Goal: Task Accomplishment & Management: Manage account settings

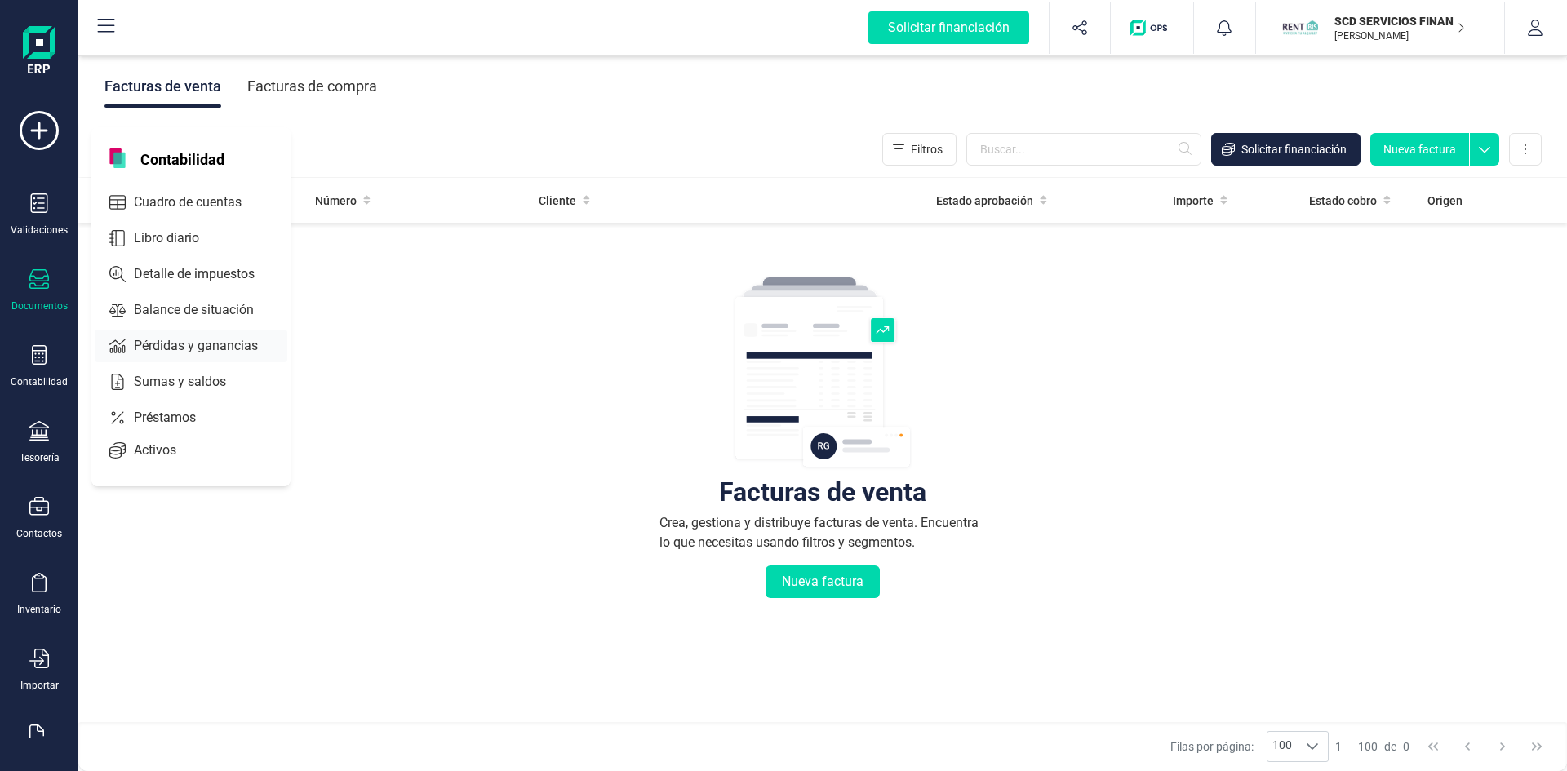
click at [182, 344] on span "Pérdidas y ganancias" at bounding box center [207, 346] width 160 height 20
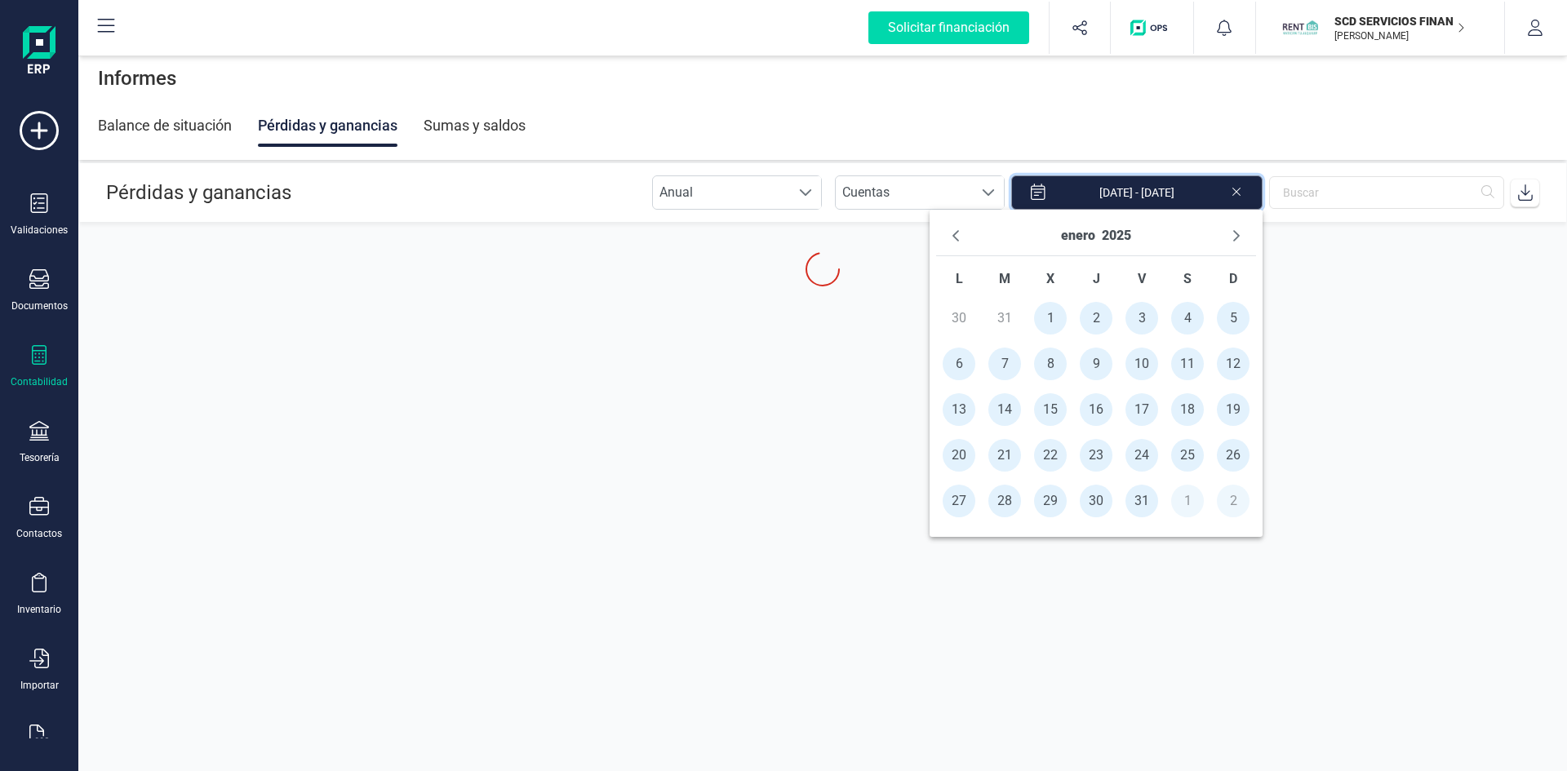
click at [1210, 188] on input "[DATE] - [DATE]" at bounding box center [1136, 192] width 251 height 34
click at [1077, 236] on button "enero" at bounding box center [1078, 236] width 34 height 26
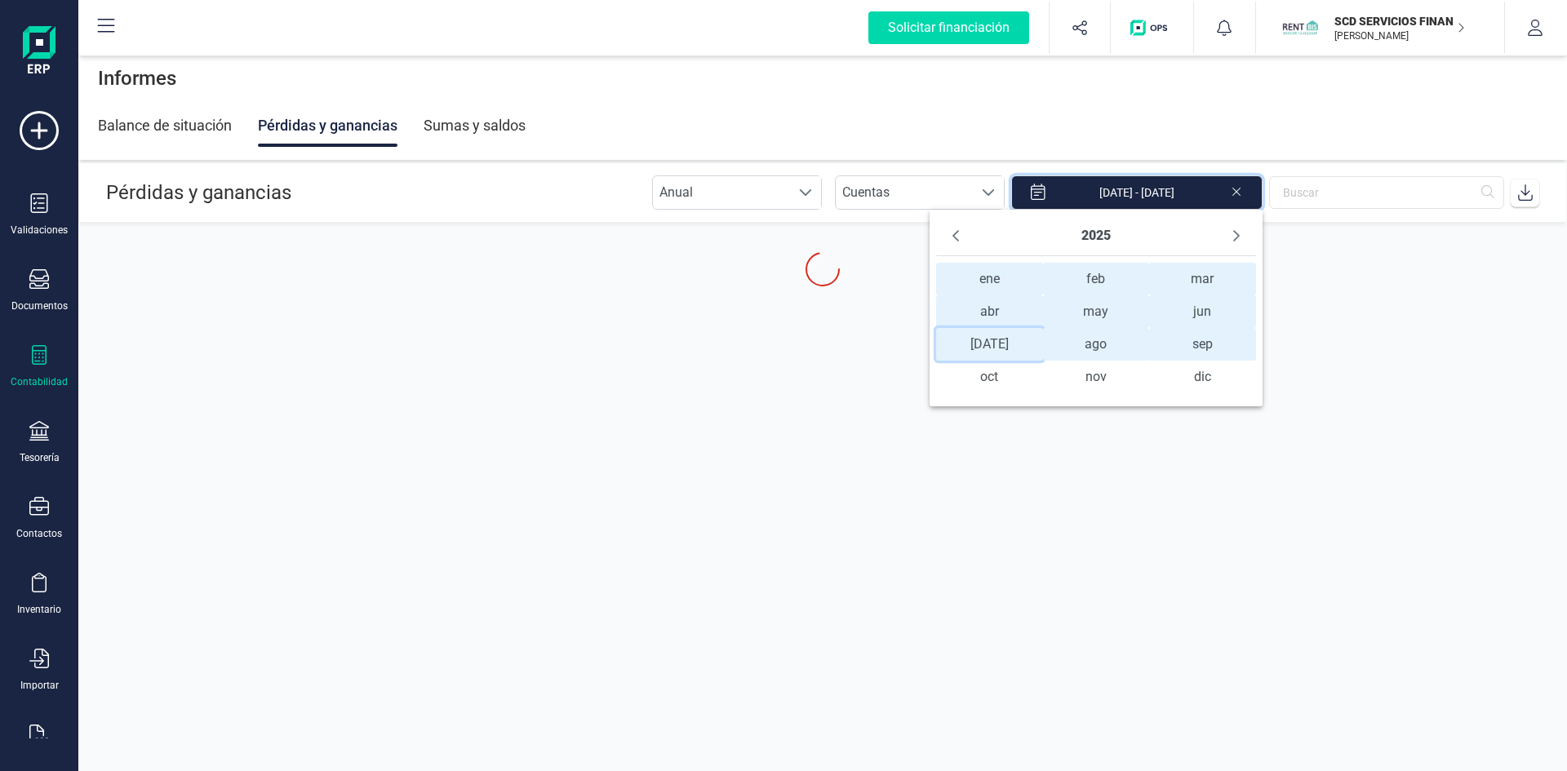
click at [982, 342] on span "jul jul" at bounding box center [989, 344] width 107 height 33
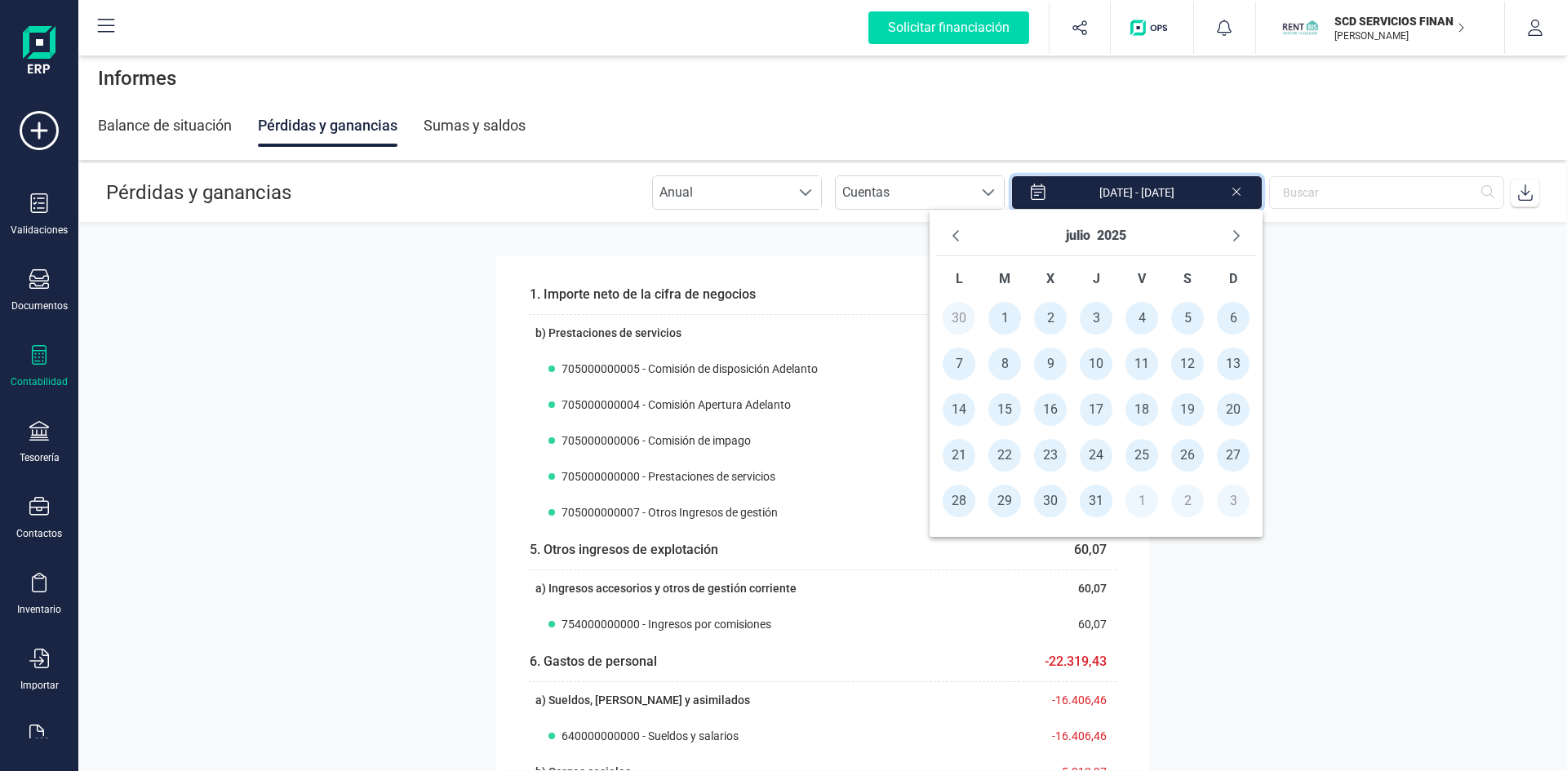
click at [1000, 318] on span "1" at bounding box center [1004, 318] width 33 height 33
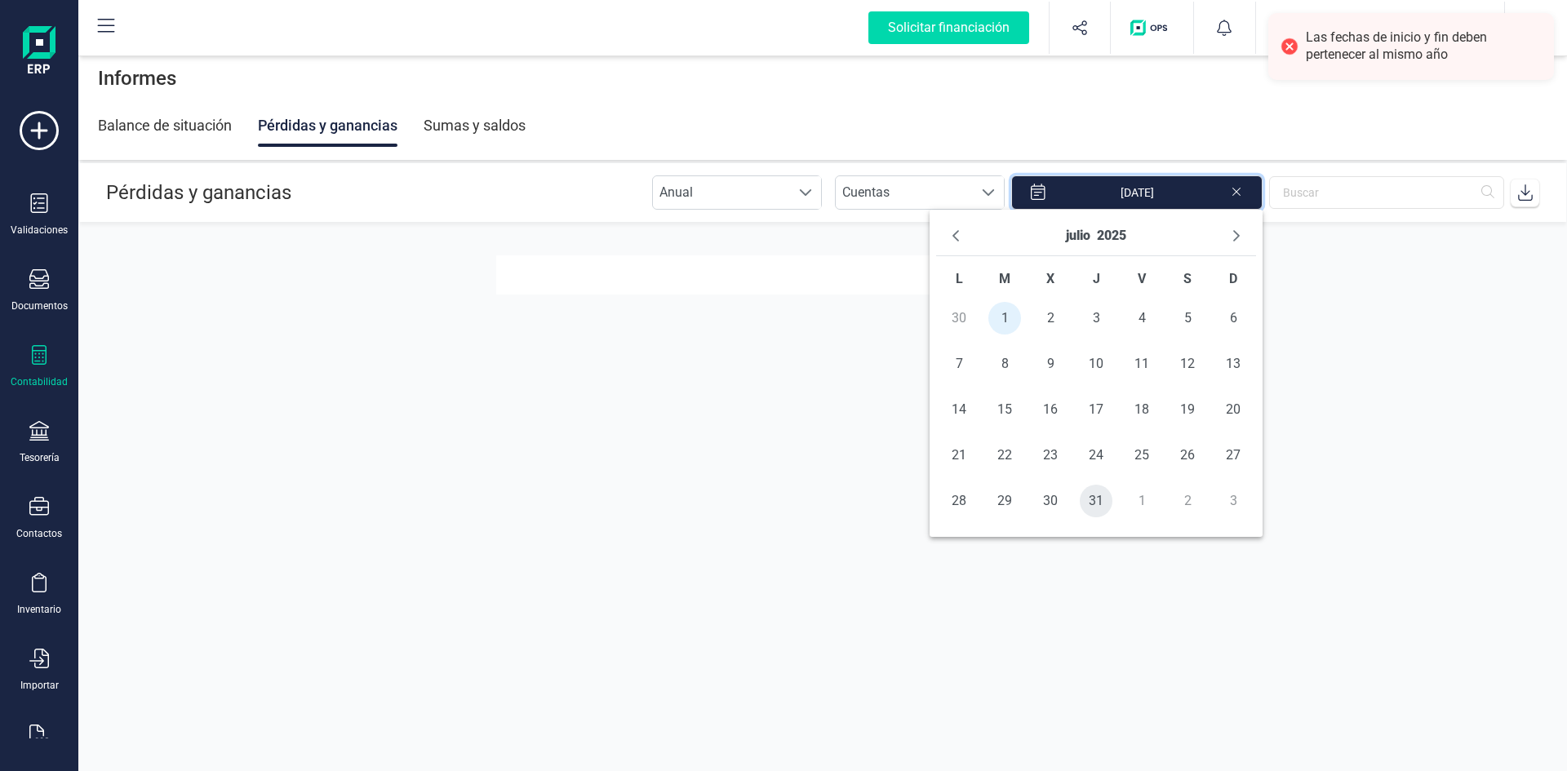
click at [1089, 500] on span "31" at bounding box center [1095, 501] width 33 height 33
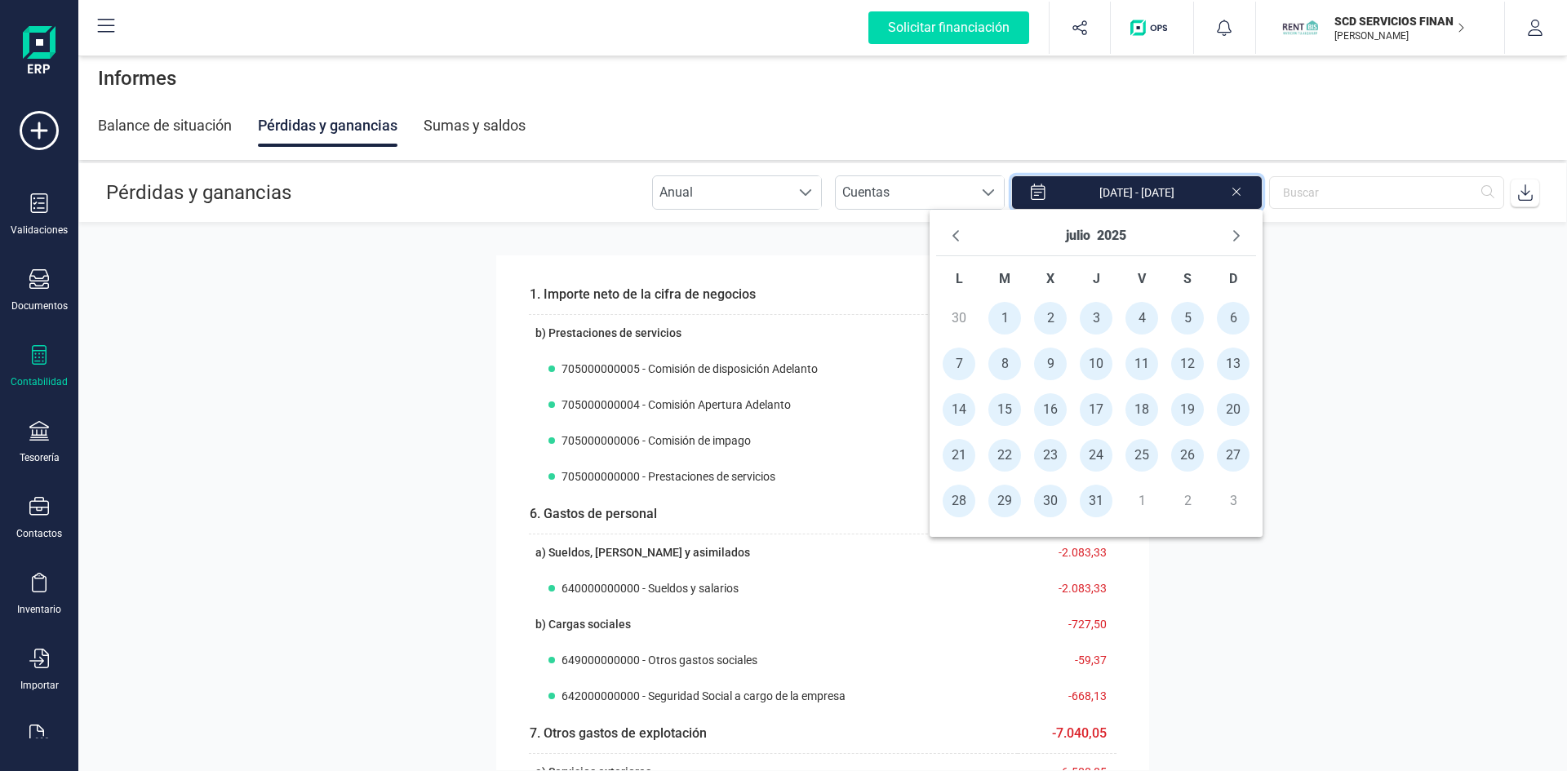
click at [1368, 530] on section "1. Importe neto de la cifra de negocios 26.504,27 b) Prestaciones de servicios …" at bounding box center [822, 496] width 1488 height 547
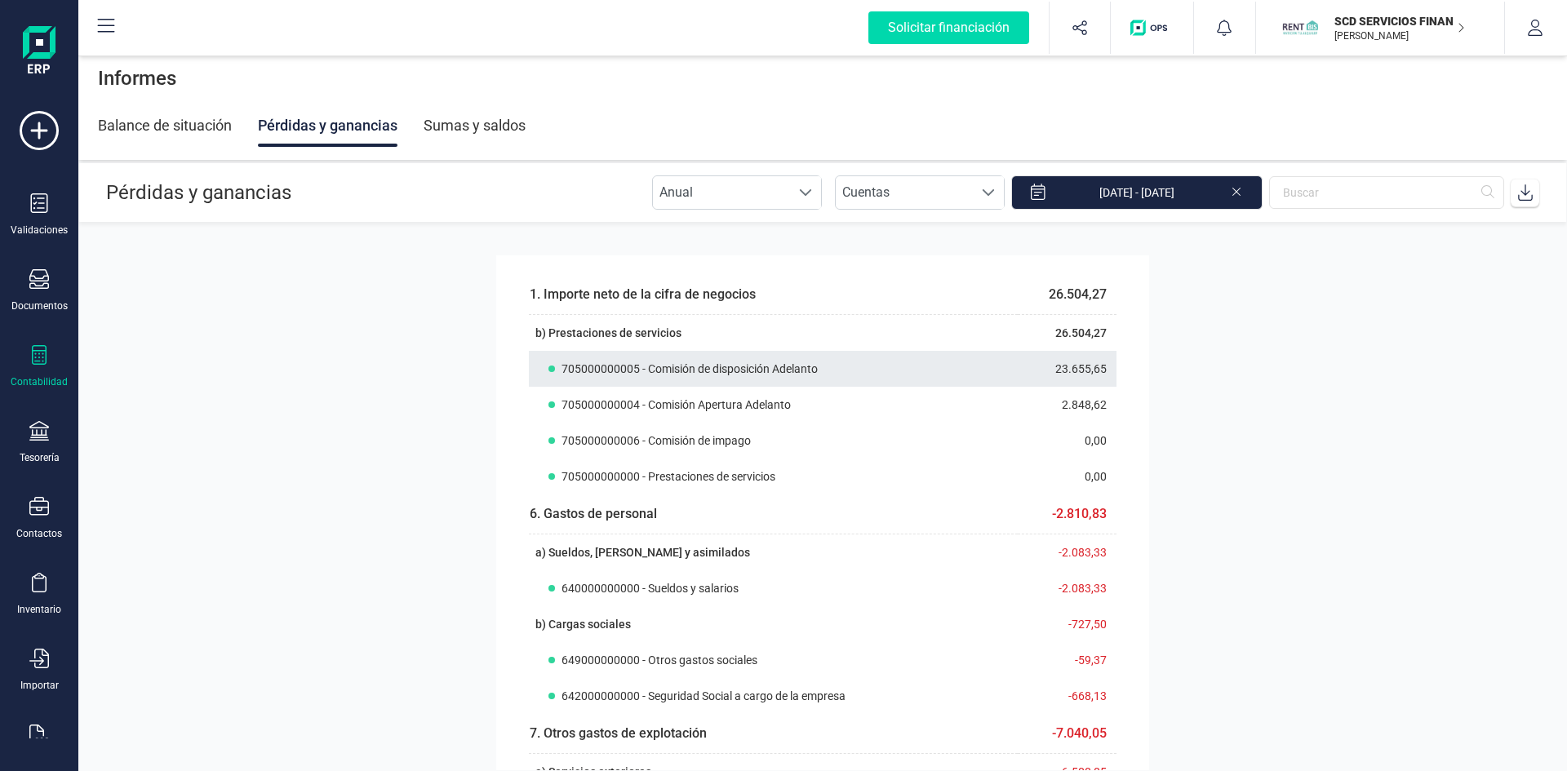
click at [698, 354] on th "705000000005 - Comisión de disposición Adelanto" at bounding box center [773, 369] width 489 height 36
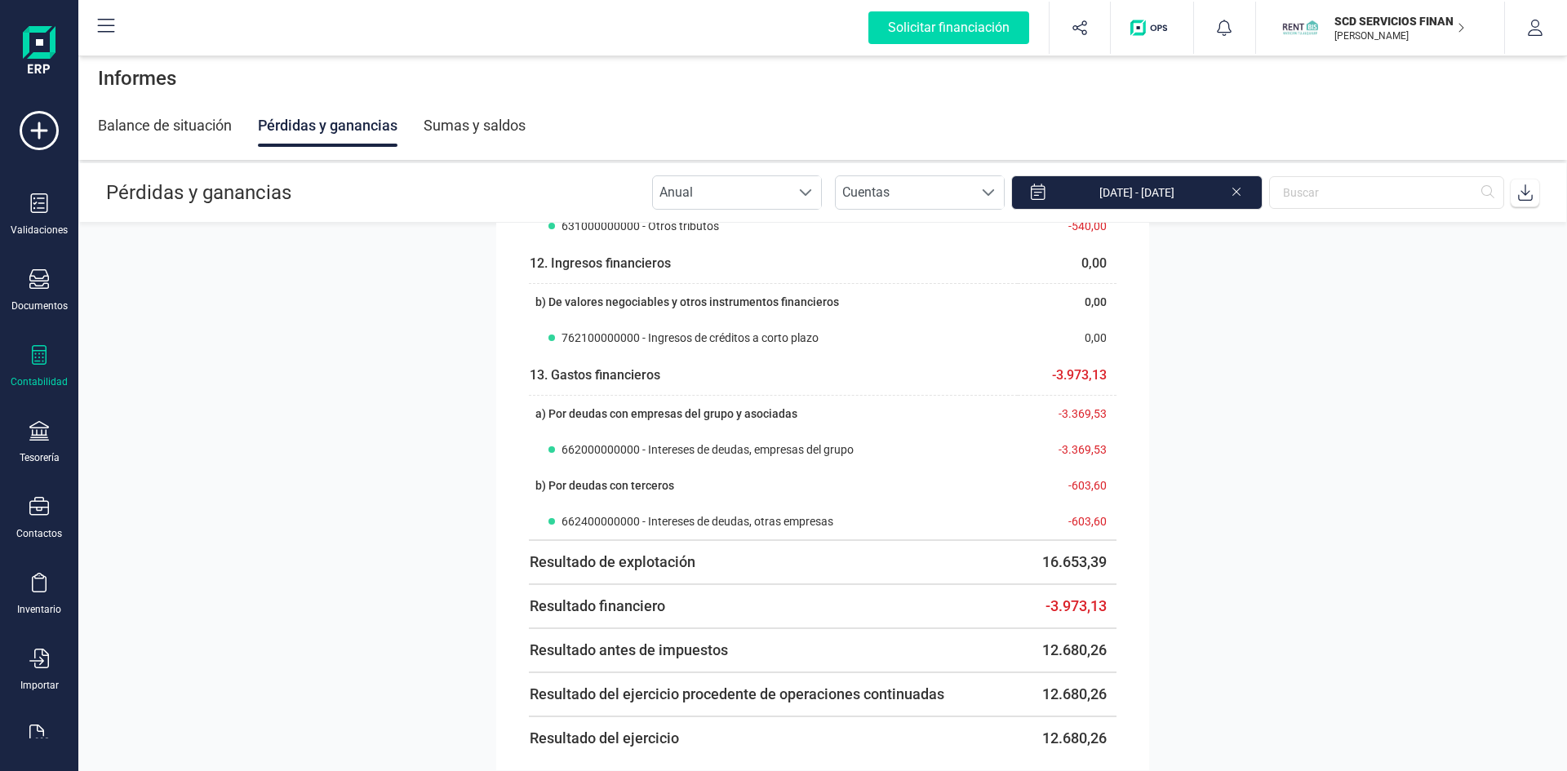
scroll to position [898, 0]
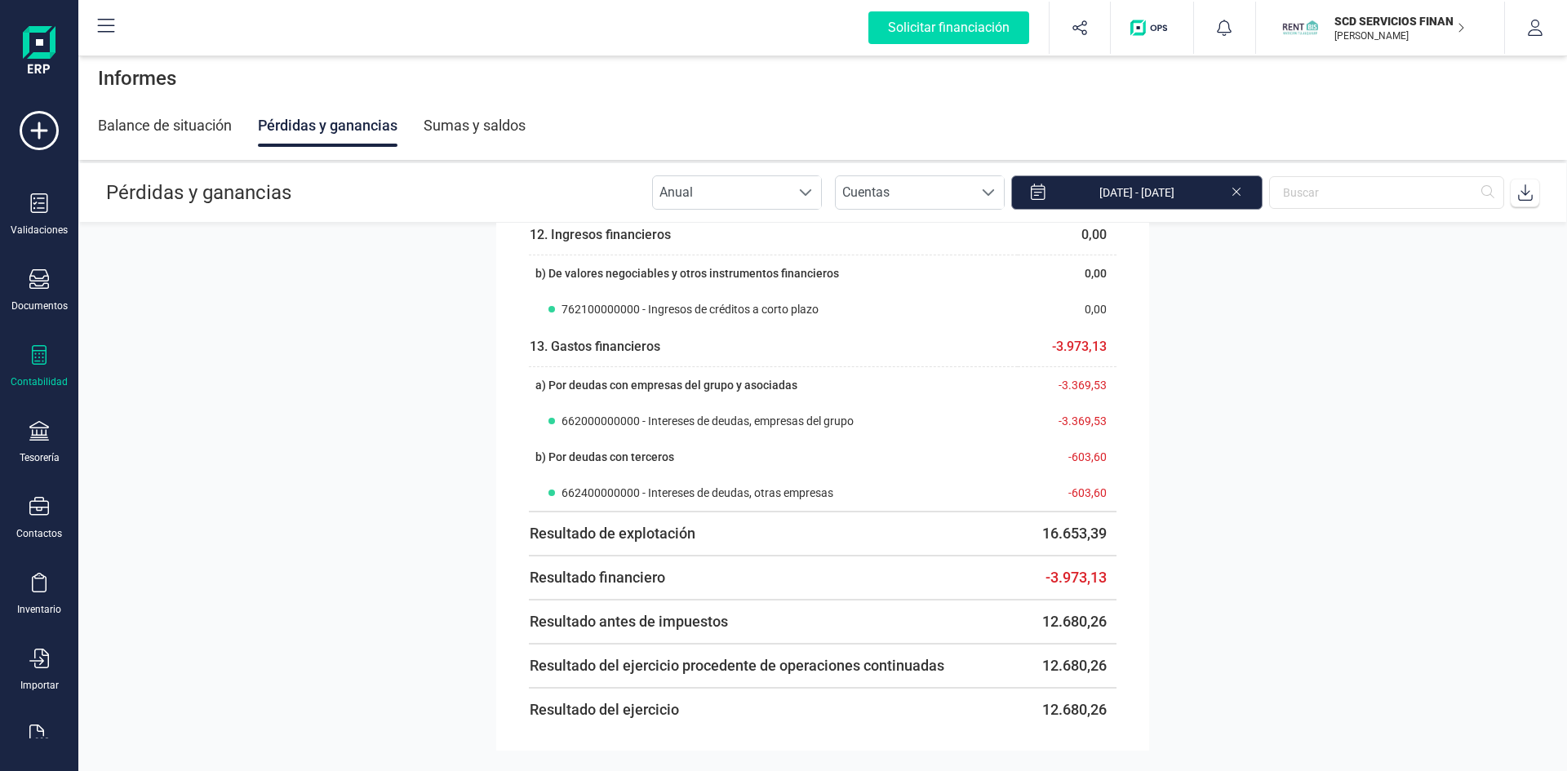
click at [1182, 193] on input "01/07/2025 - 31/07/2025" at bounding box center [1136, 192] width 251 height 34
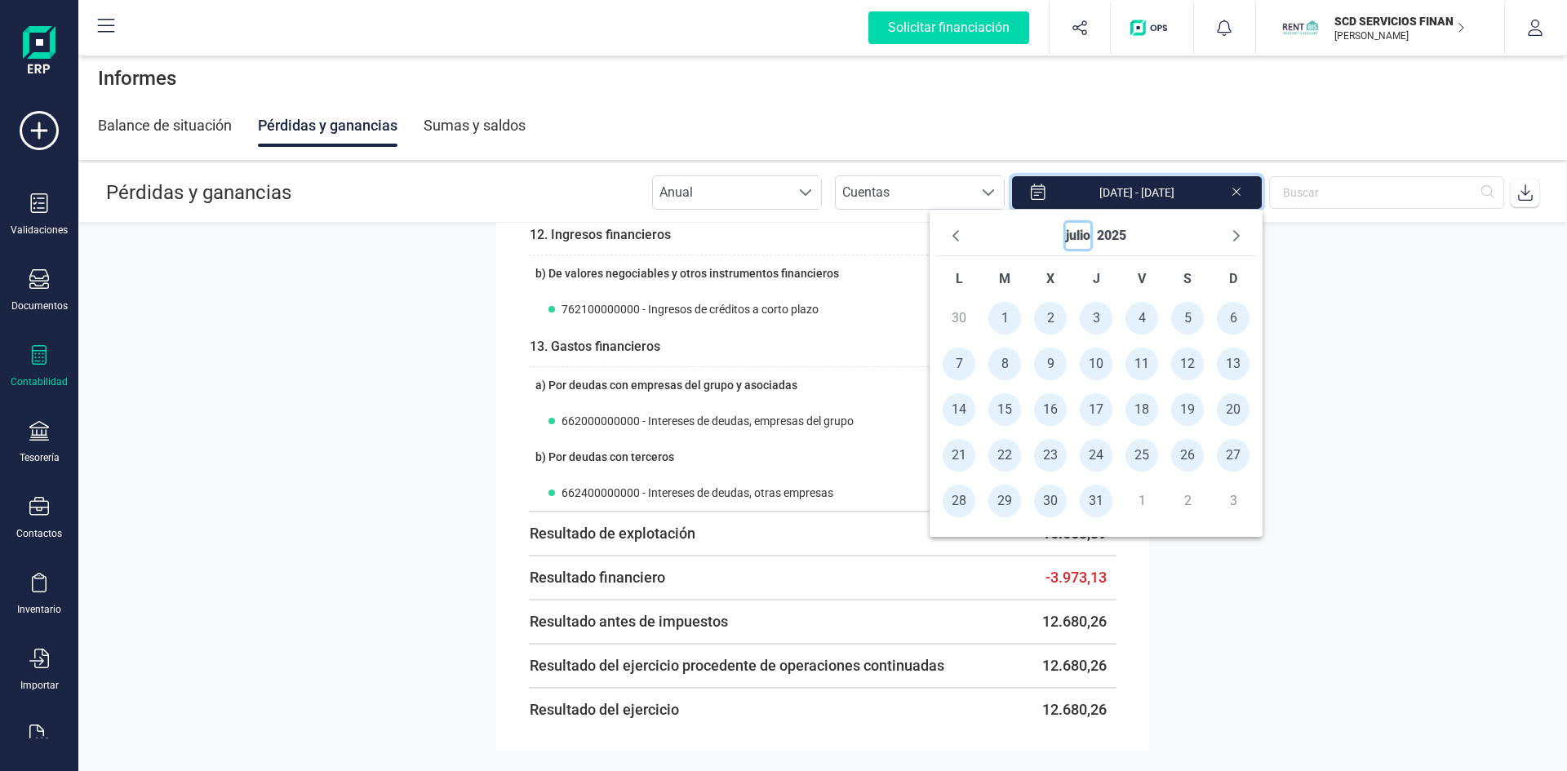
click at [1080, 233] on button "julio" at bounding box center [1078, 236] width 24 height 26
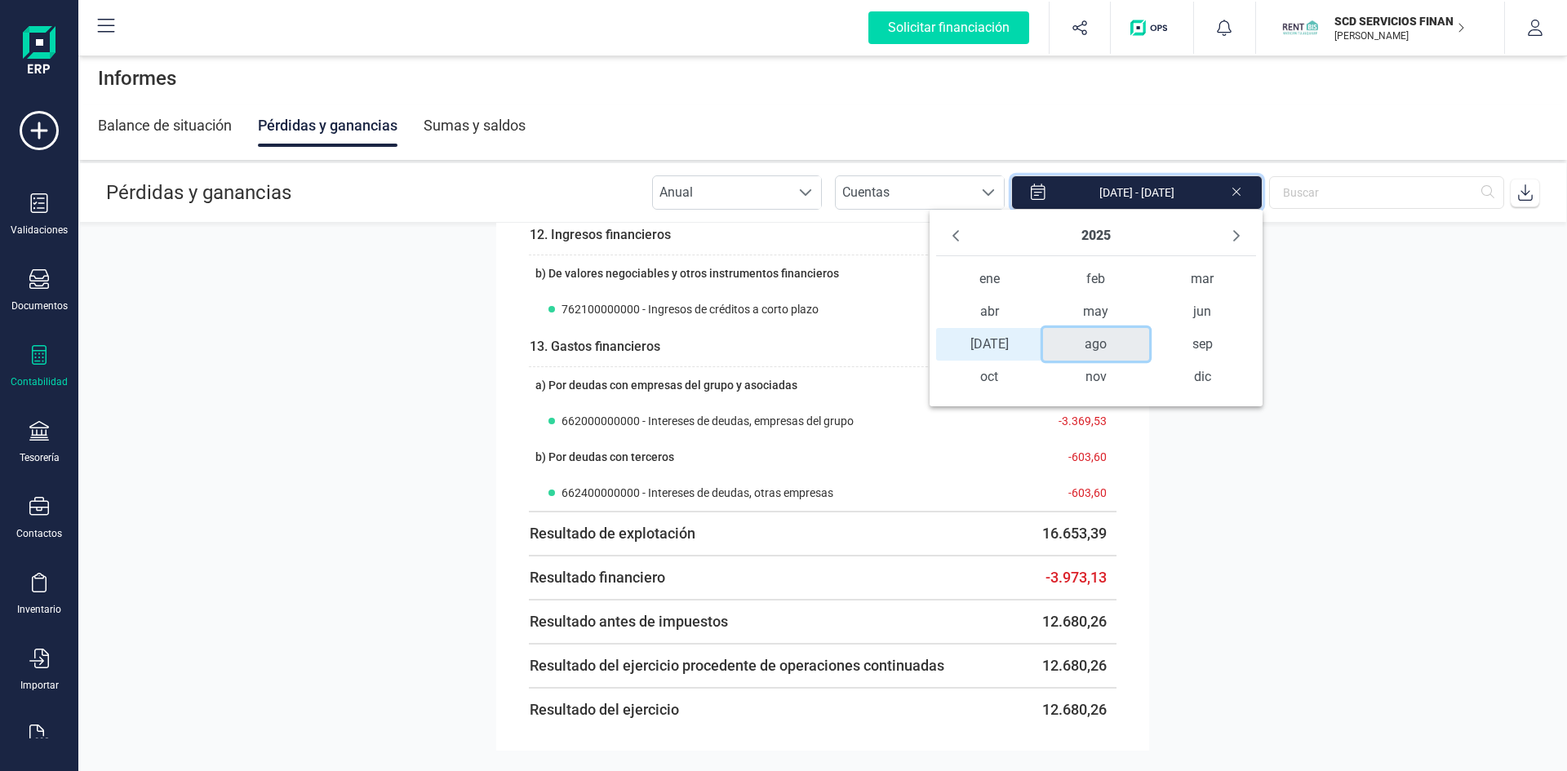
click at [1096, 340] on span "ago" at bounding box center [1096, 344] width 107 height 33
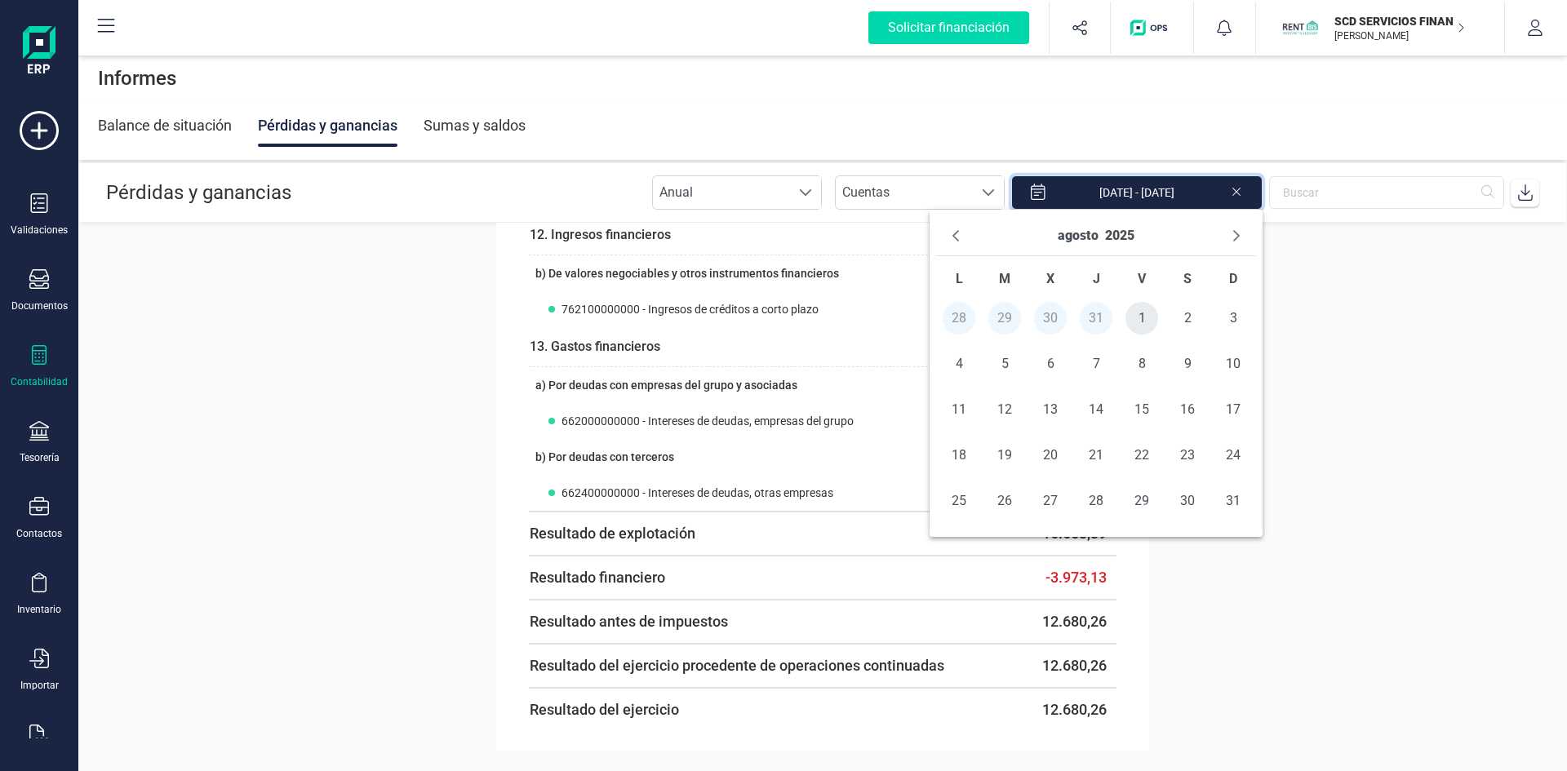
click at [1136, 321] on span "1" at bounding box center [1141, 318] width 33 height 33
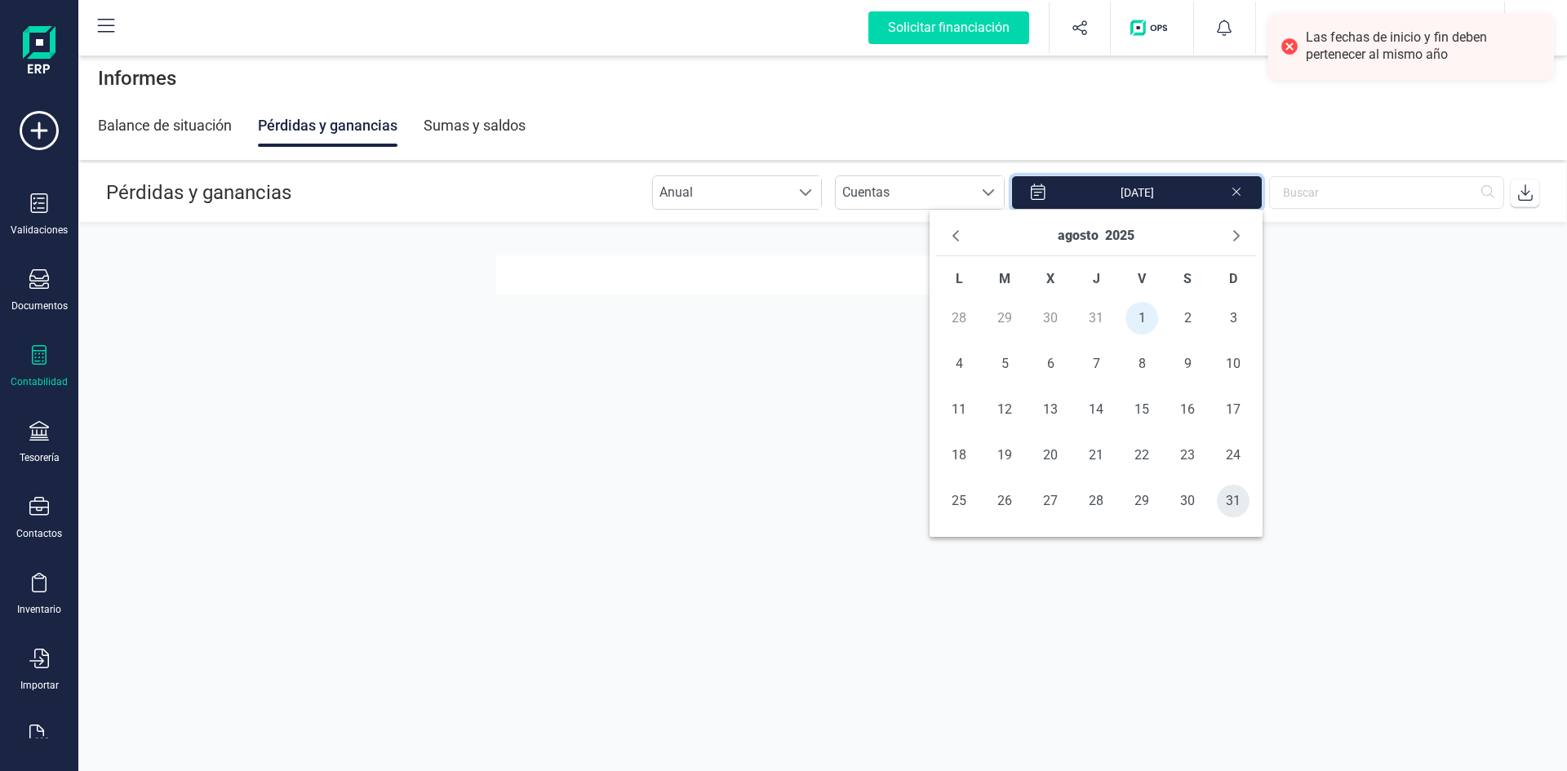
click at [1229, 507] on span "31" at bounding box center [1233, 501] width 33 height 33
type input "[DATE] - [DATE]"
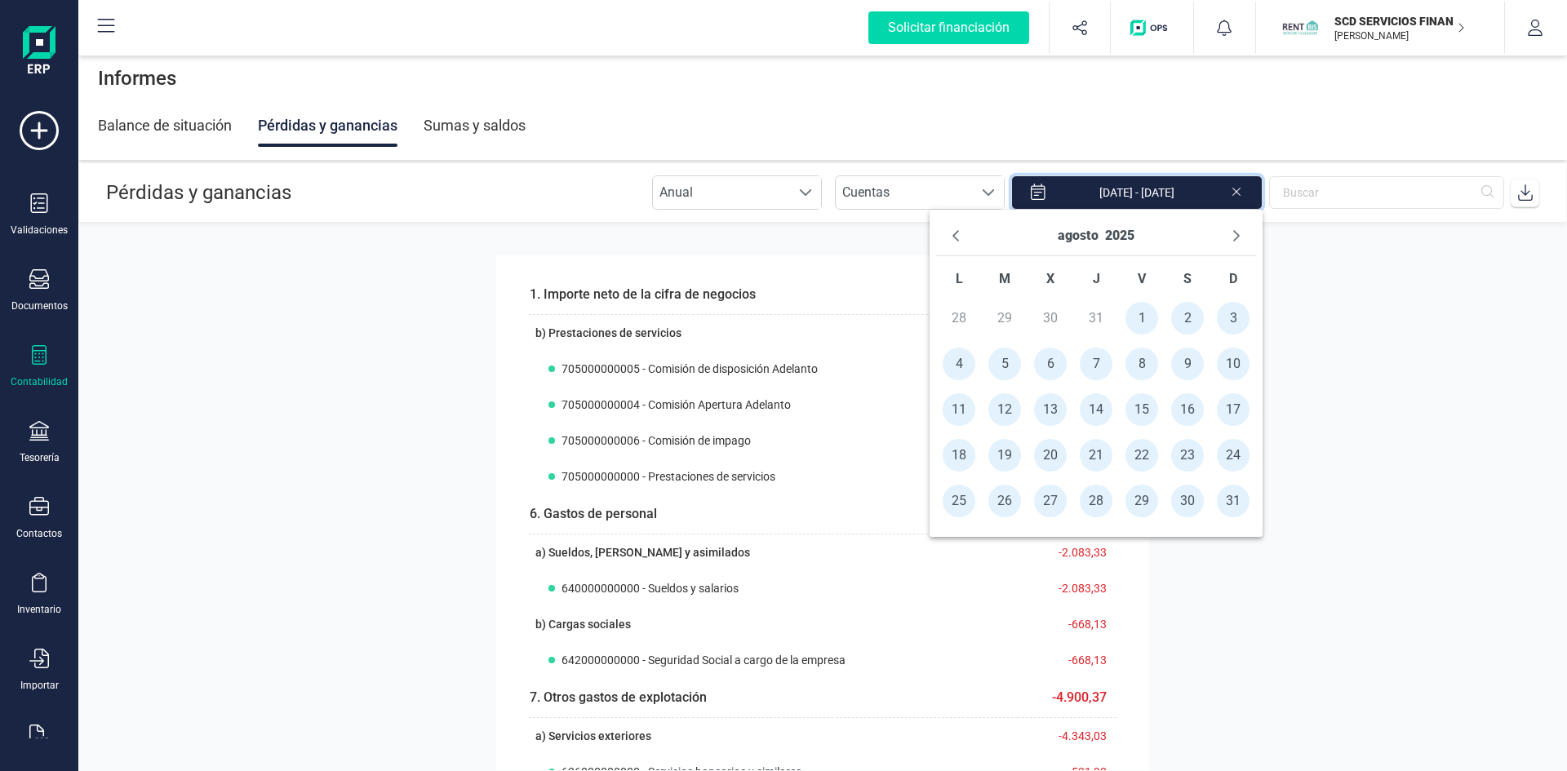
click at [1298, 340] on section "1. Importe neto de la cifra de negocios 27.515,24 b) Prestaciones de servicios …" at bounding box center [822, 496] width 1488 height 547
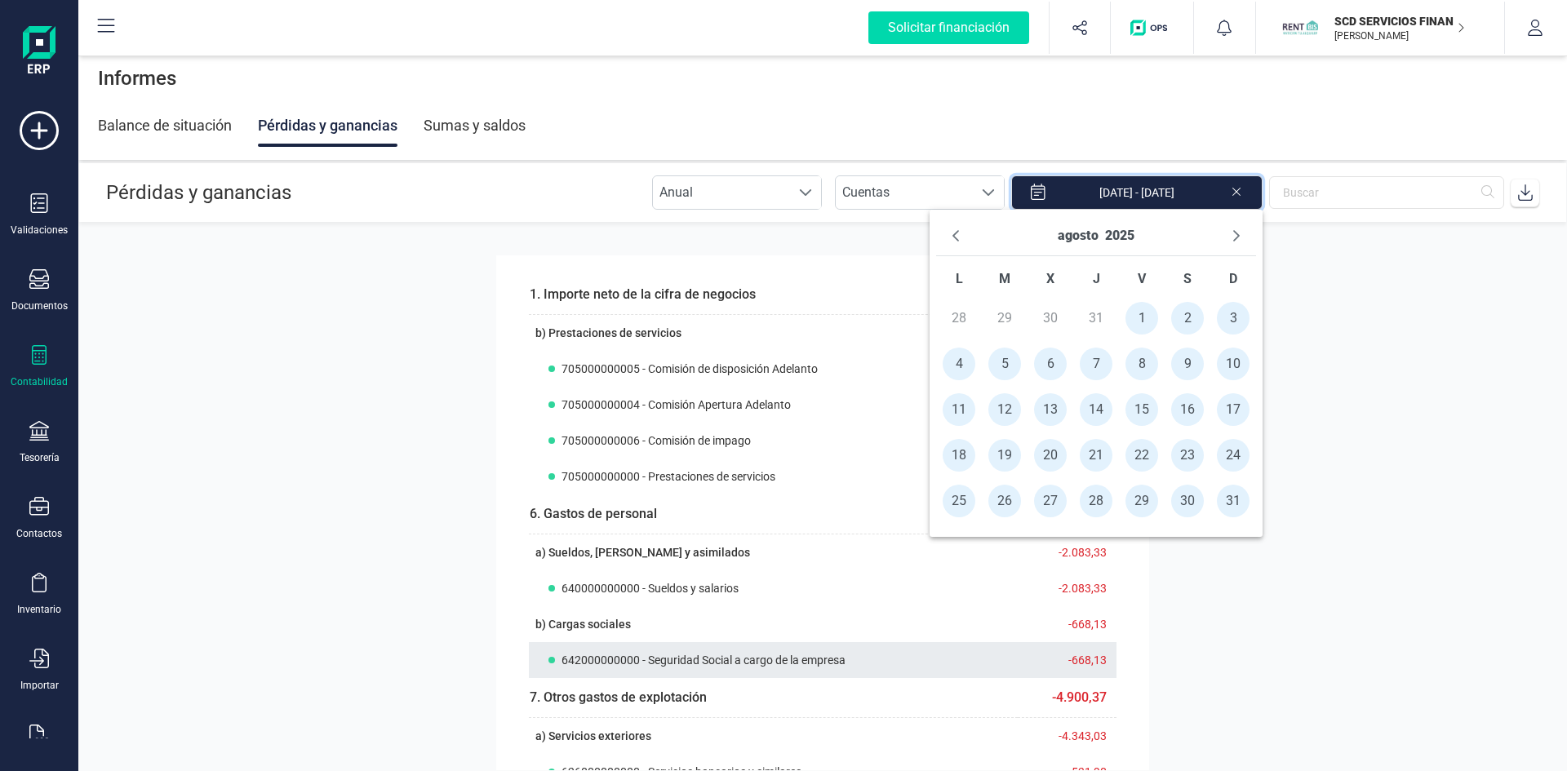
click at [995, 649] on th "642000000000 - Seguridad Social a cargo de la empresa" at bounding box center [773, 660] width 489 height 36
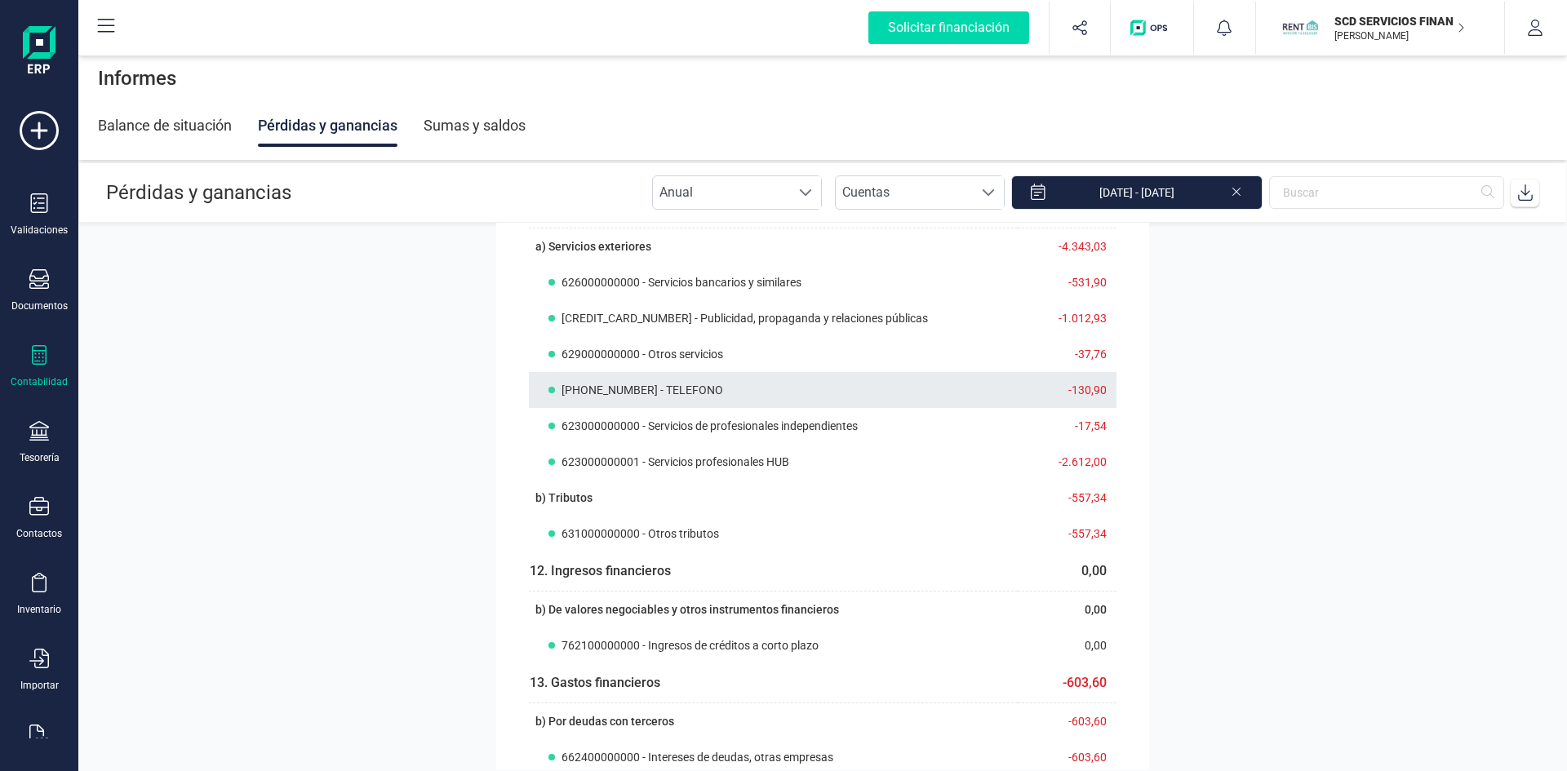
scroll to position [571, 0]
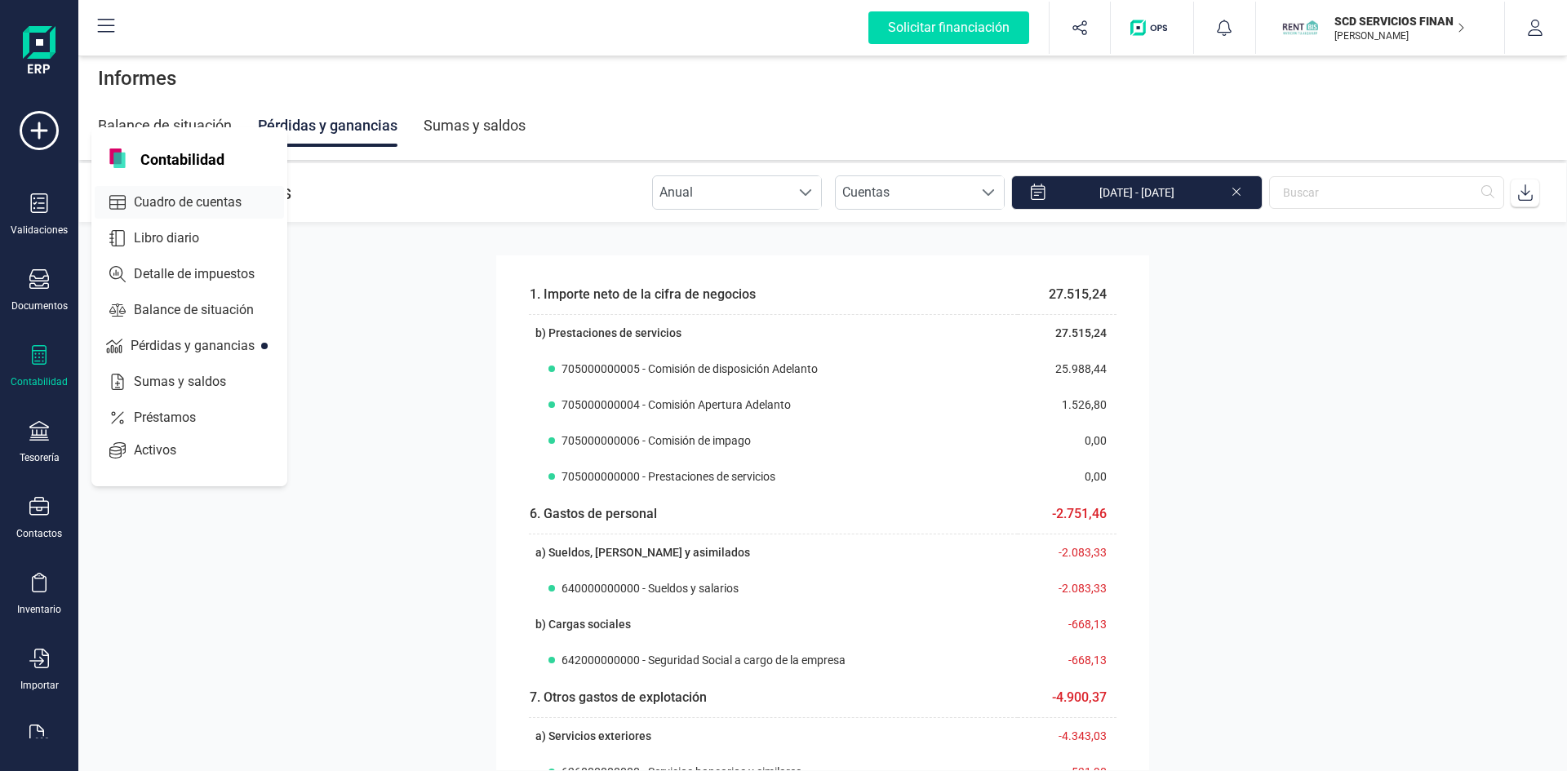
click at [175, 196] on span "Cuadro de cuentas" at bounding box center [199, 203] width 144 height 20
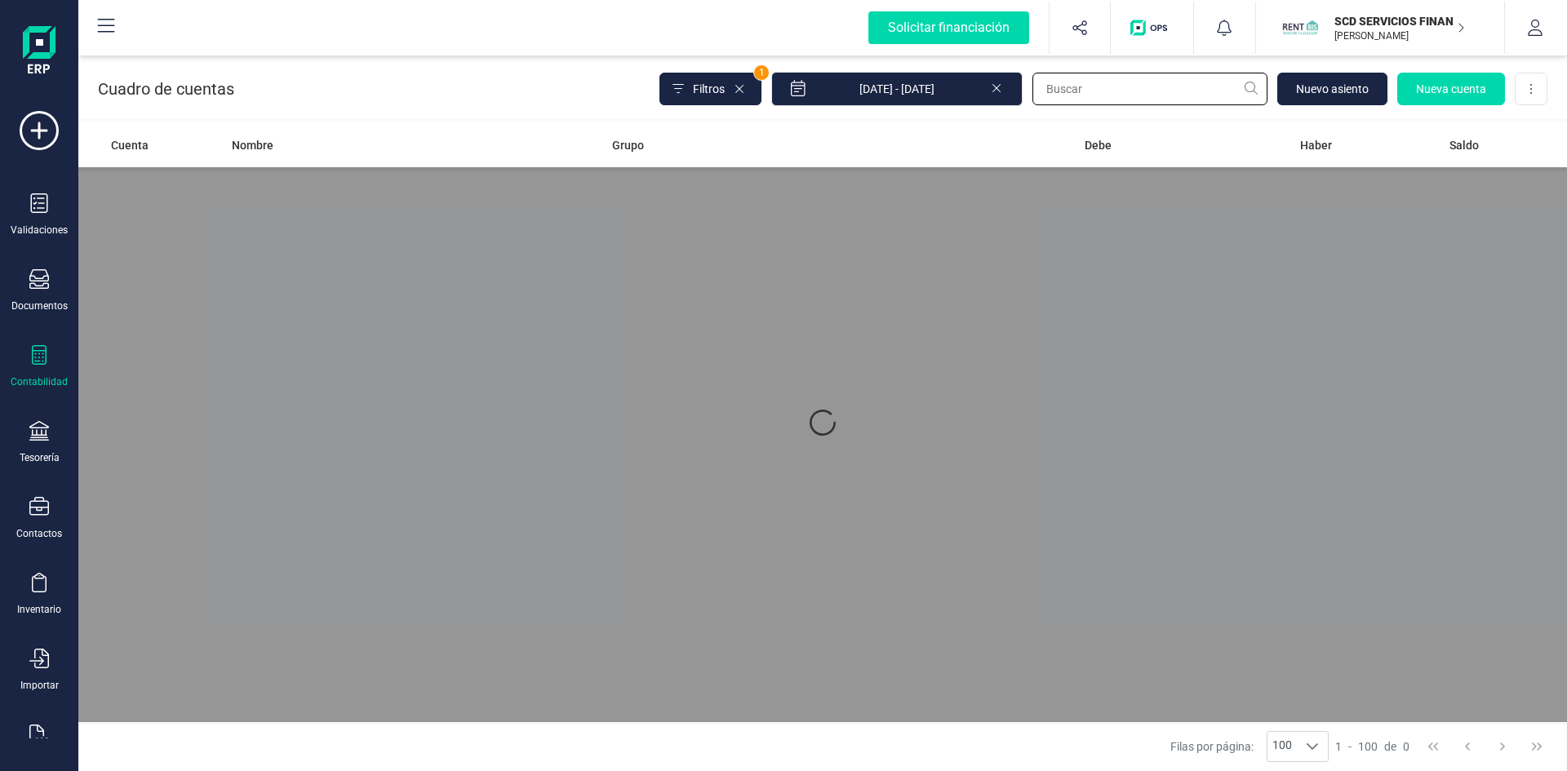
click at [1071, 86] on input "text" at bounding box center [1149, 89] width 235 height 33
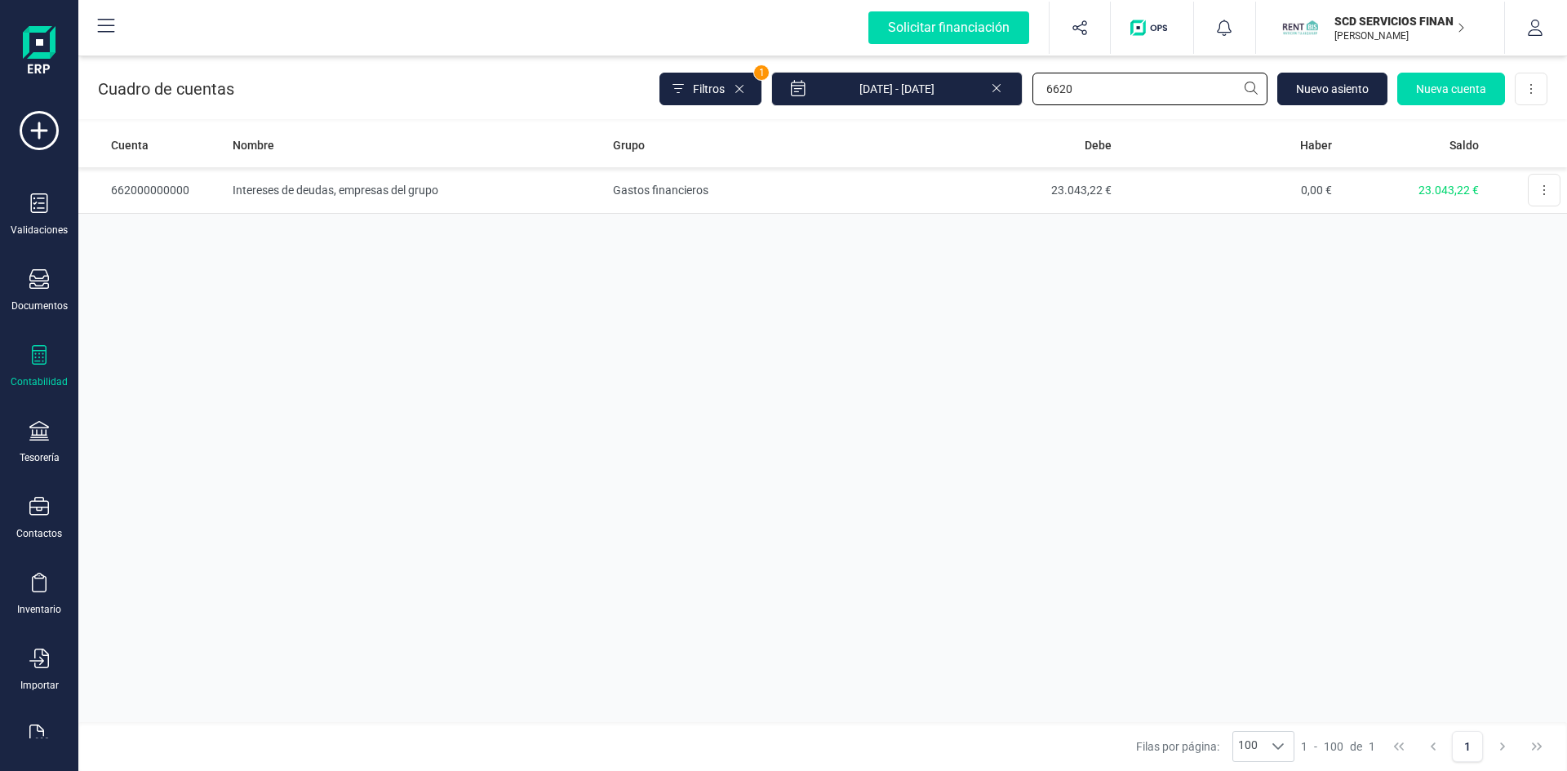
type input "6620"
click at [339, 191] on td "Intereses de deudas, empresas del grupo" at bounding box center [415, 190] width 379 height 47
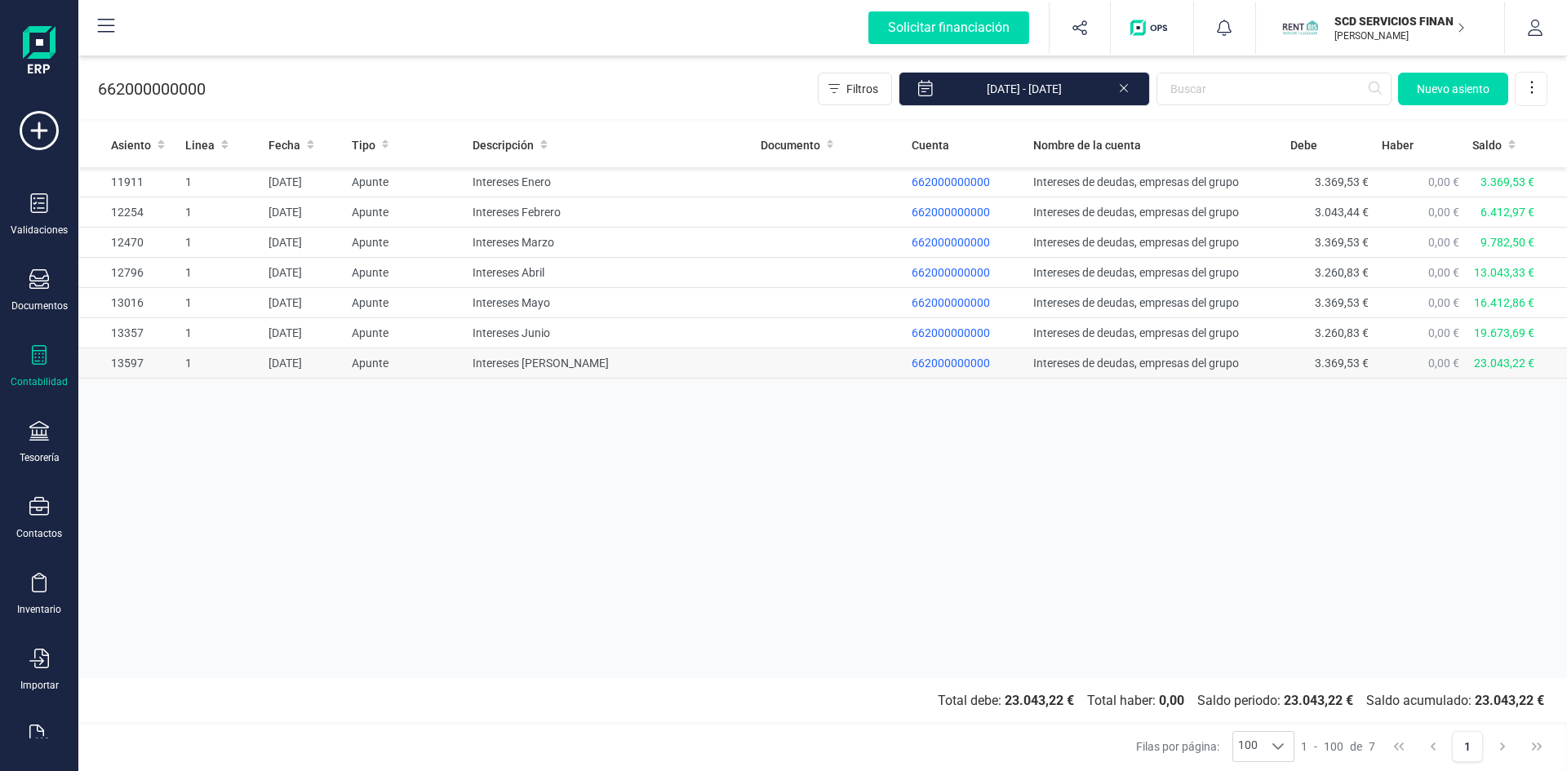
click at [309, 364] on td "[DATE]" at bounding box center [303, 363] width 83 height 30
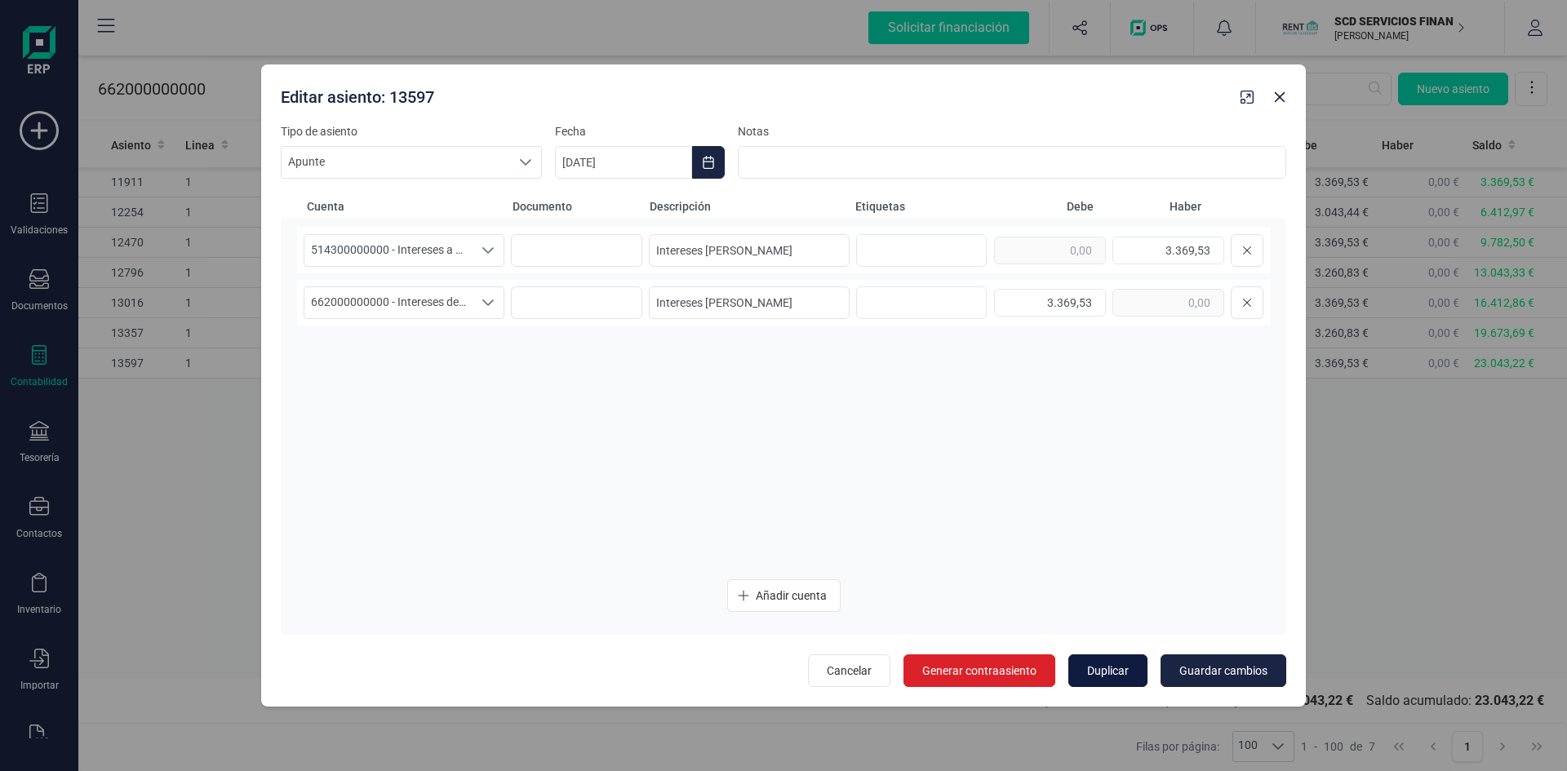
click at [1098, 666] on span "Duplicar" at bounding box center [1108, 671] width 42 height 16
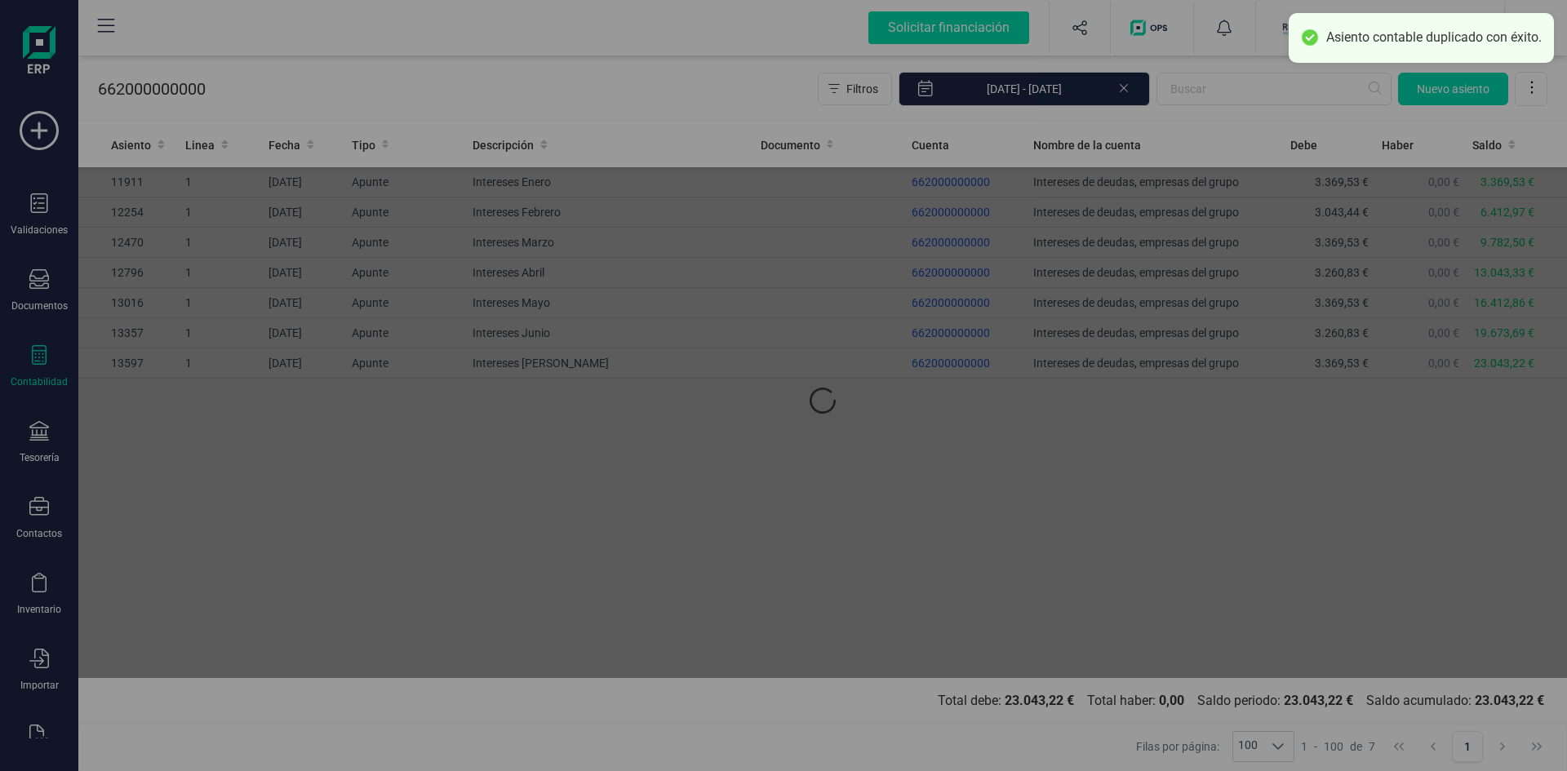
type input "[DATE]"
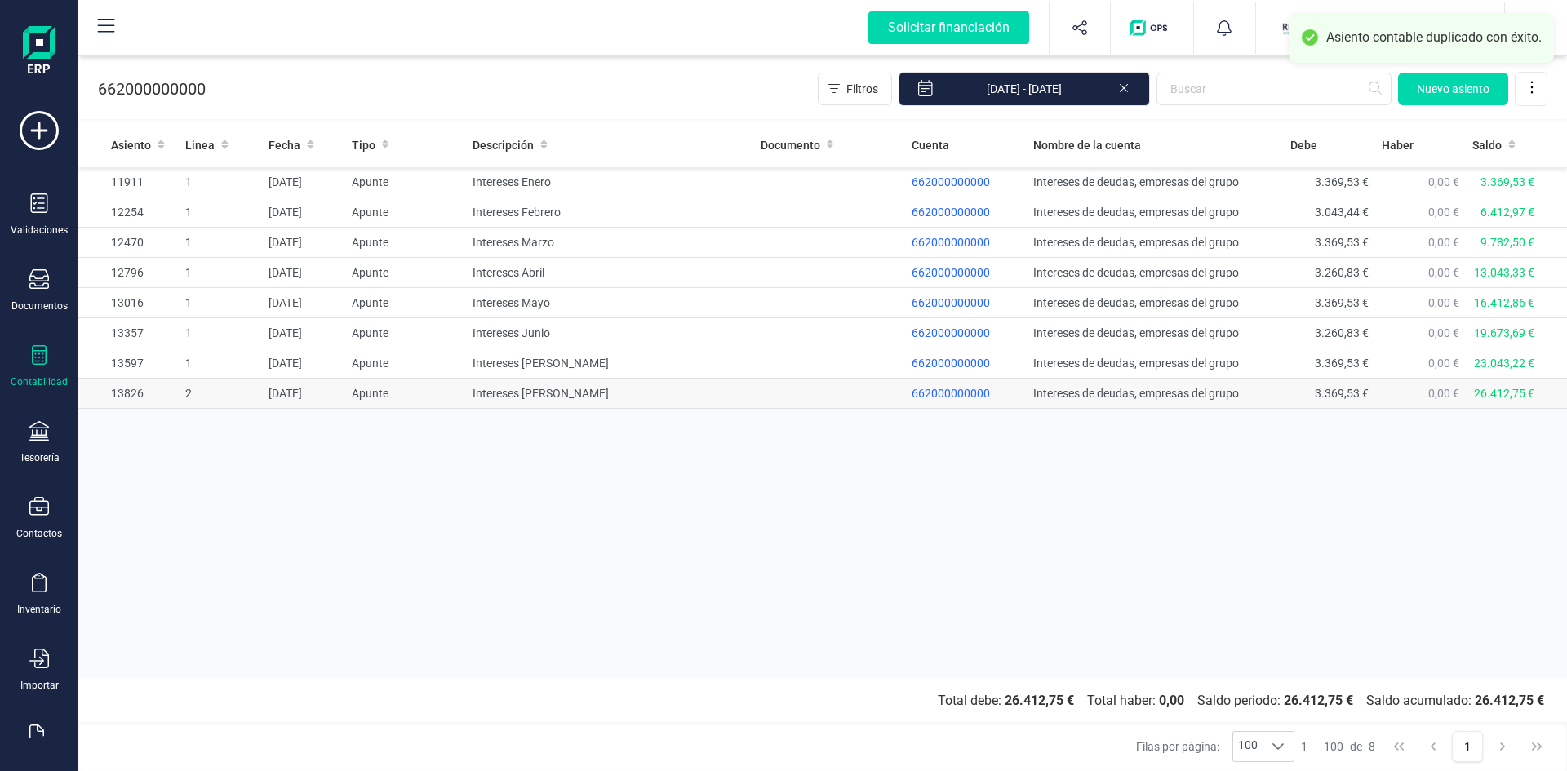
click at [295, 392] on td "[DATE]" at bounding box center [303, 394] width 83 height 30
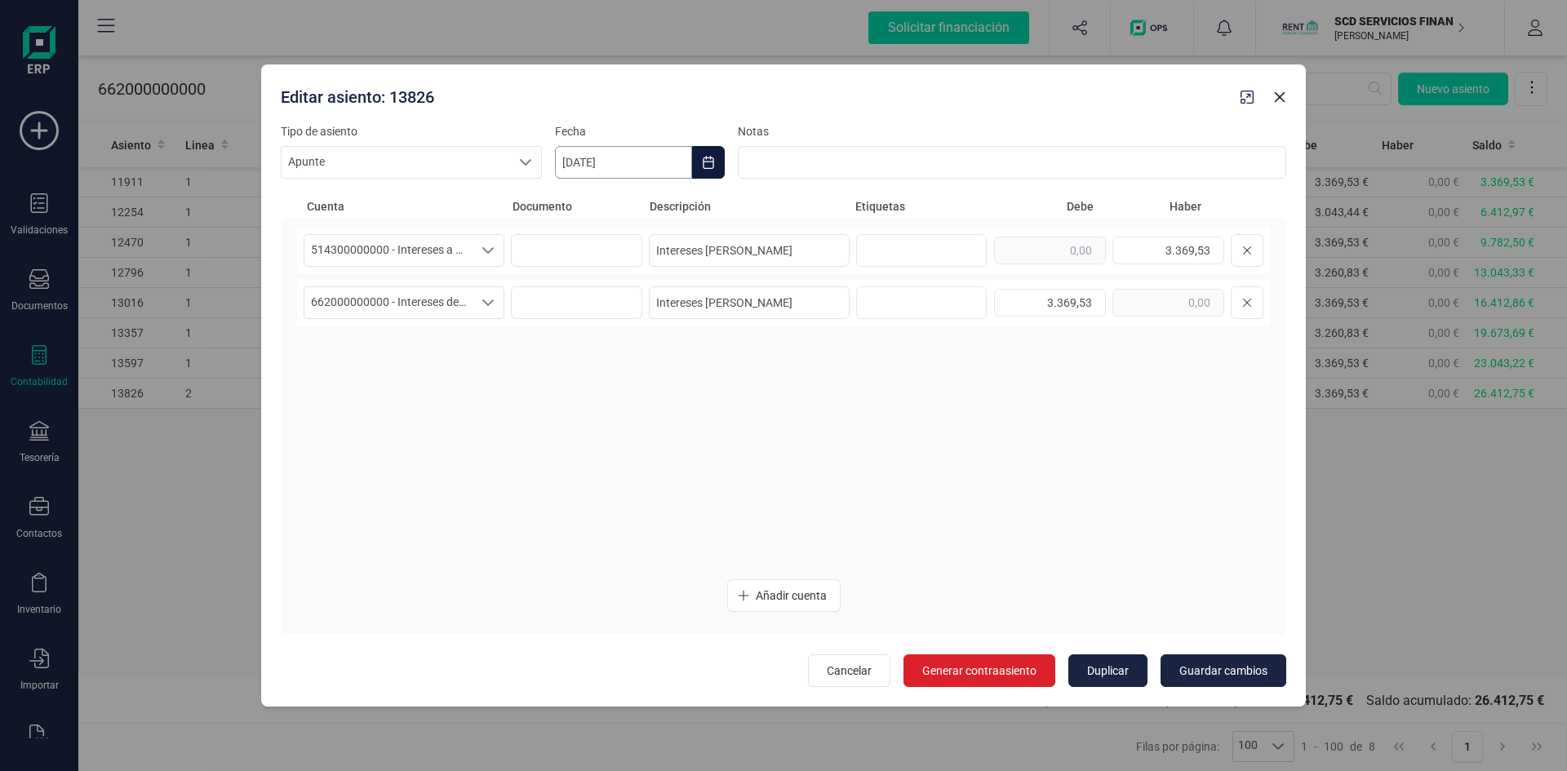
click at [650, 162] on input "[DATE]" at bounding box center [623, 162] width 137 height 33
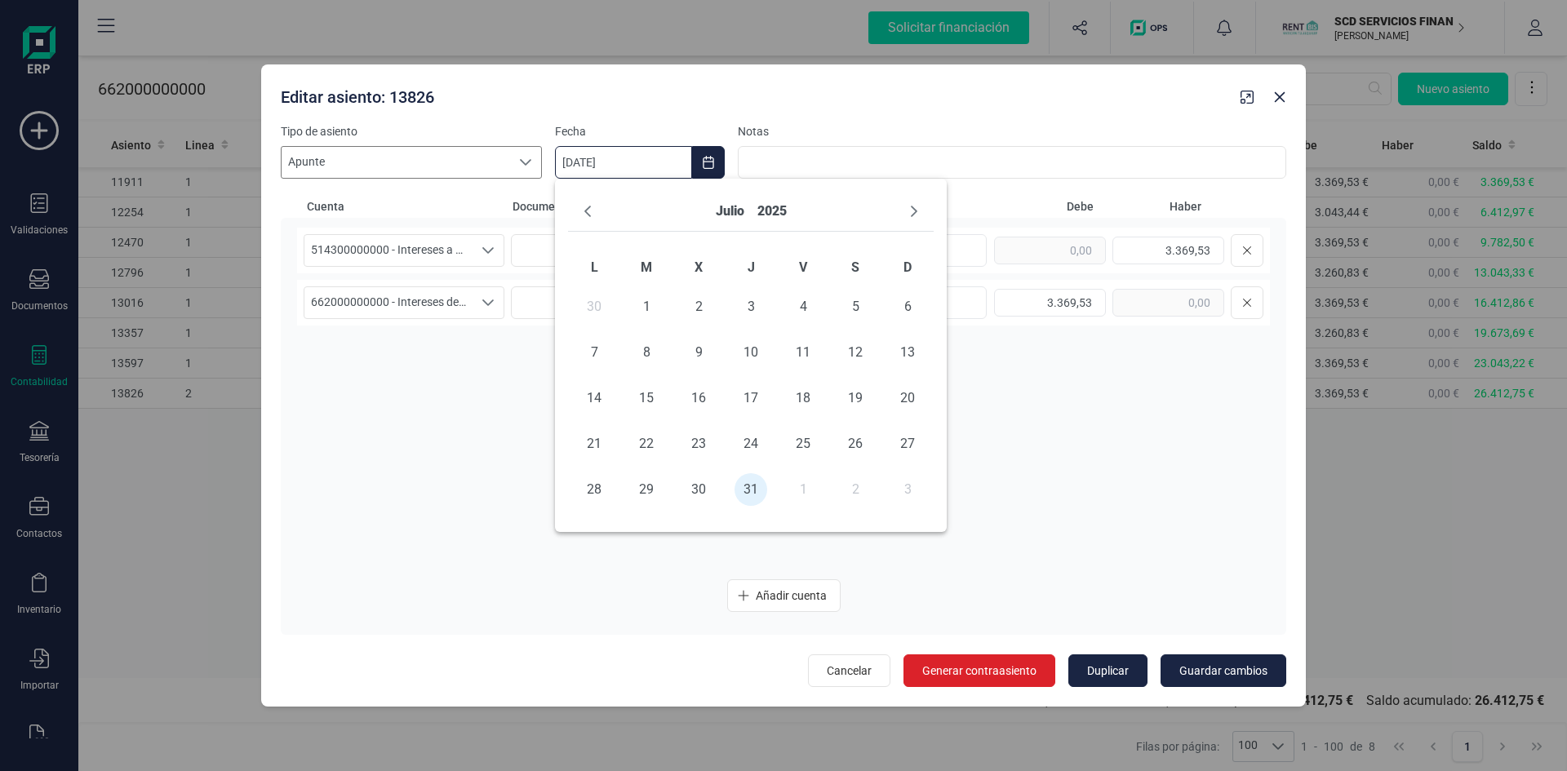
drag, startPoint x: 638, startPoint y: 158, endPoint x: 452, endPoint y: 159, distance: 186.0
click at [454, 159] on div "Tipo de asiento Apunte Apunte Apunte Fecha [DATE] Notas" at bounding box center [783, 150] width 1005 height 55
click at [910, 211] on icon "Next Month" at bounding box center [913, 211] width 13 height 13
click at [900, 488] on span "31" at bounding box center [907, 489] width 33 height 33
type input "[DATE]"
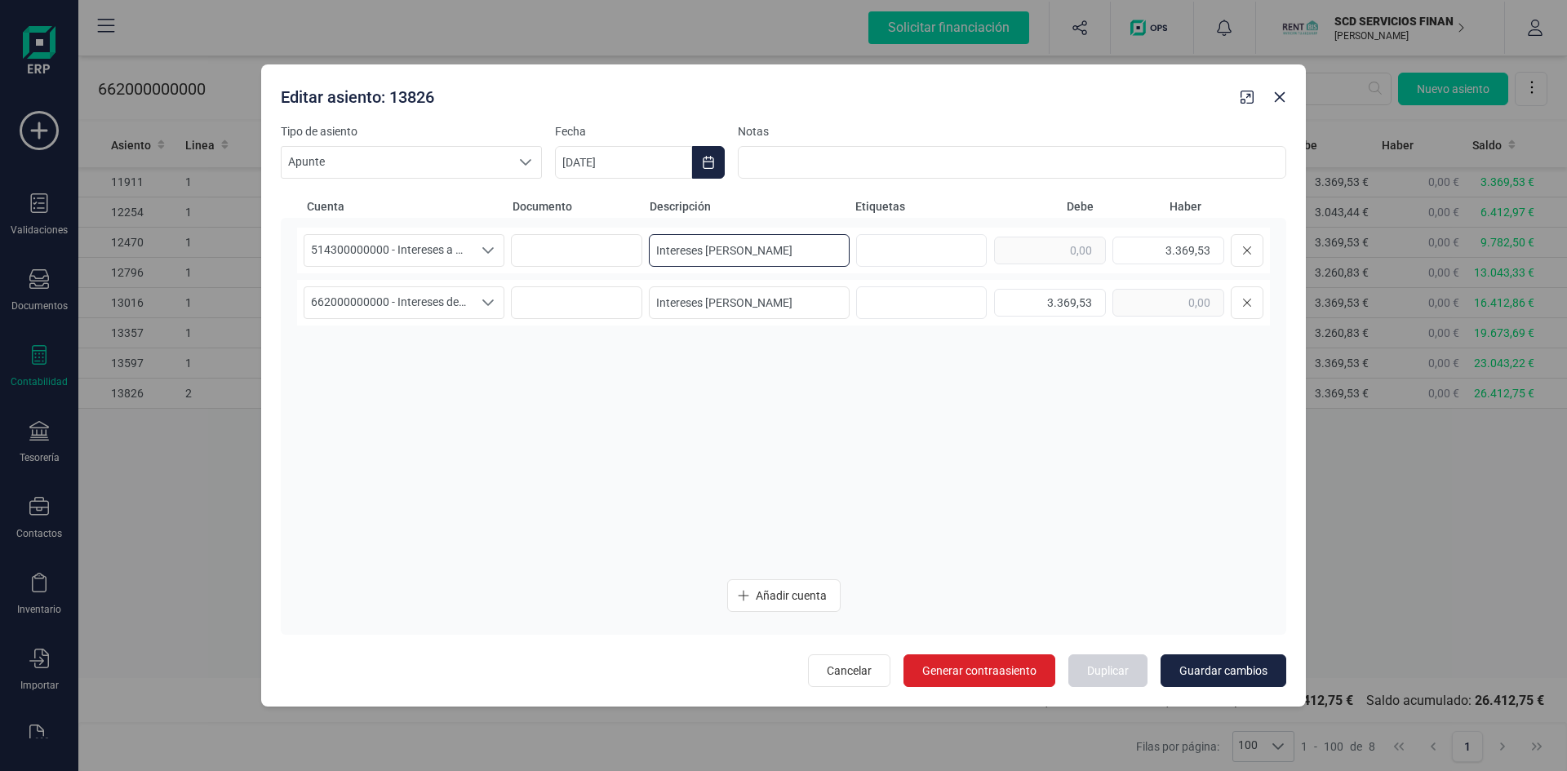
click at [738, 250] on input "Intereses [PERSON_NAME]" at bounding box center [749, 250] width 201 height 33
type input "Intereses Agosto"
click at [760, 299] on input "Intereses [PERSON_NAME]" at bounding box center [749, 302] width 201 height 33
type input "Intereses Agosto"
click at [1242, 670] on span "Guardar cambios" at bounding box center [1223, 671] width 88 height 16
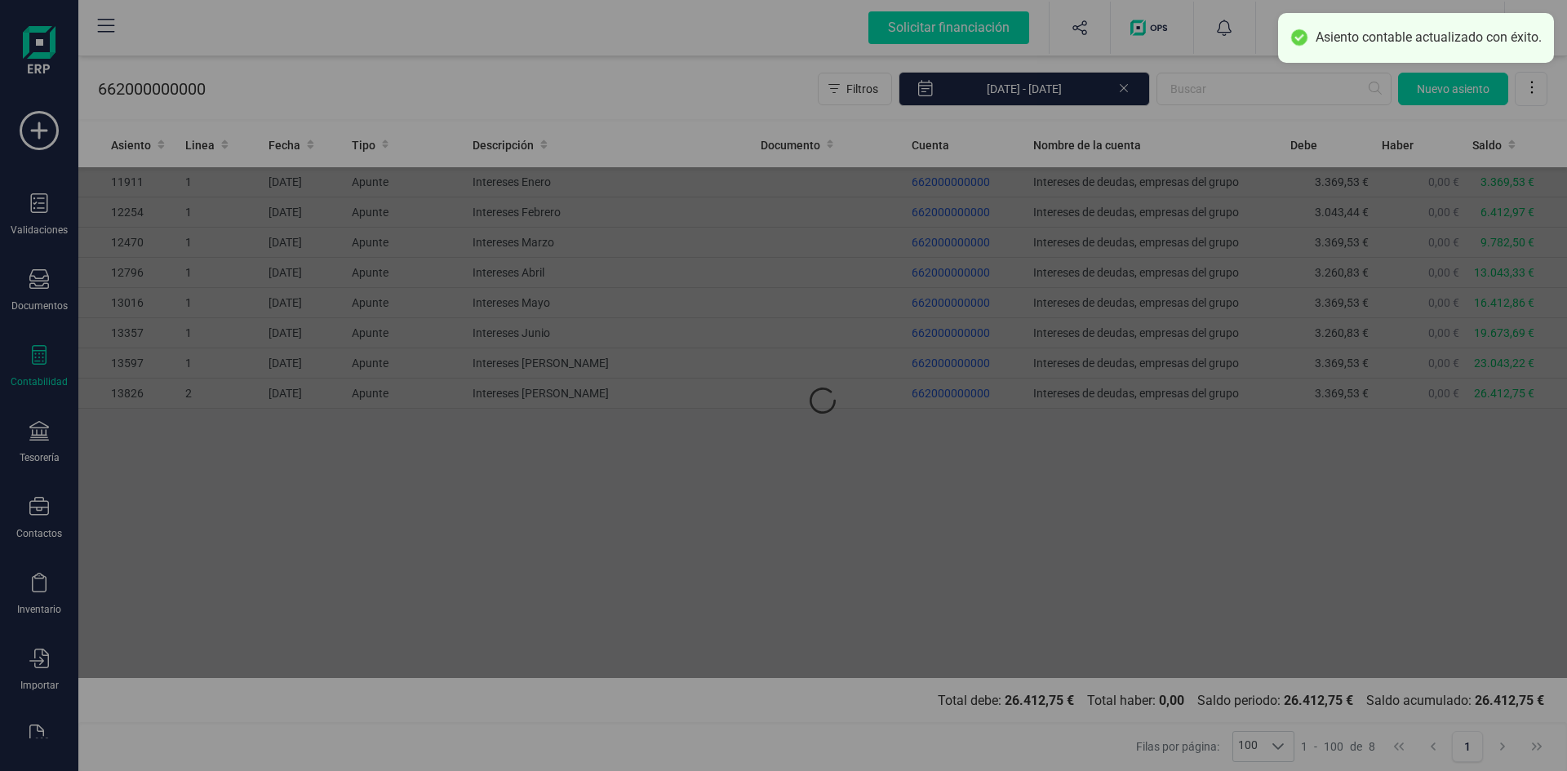
type input "[DATE]"
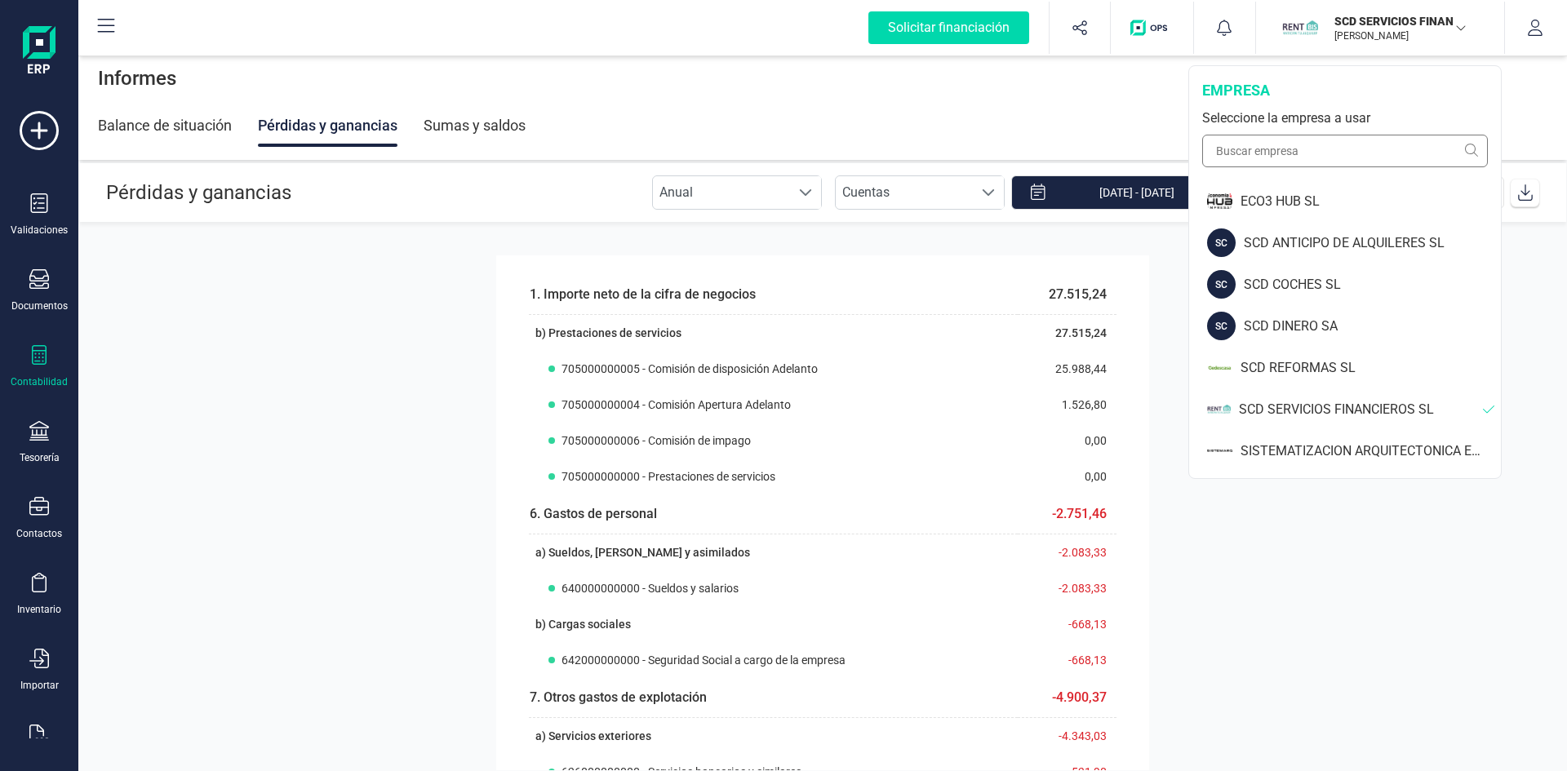
scroll to position [845, 0]
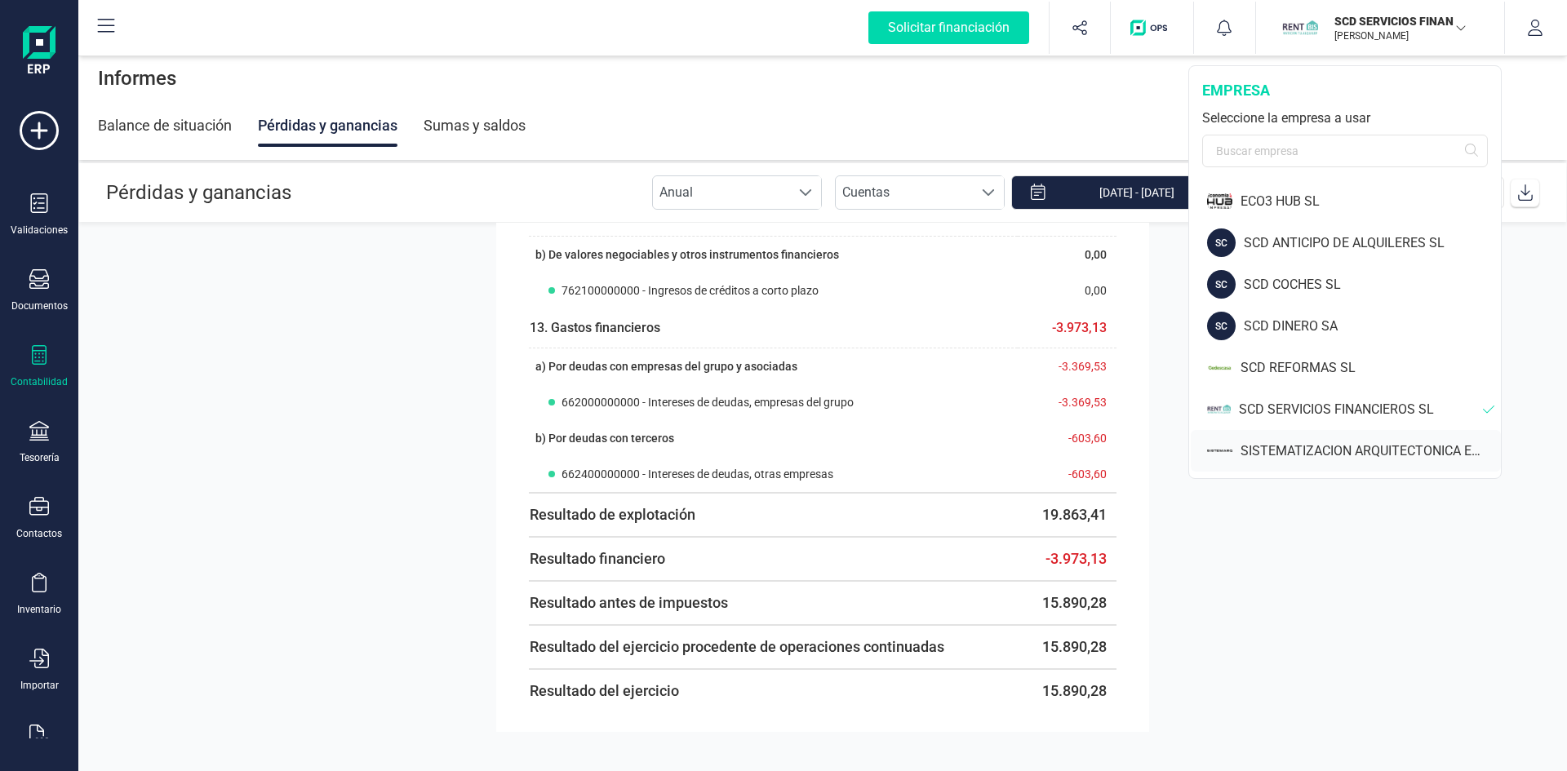
click at [1330, 445] on div "SISTEMATIZACION ARQUITECTONICA EN REFORMAS SL" at bounding box center [1370, 451] width 260 height 20
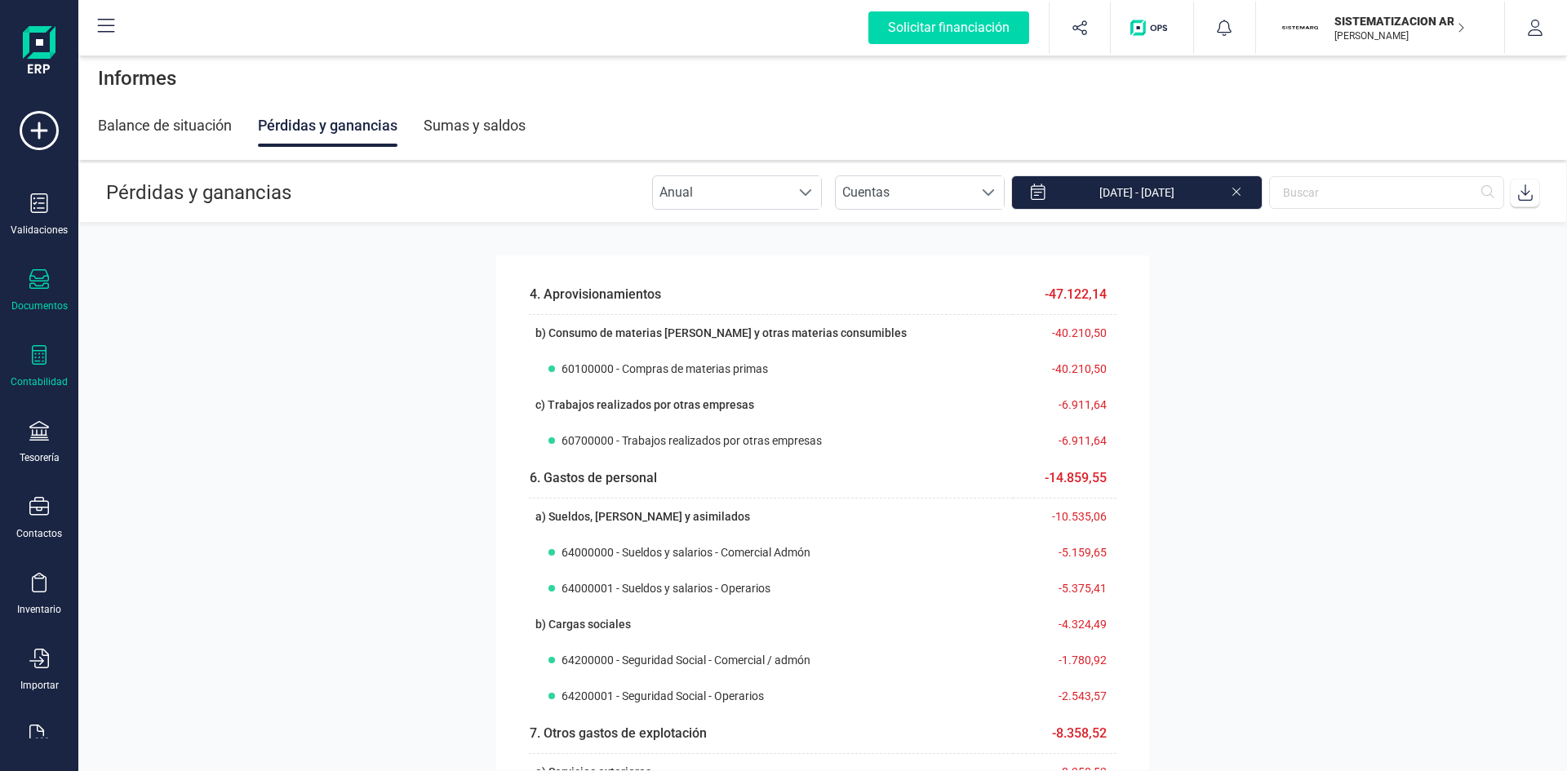
click at [33, 293] on div "Documentos" at bounding box center [39, 290] width 65 height 43
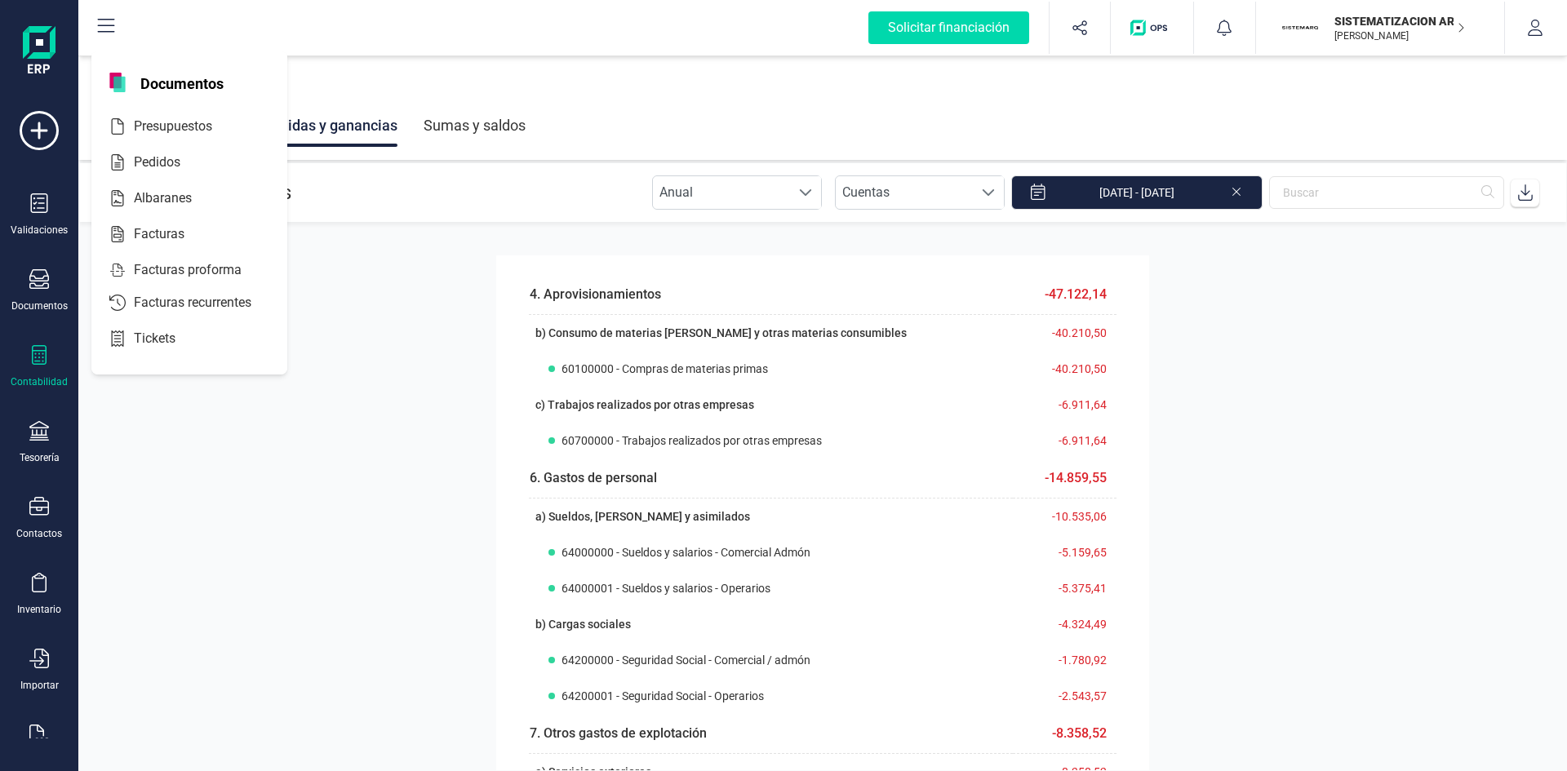
click at [30, 354] on icon at bounding box center [39, 355] width 20 height 20
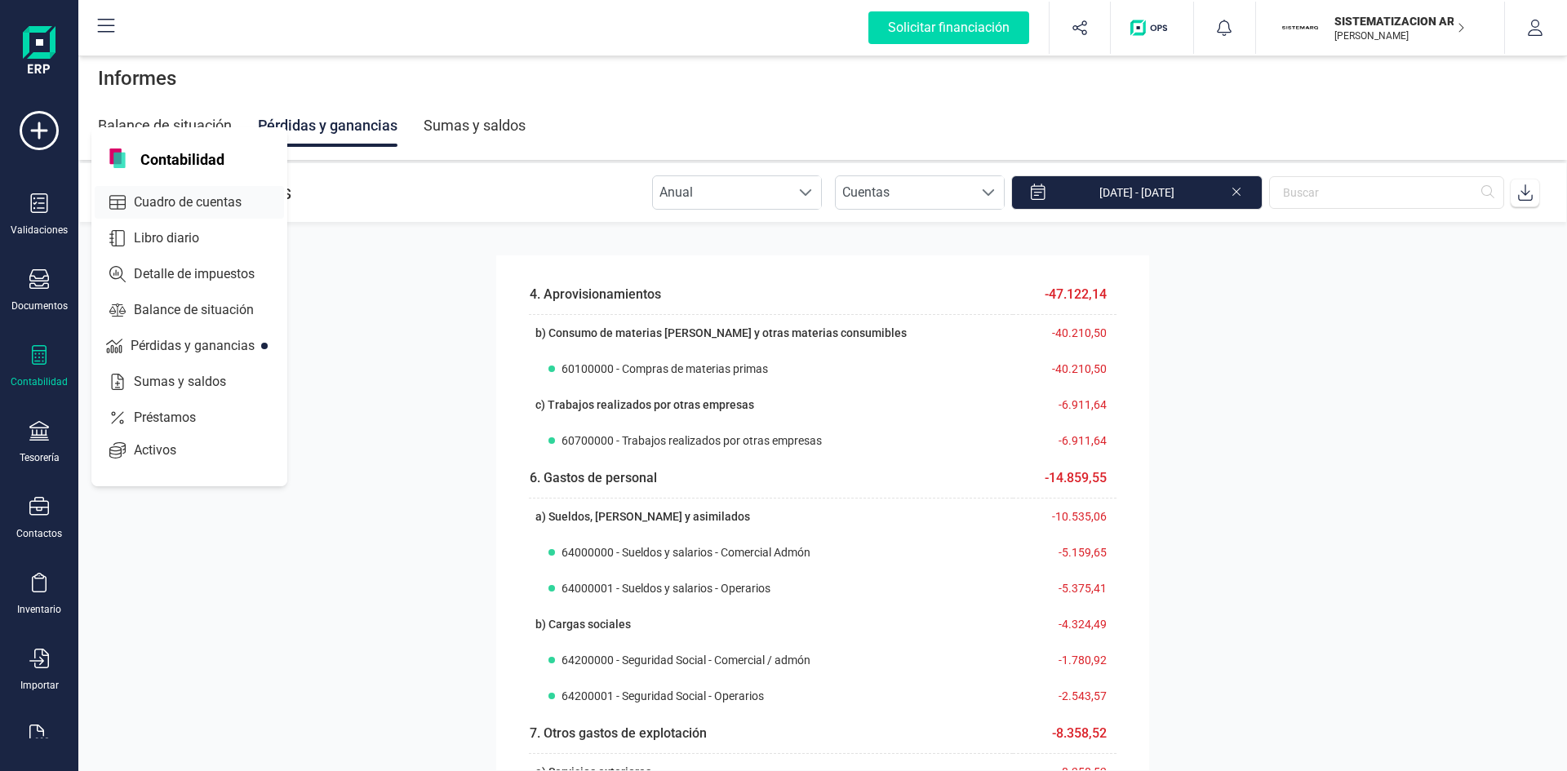
click at [197, 198] on span "Cuadro de cuentas" at bounding box center [199, 203] width 144 height 20
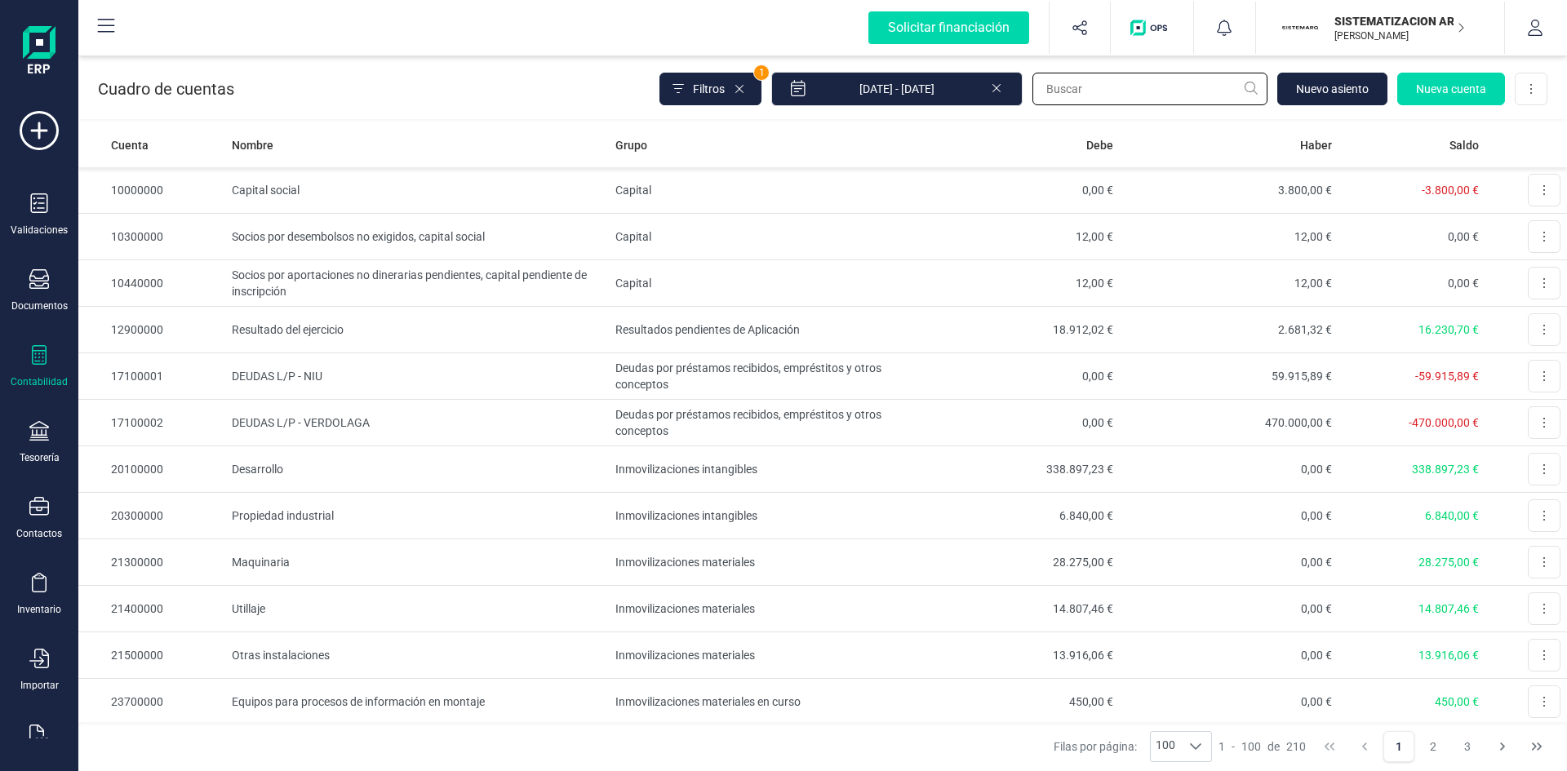
click at [1063, 93] on input "text" at bounding box center [1149, 89] width 235 height 33
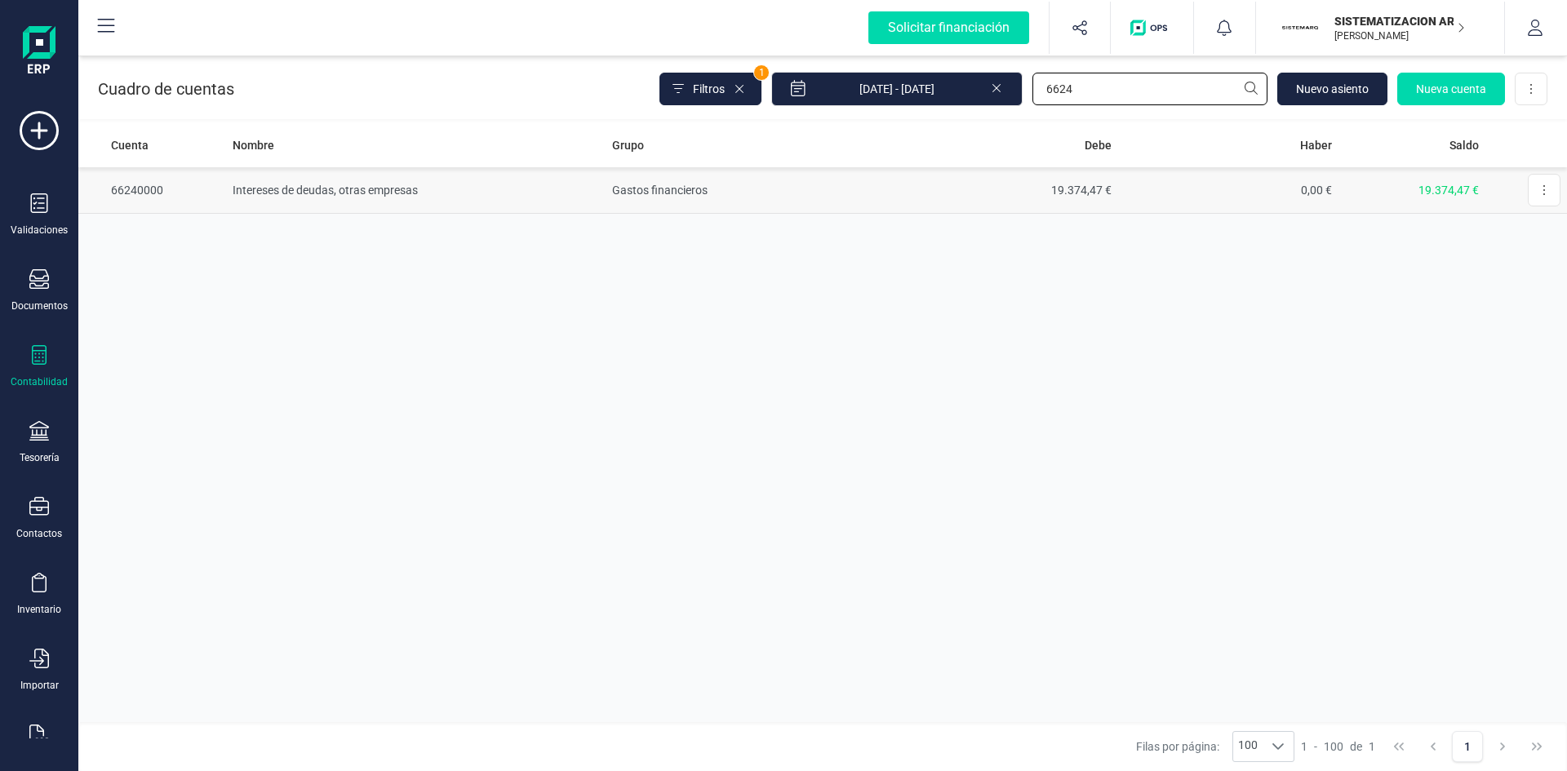
type input "6624"
click at [313, 185] on td "Intereses de deudas, otras empresas" at bounding box center [415, 190] width 379 height 47
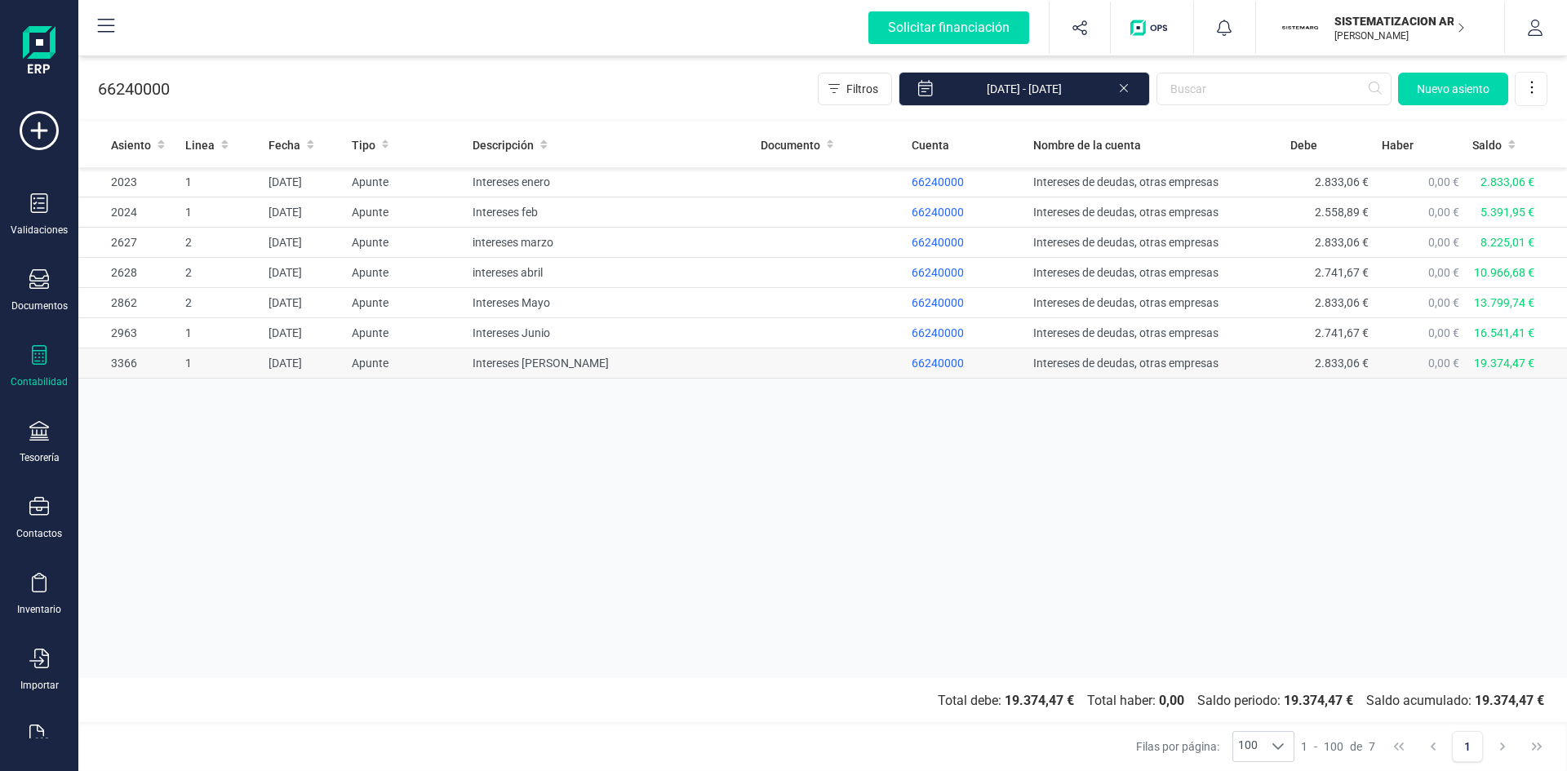
click at [935, 357] on span "66240000" at bounding box center [937, 363] width 52 height 13
click at [938, 358] on span "66240000" at bounding box center [937, 363] width 52 height 13
click at [485, 364] on td "Intereses [PERSON_NAME]" at bounding box center [610, 363] width 288 height 30
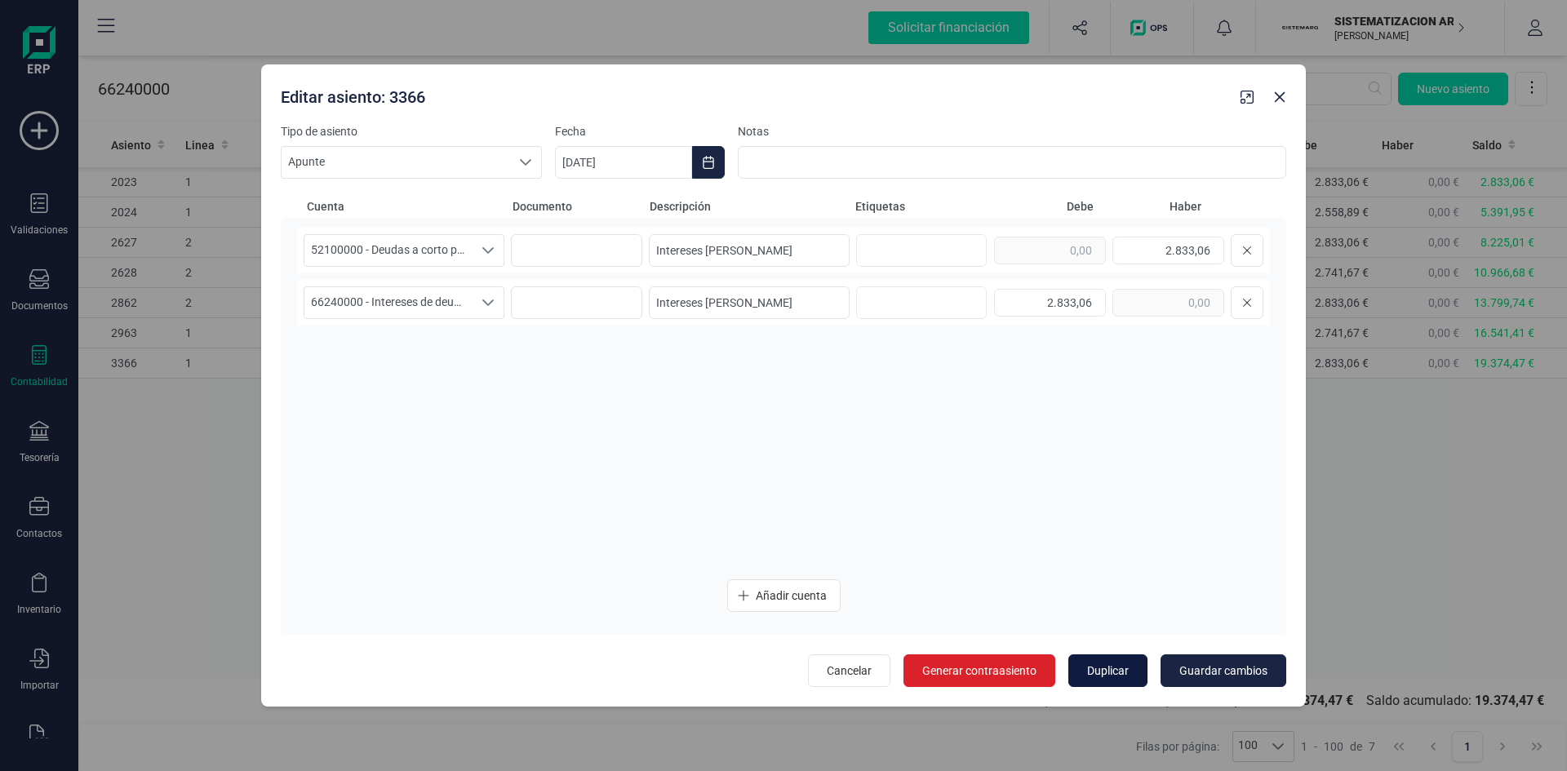
click at [1098, 665] on span "Duplicar" at bounding box center [1108, 671] width 42 height 16
type input "[DATE]"
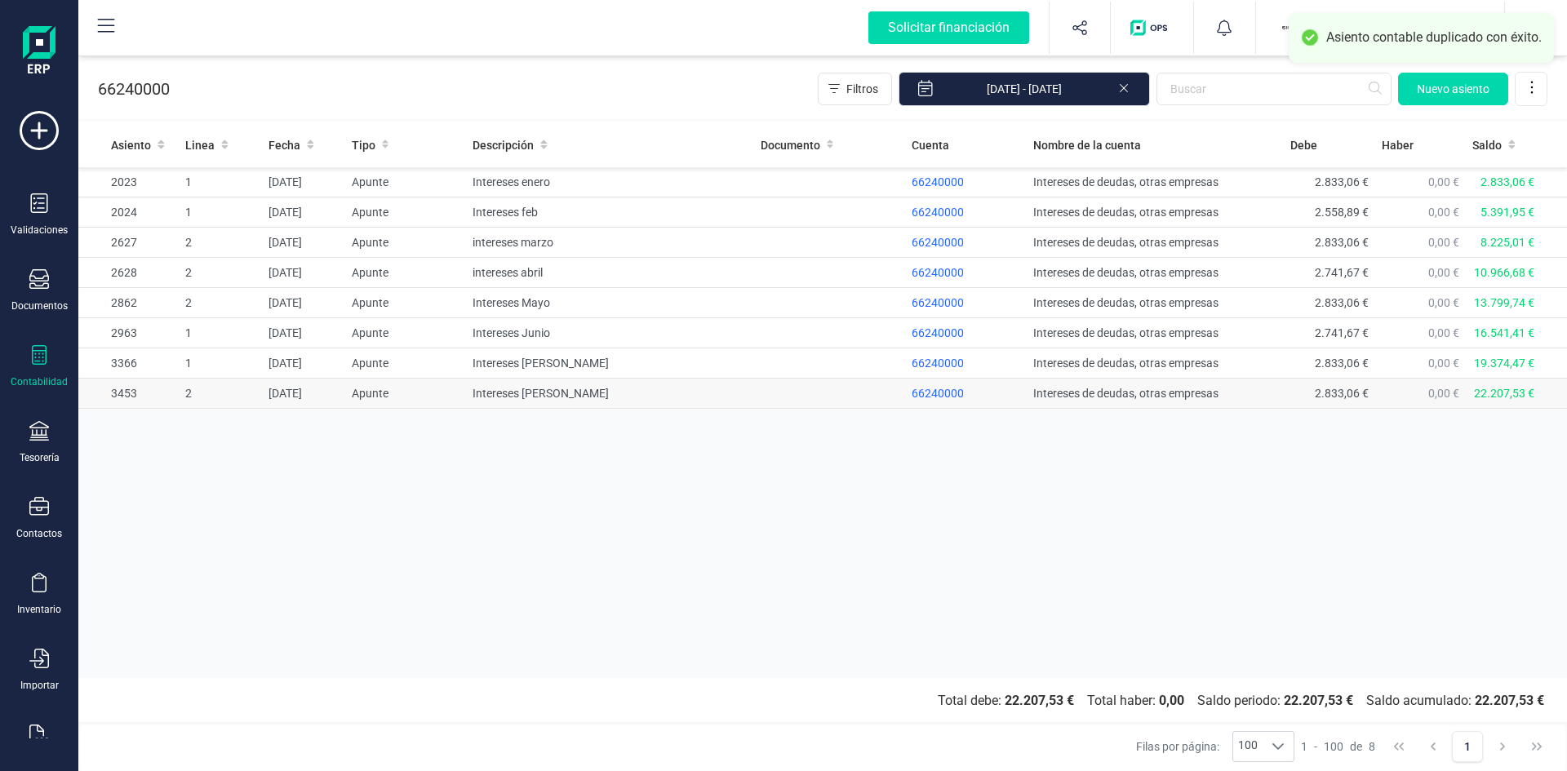
click at [312, 392] on td "[DATE]" at bounding box center [303, 394] width 83 height 30
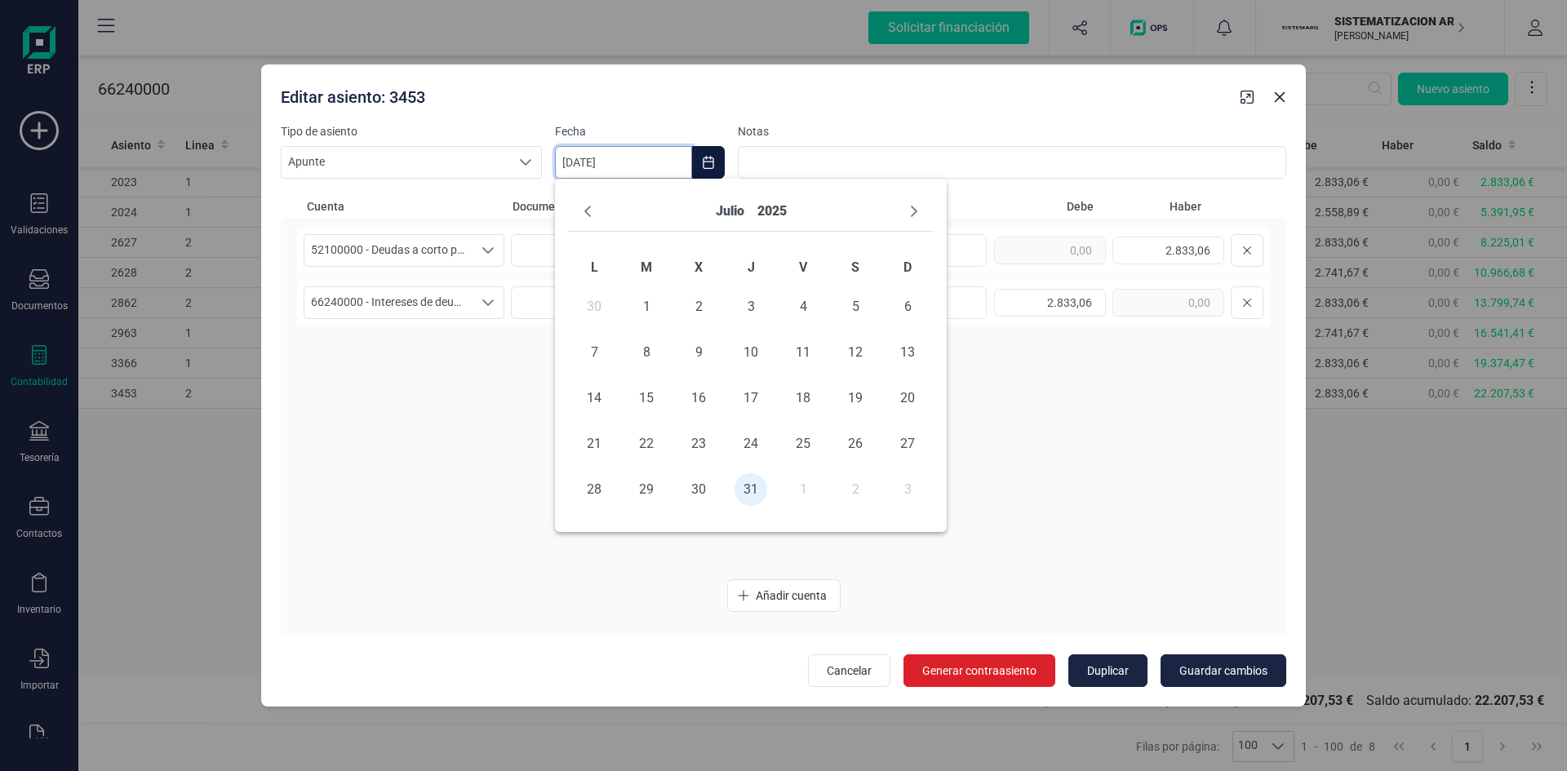
click at [637, 157] on input "[DATE]" at bounding box center [623, 162] width 137 height 33
click at [912, 209] on icon "Next Month" at bounding box center [913, 211] width 13 height 13
click at [911, 494] on span "31" at bounding box center [907, 489] width 33 height 33
type input "[DATE]"
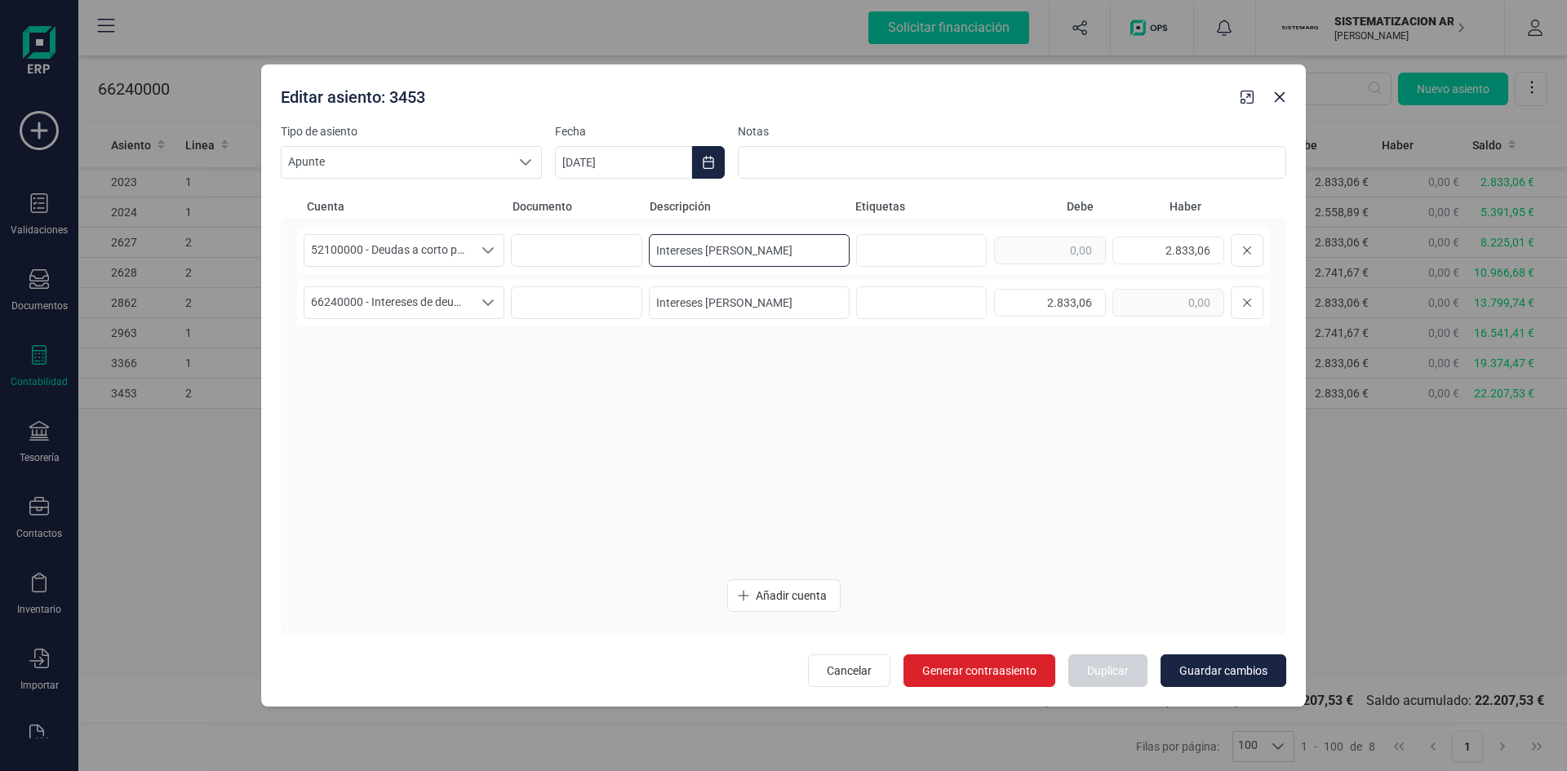
click at [737, 242] on input "Intereses [PERSON_NAME]" at bounding box center [749, 250] width 201 height 33
type input "Intereses Agosto"
click at [753, 316] on input "Intereses [PERSON_NAME]" at bounding box center [749, 302] width 201 height 33
type input "Intereses Agosto"
click at [1248, 672] on span "Guardar cambios" at bounding box center [1223, 671] width 88 height 16
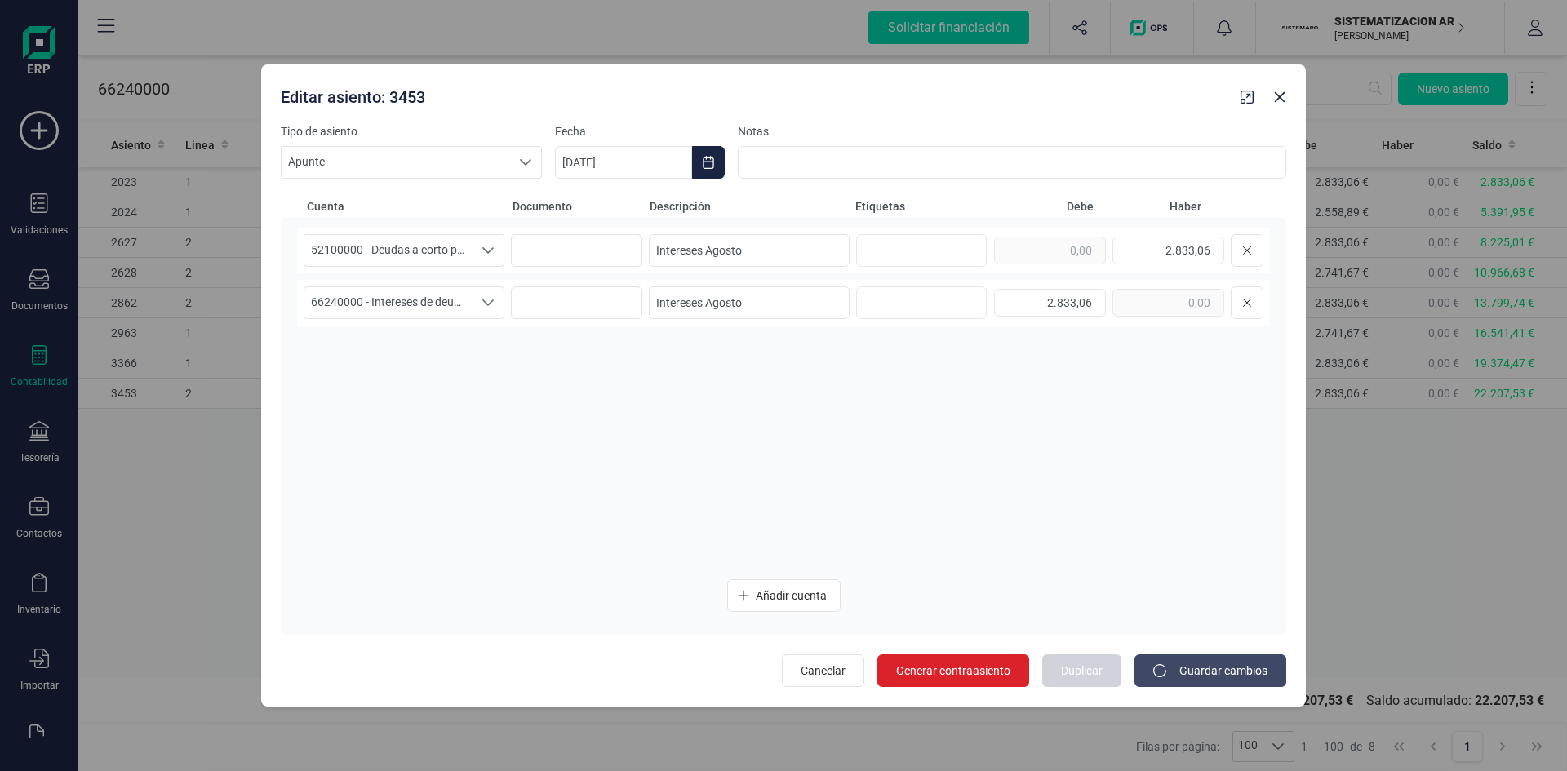
type input "[DATE]"
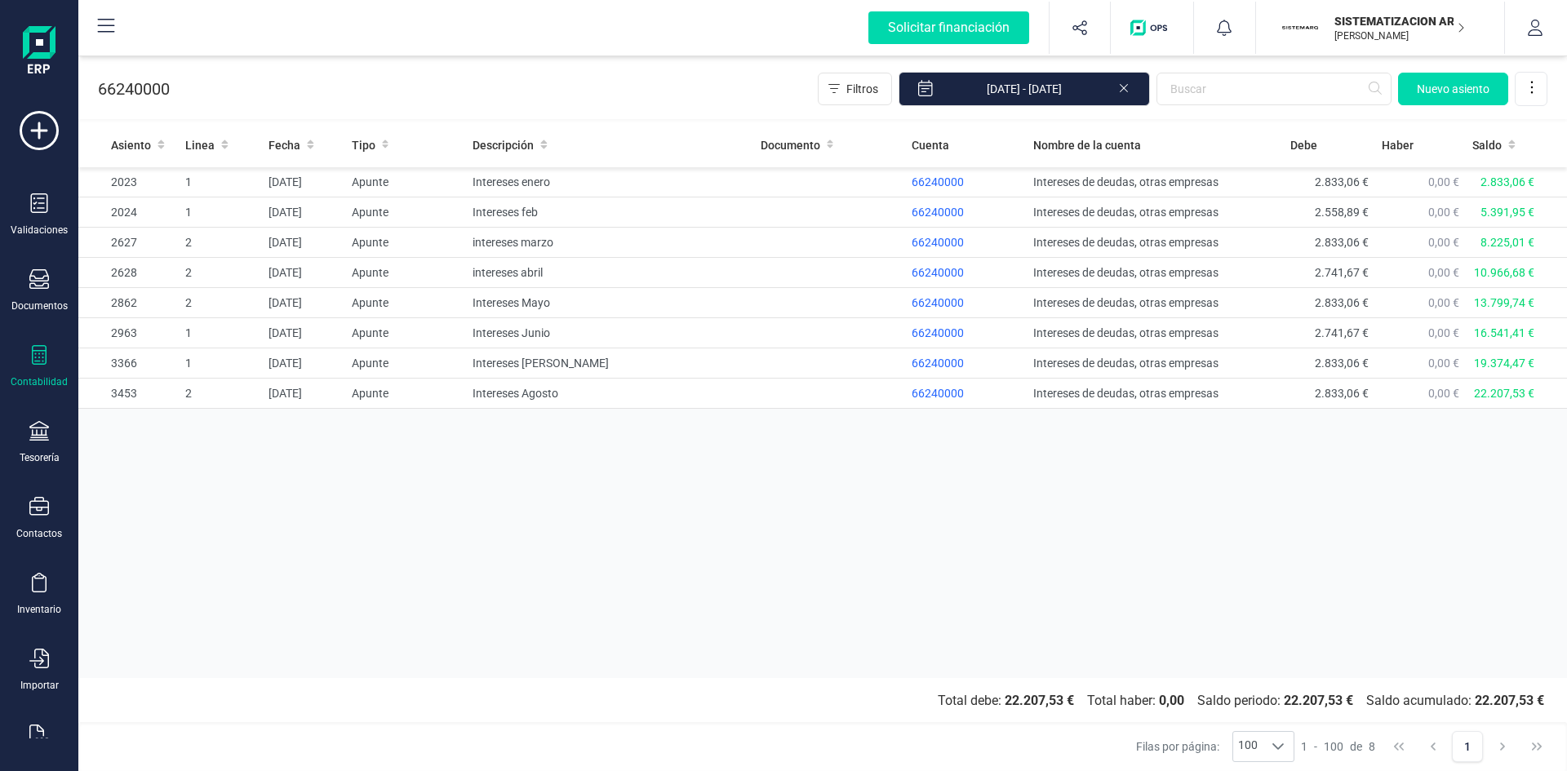
click at [1362, 30] on p "[PERSON_NAME]" at bounding box center [1399, 35] width 131 height 13
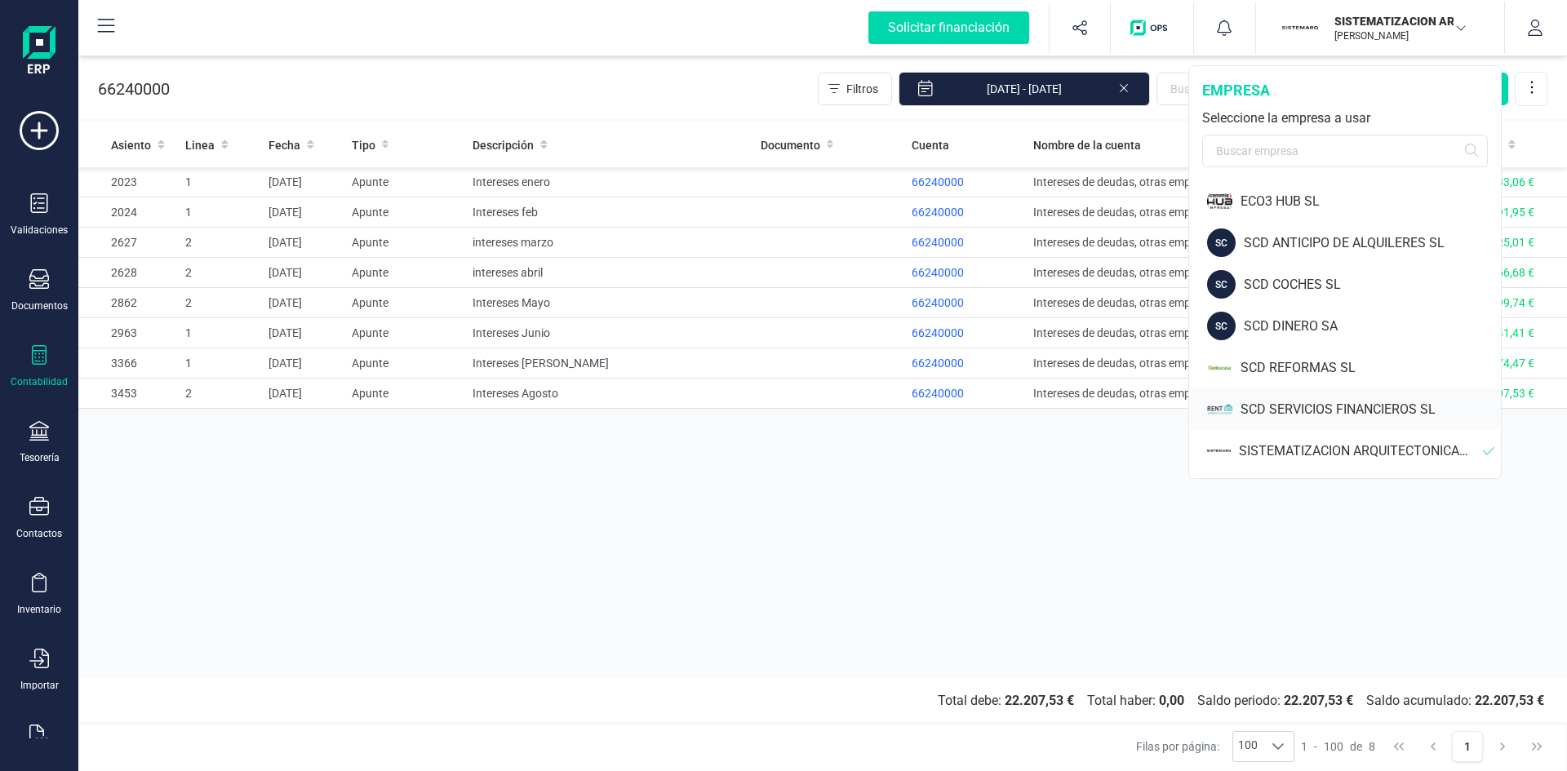
click at [1276, 406] on div "SCD SERVICIOS FINANCIEROS SL" at bounding box center [1370, 410] width 260 height 20
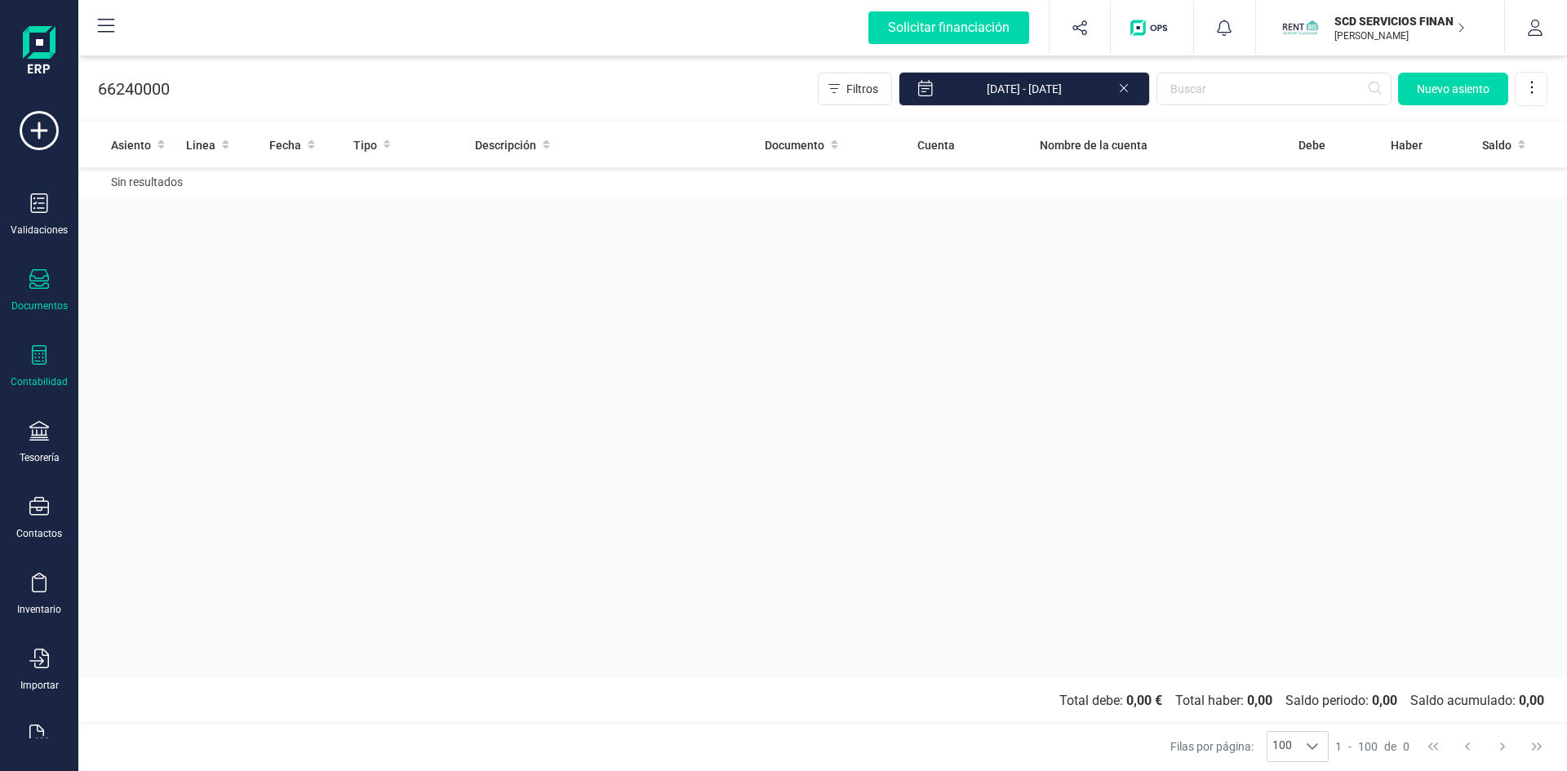
click at [33, 296] on div "Documentos" at bounding box center [39, 290] width 65 height 43
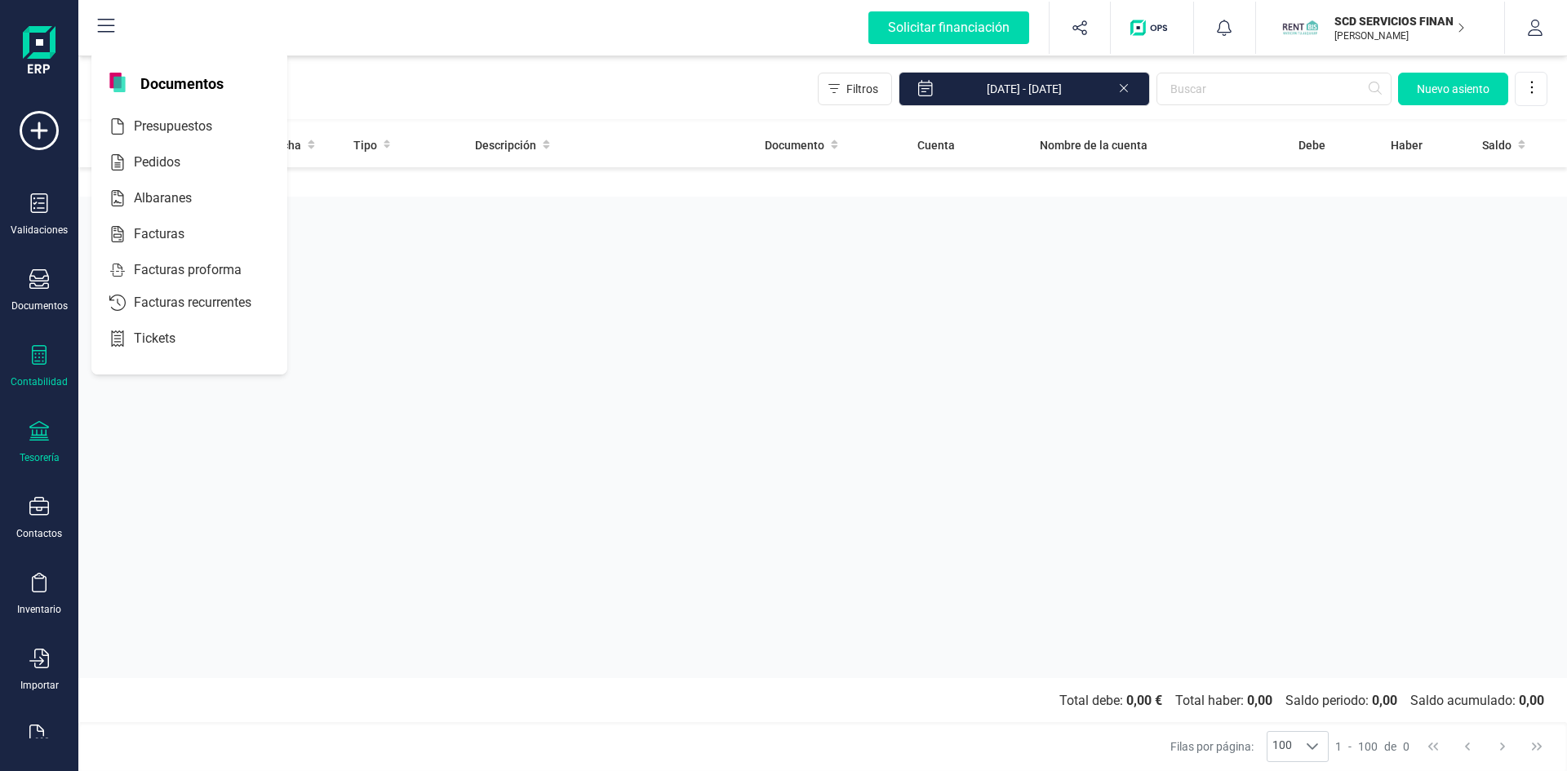
click at [51, 443] on div "Tesorería" at bounding box center [39, 442] width 65 height 43
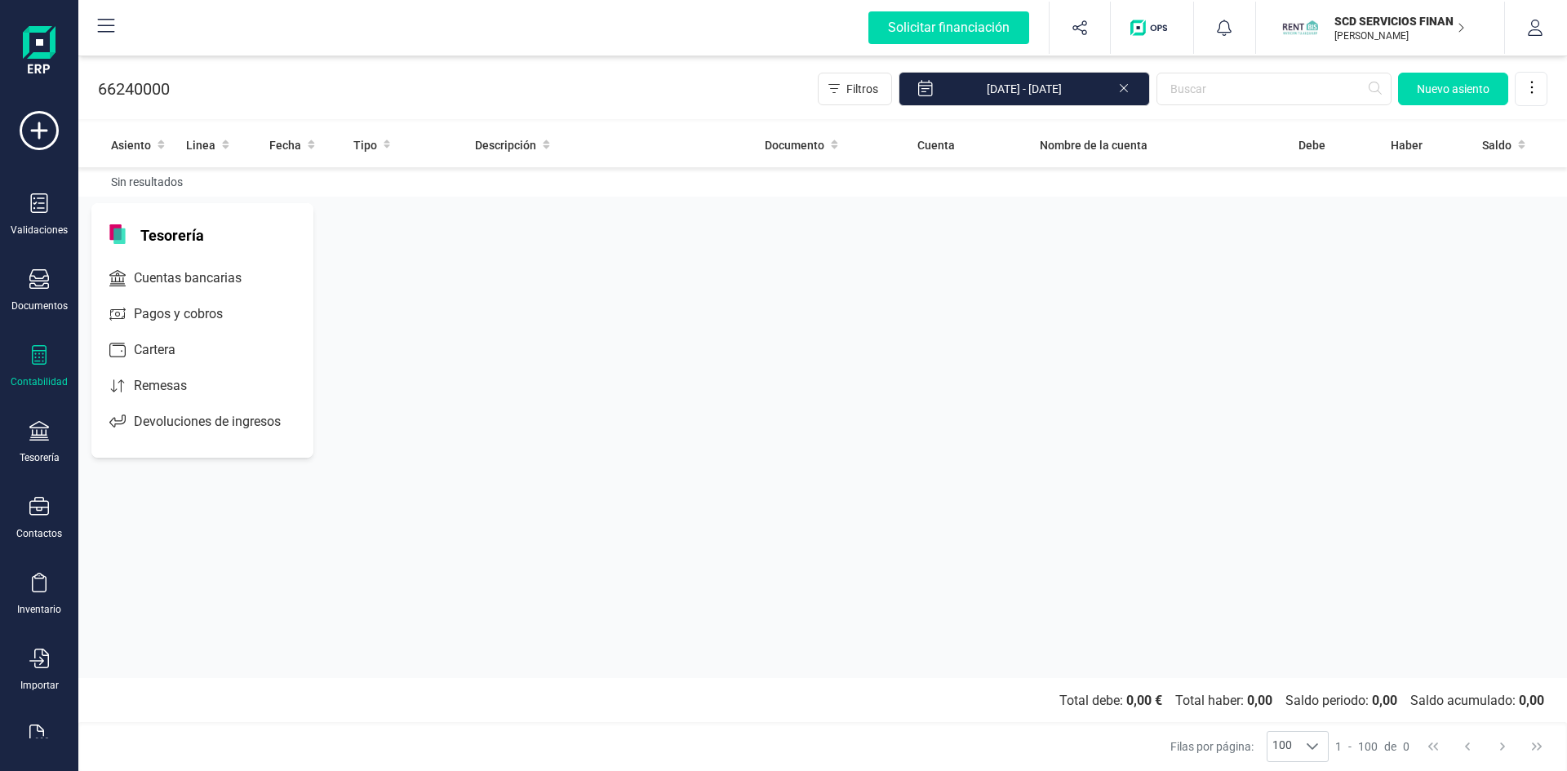
click at [40, 373] on div "Contabilidad" at bounding box center [39, 366] width 65 height 43
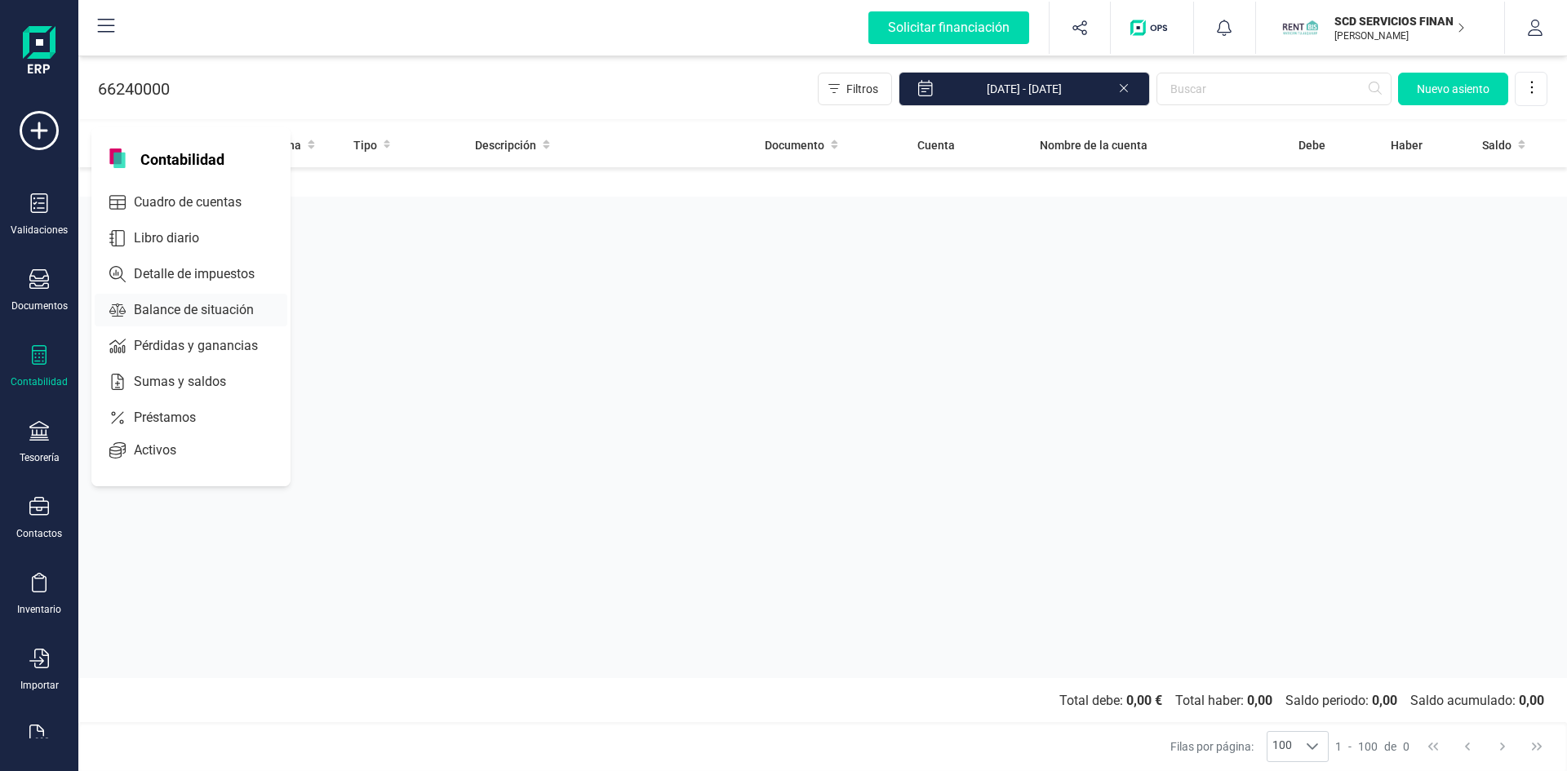
click at [190, 315] on span "Balance de situación" at bounding box center [205, 310] width 156 height 20
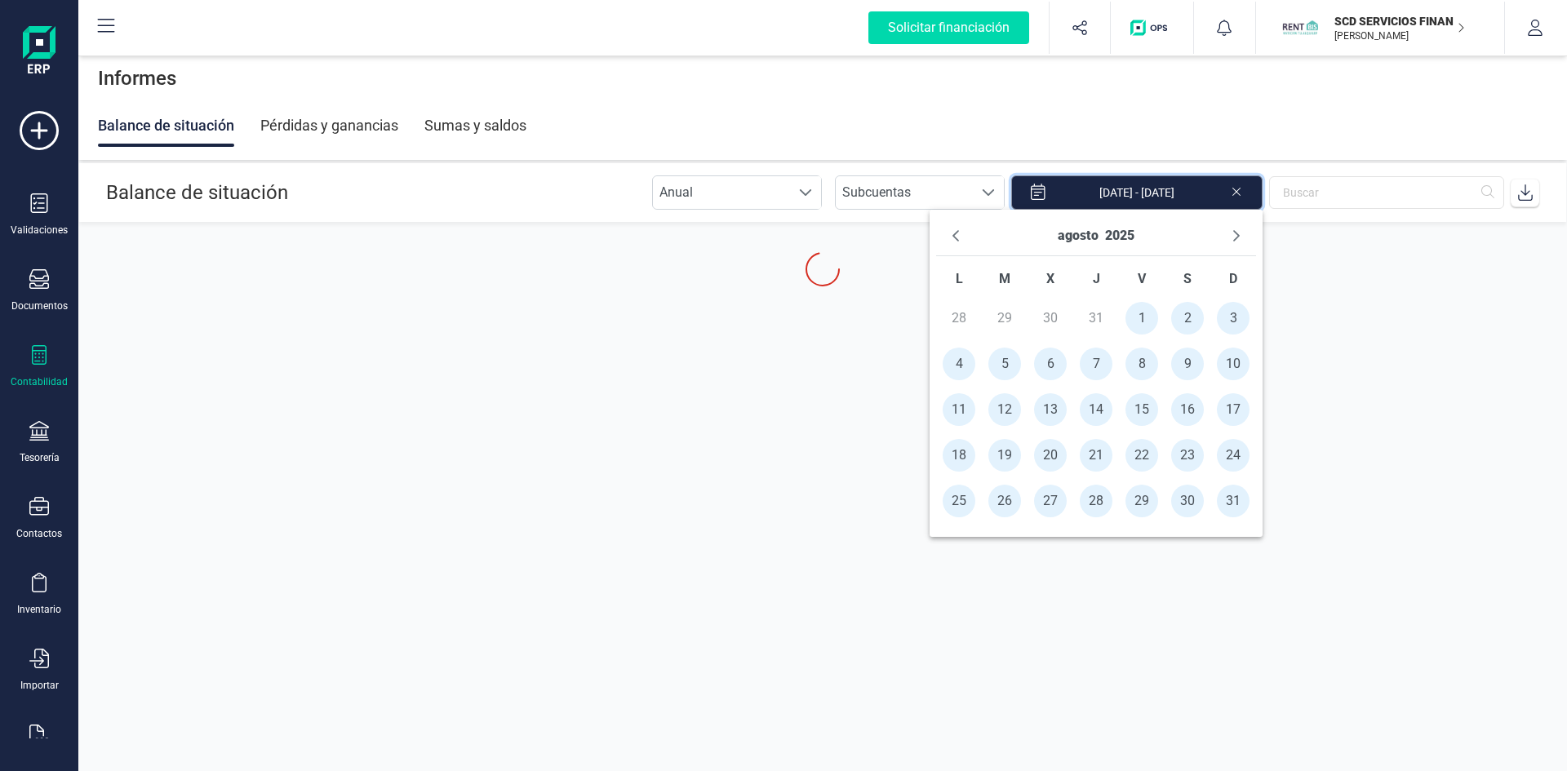
click at [1070, 189] on input "[DATE] - [DATE]" at bounding box center [1136, 192] width 251 height 34
click at [1065, 234] on button "agosto" at bounding box center [1077, 236] width 41 height 26
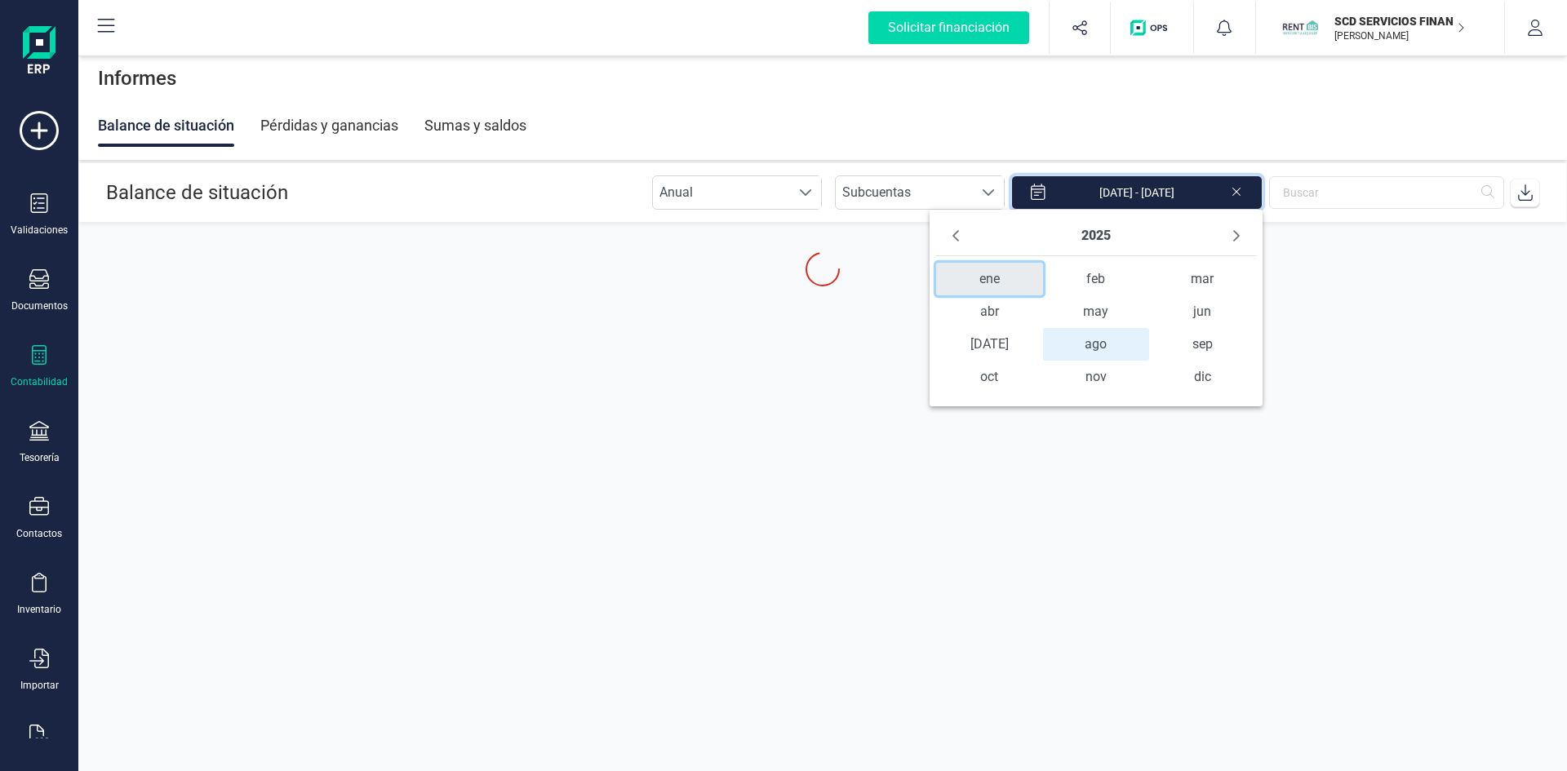
click at [995, 287] on span "ene" at bounding box center [989, 279] width 107 height 33
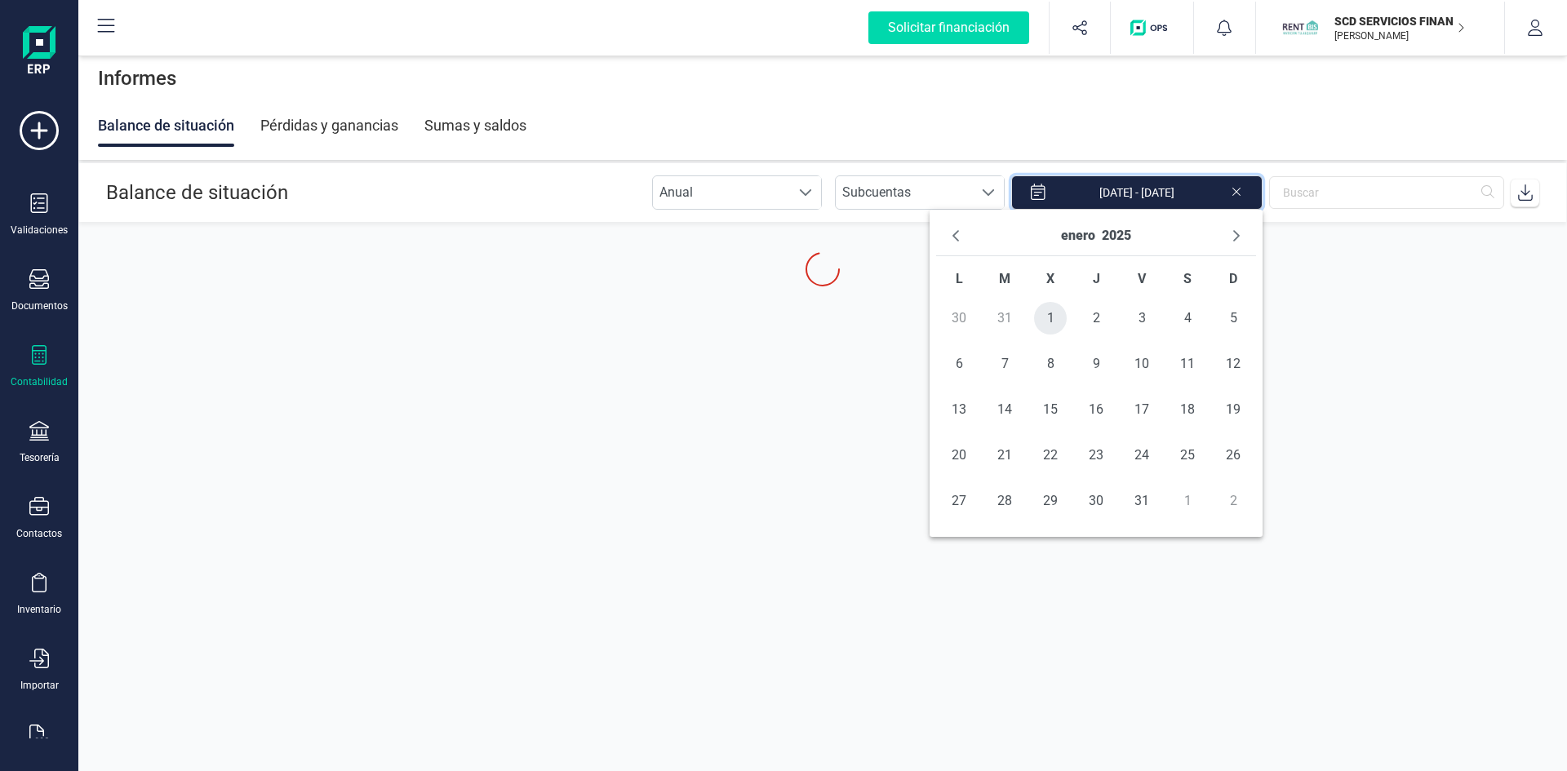
click at [1053, 317] on span "1" at bounding box center [1050, 318] width 33 height 33
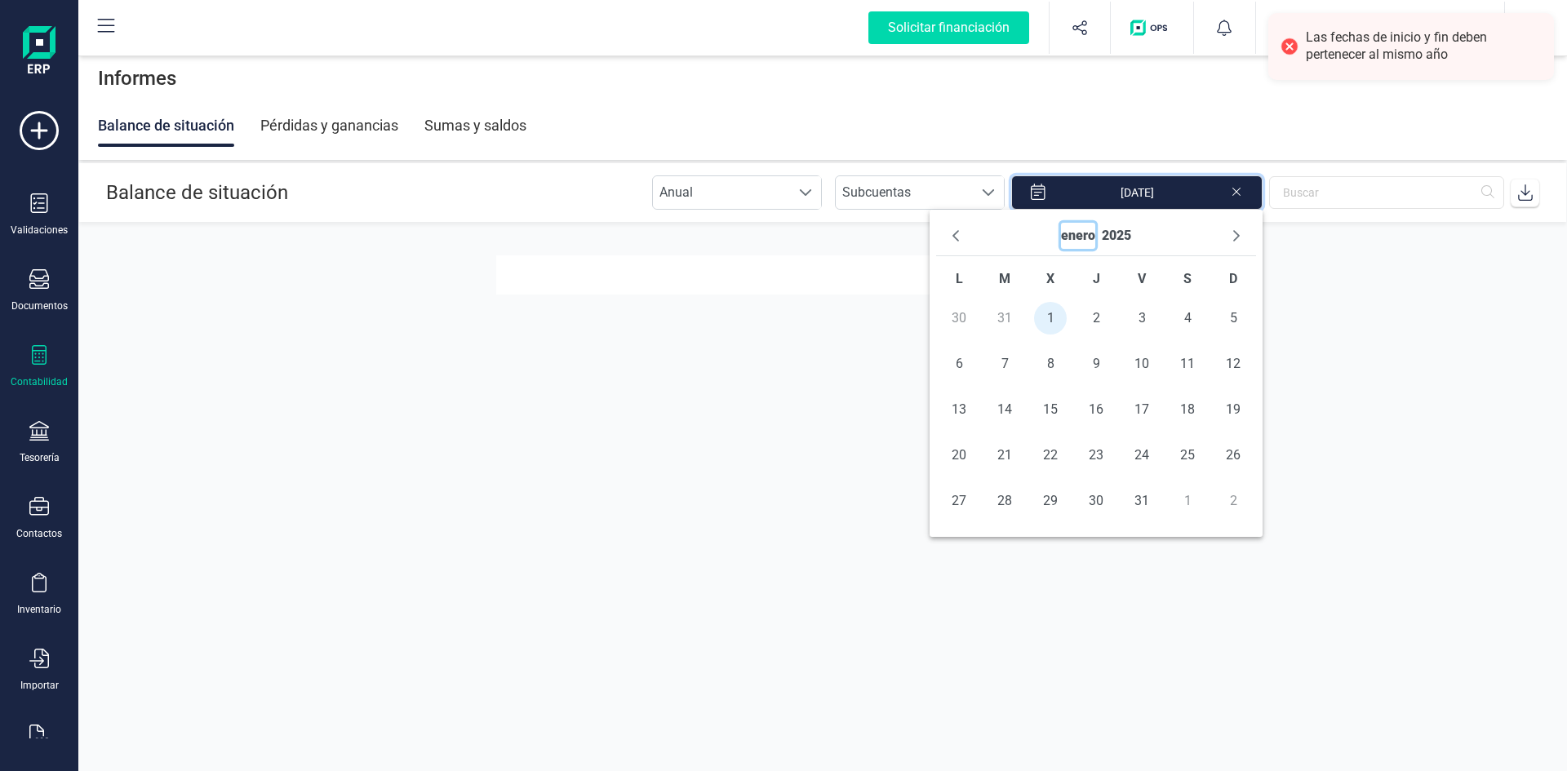
click at [1084, 235] on button "enero" at bounding box center [1078, 236] width 34 height 26
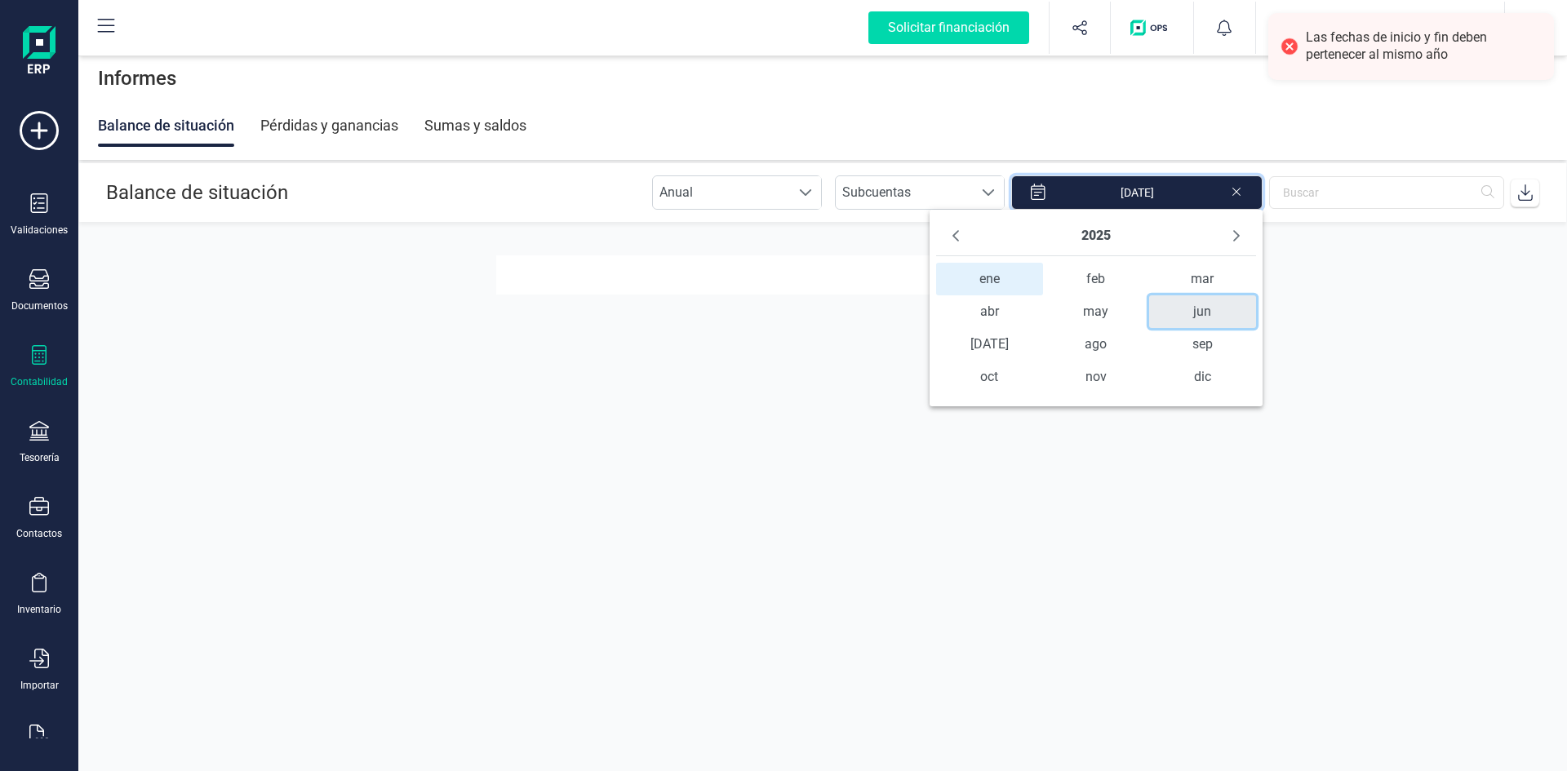
click at [1193, 314] on span "jun" at bounding box center [1202, 311] width 107 height 33
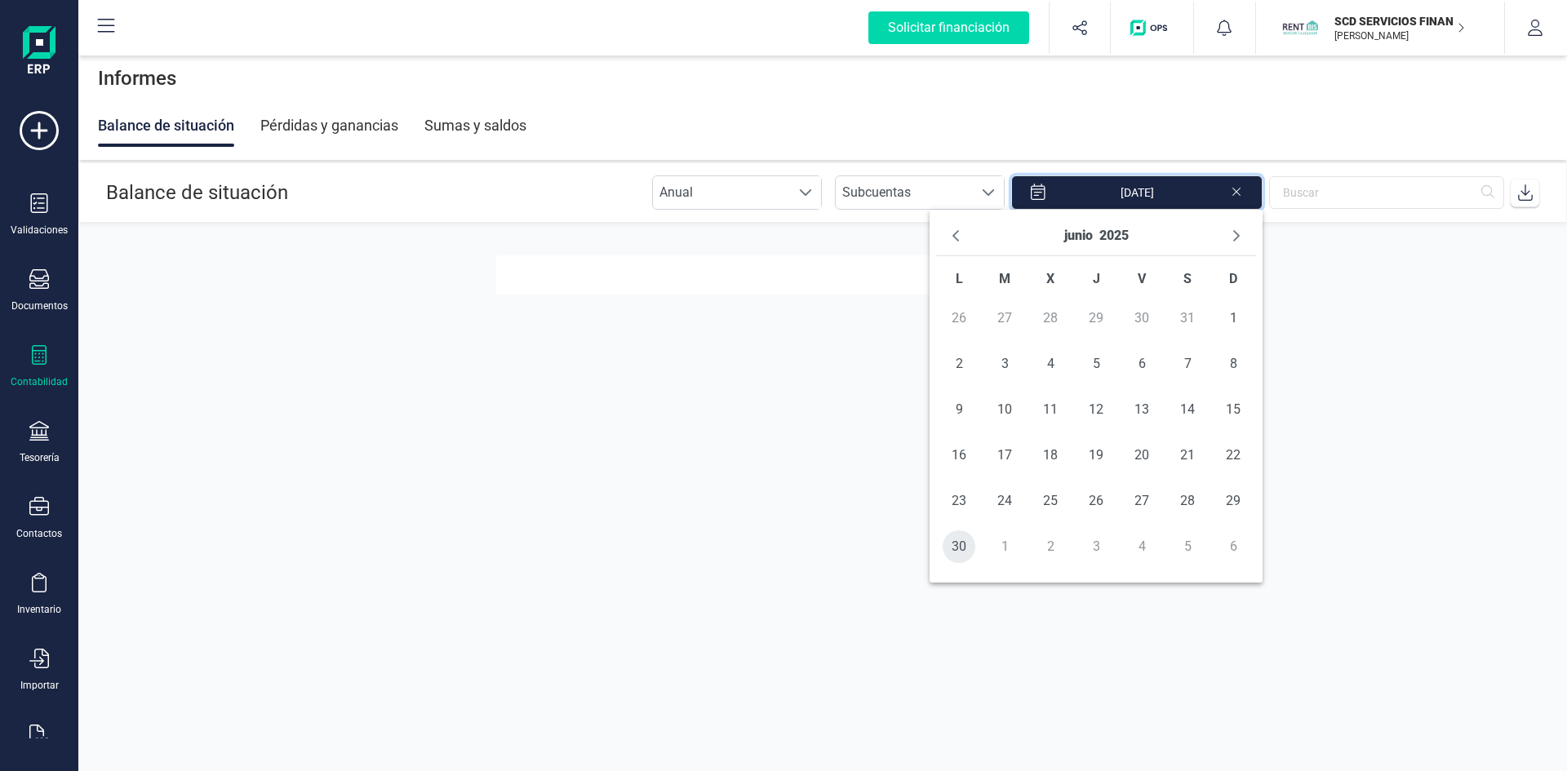
click at [960, 546] on span "30" at bounding box center [958, 546] width 33 height 33
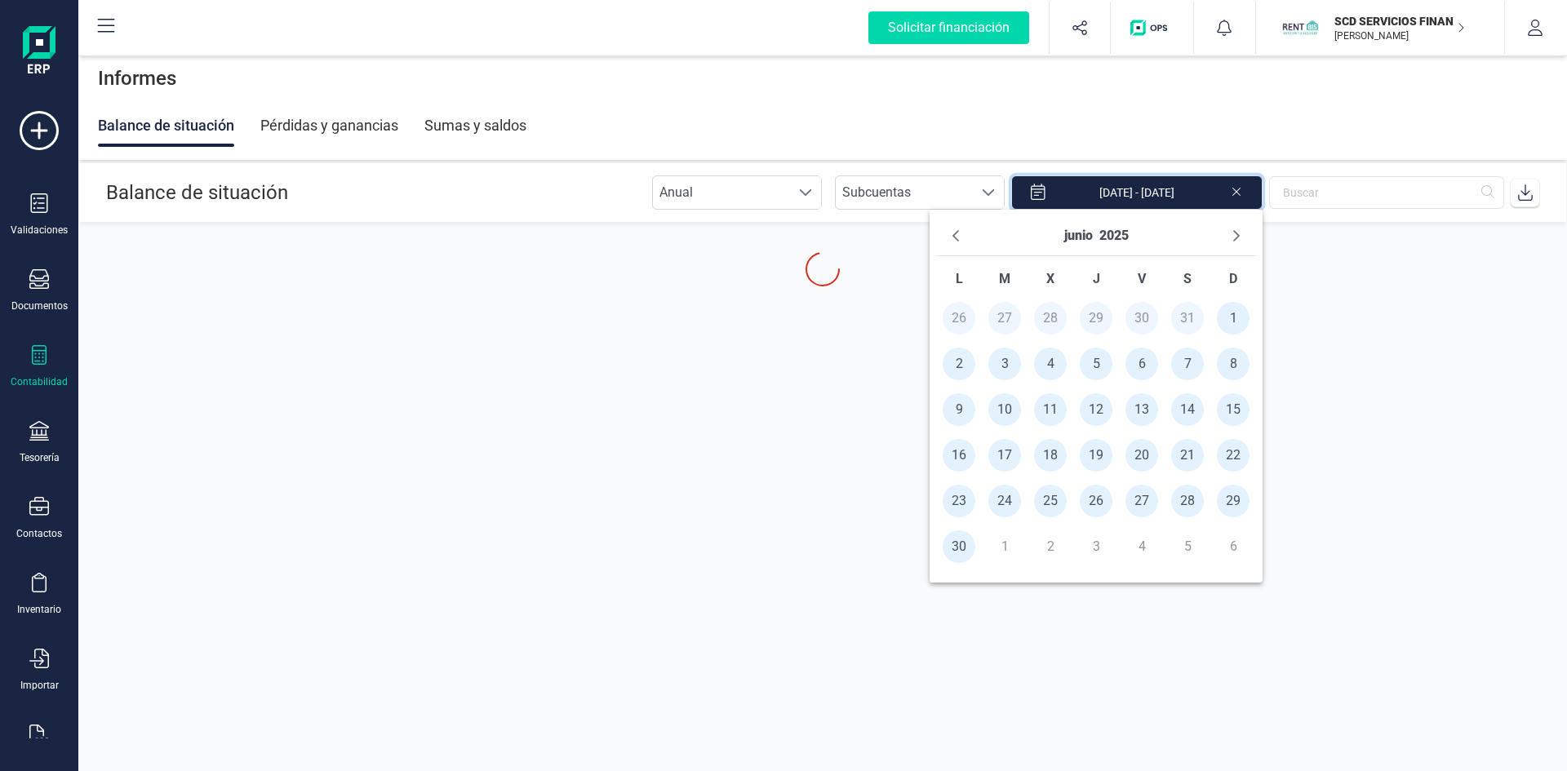
click at [1345, 397] on section "Balance de situación Anual Anual Subcuentas Subcuentas 01/01/2025 - 30/06/2025" at bounding box center [822, 436] width 1488 height 547
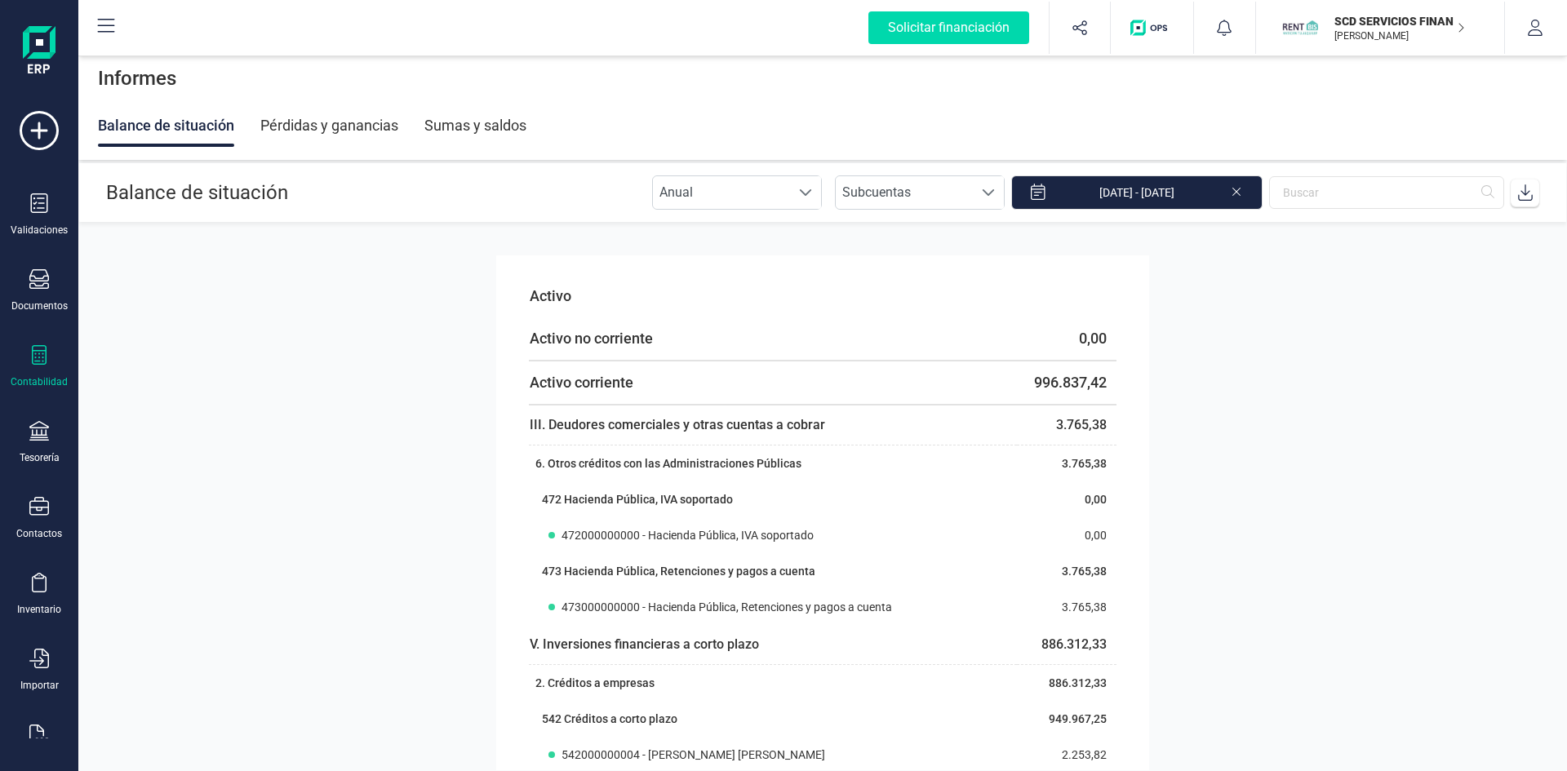
click at [1358, 344] on section "Activo Activo no corriente 0,00 Activo corriente 996.837,42 III. Deudores comer…" at bounding box center [822, 496] width 1488 height 547
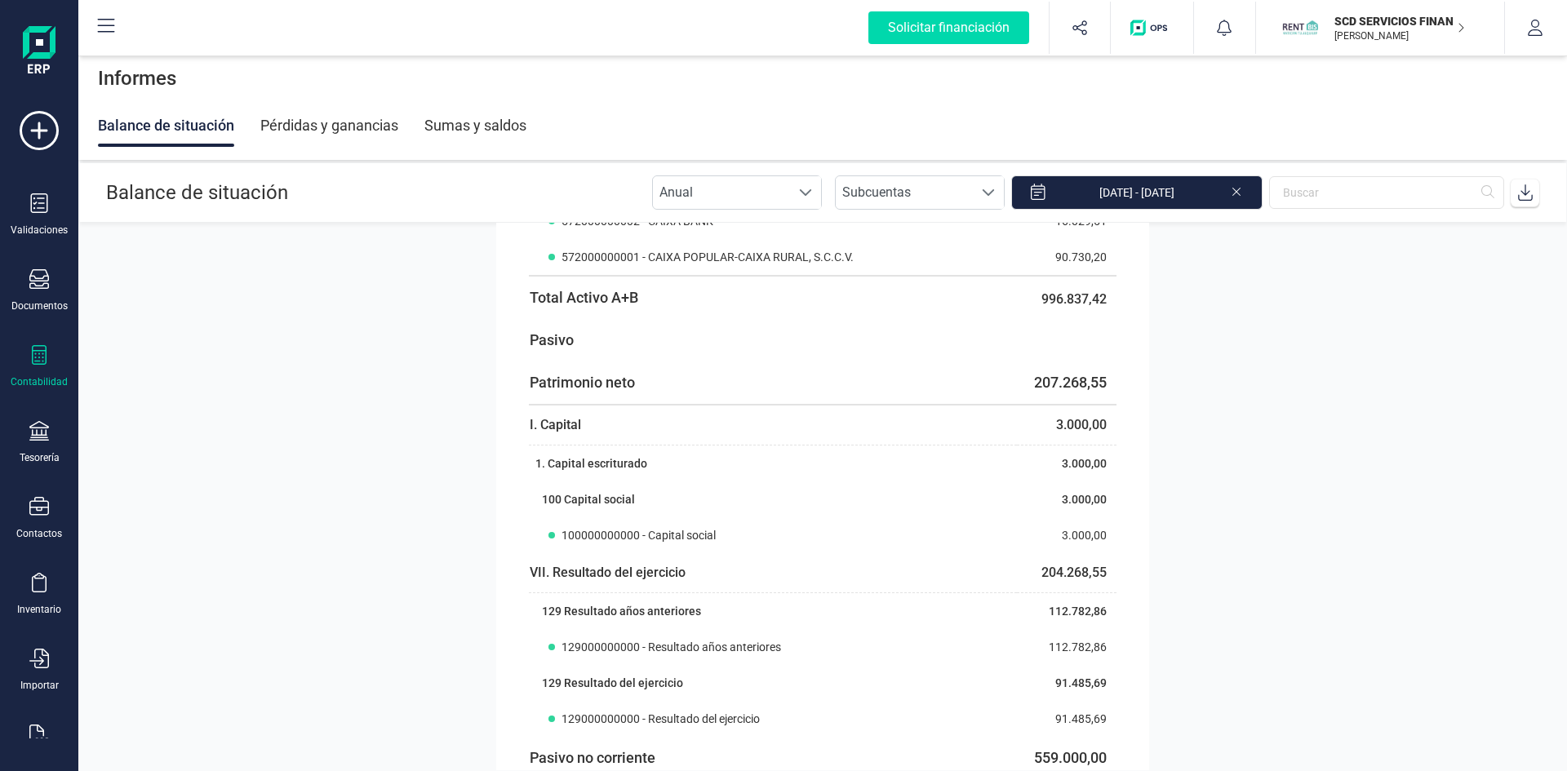
scroll to position [7833, 0]
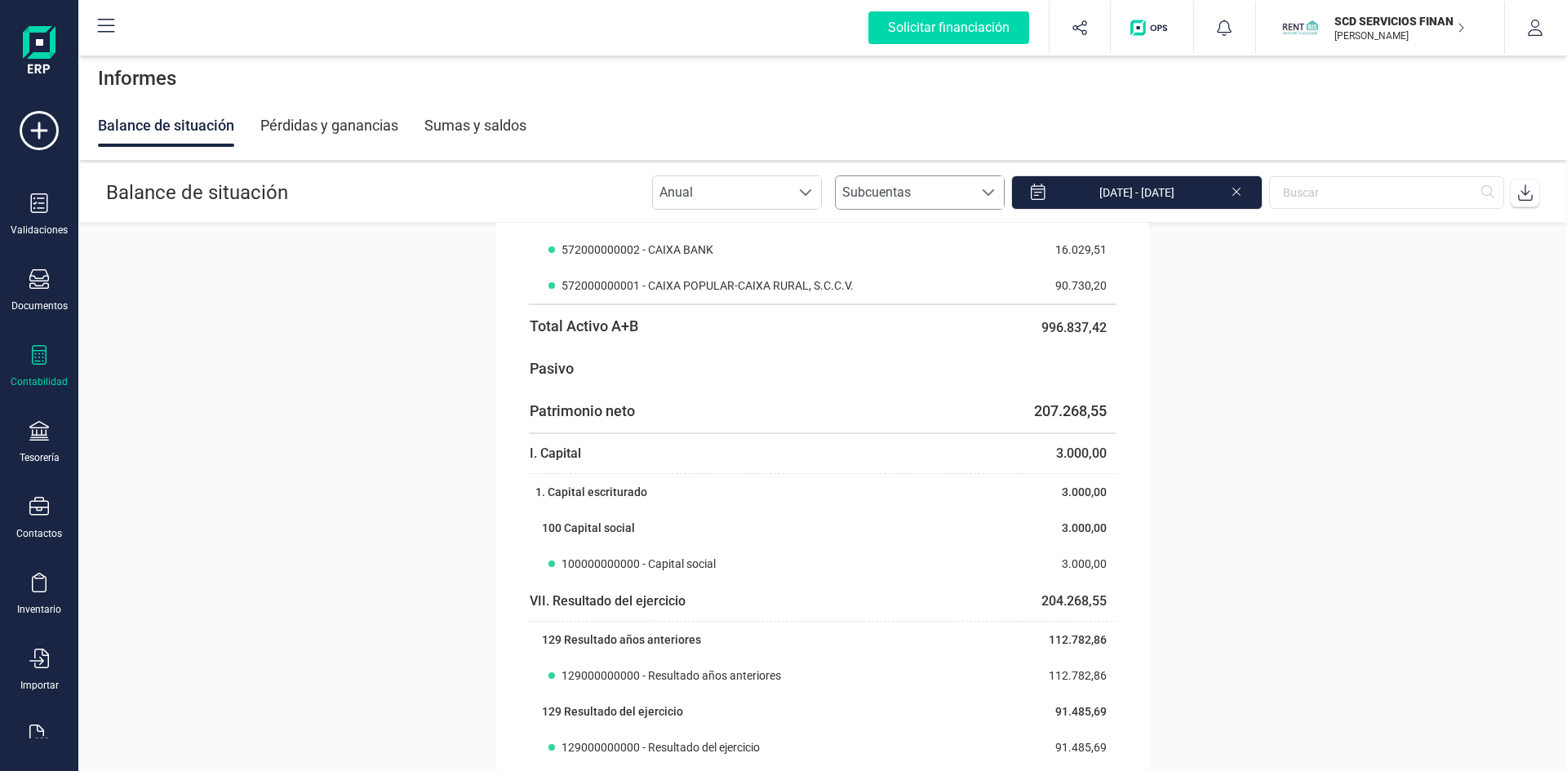
click at [995, 189] on span at bounding box center [988, 192] width 13 height 13
click at [906, 289] on li "Grupos" at bounding box center [934, 298] width 170 height 33
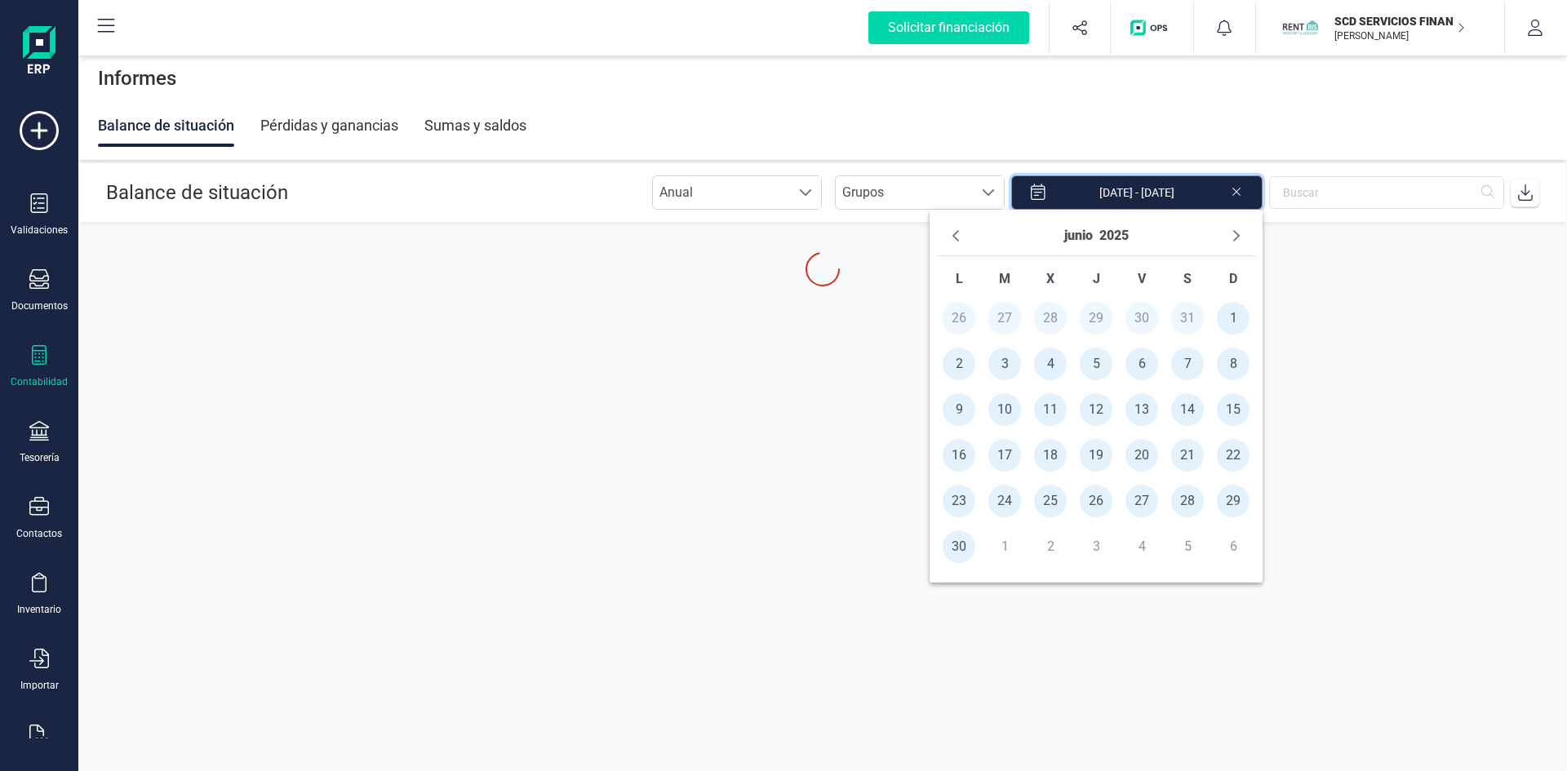
click at [1221, 193] on input "01/01/2025 - 30/06/2025" at bounding box center [1136, 192] width 251 height 34
click at [1076, 237] on button "junio" at bounding box center [1078, 236] width 29 height 26
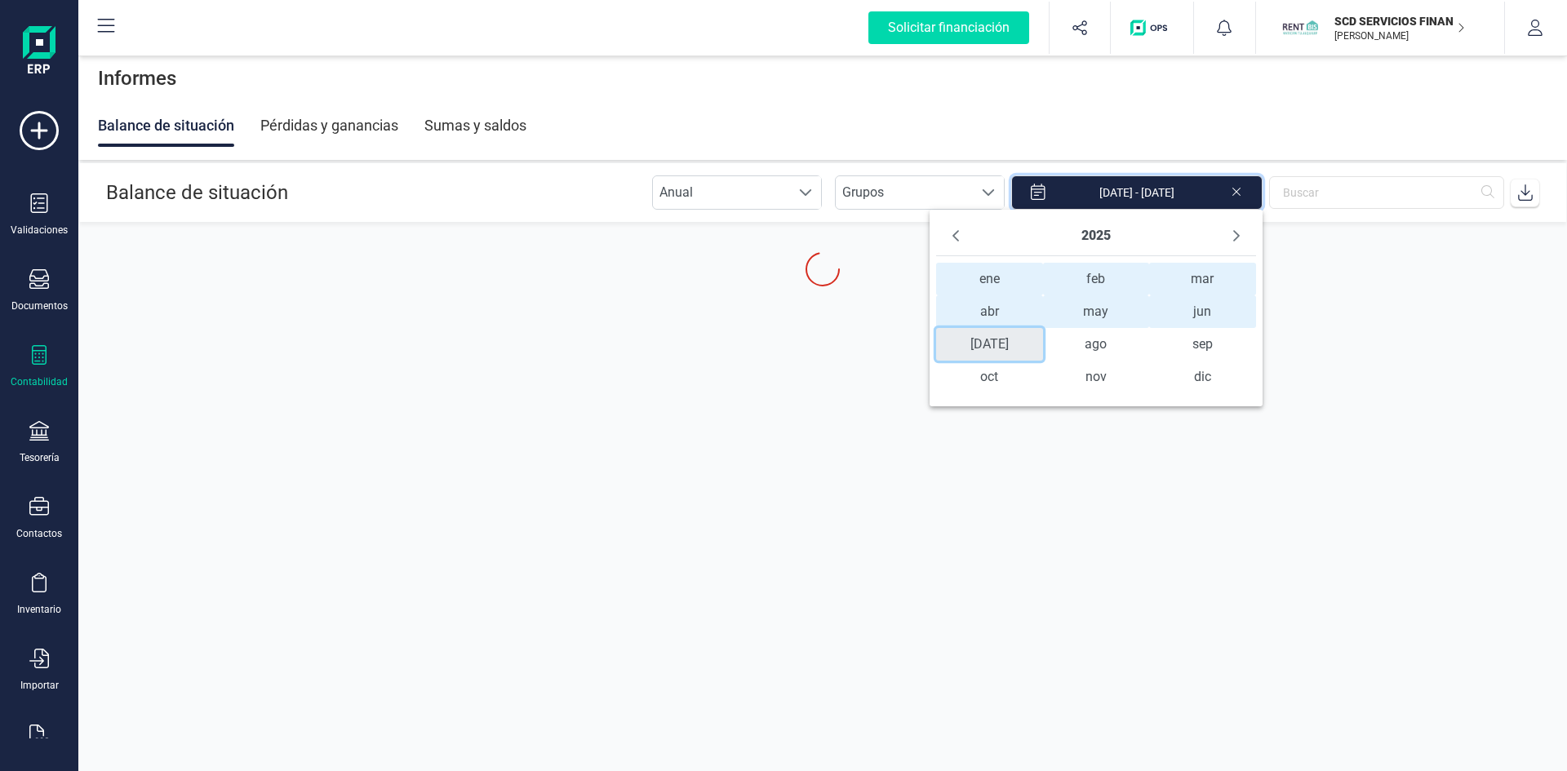
click at [996, 347] on span "jul" at bounding box center [989, 344] width 107 height 33
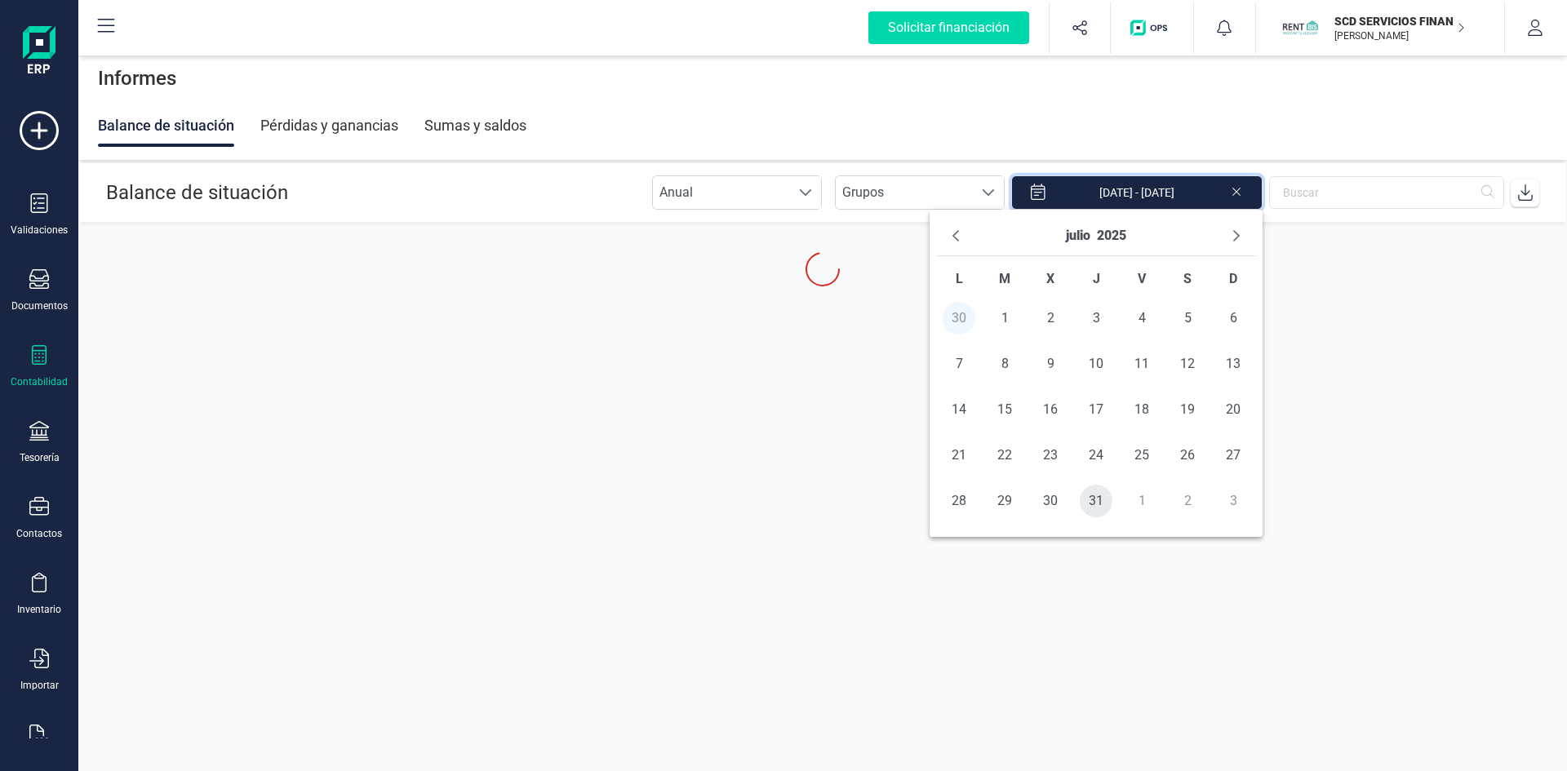
click at [1095, 500] on span "31" at bounding box center [1095, 501] width 33 height 33
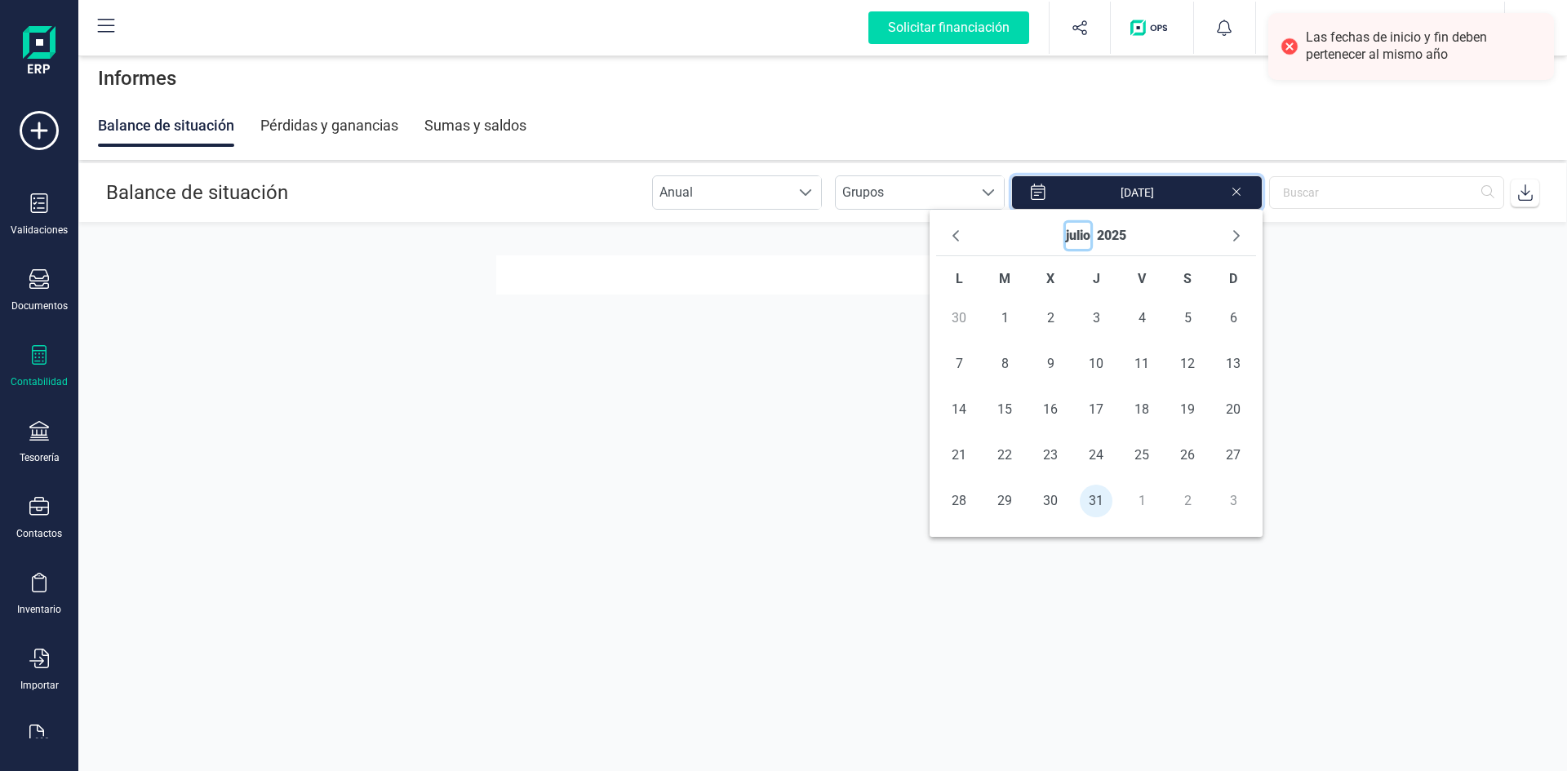
click at [1075, 238] on button "julio" at bounding box center [1078, 236] width 24 height 26
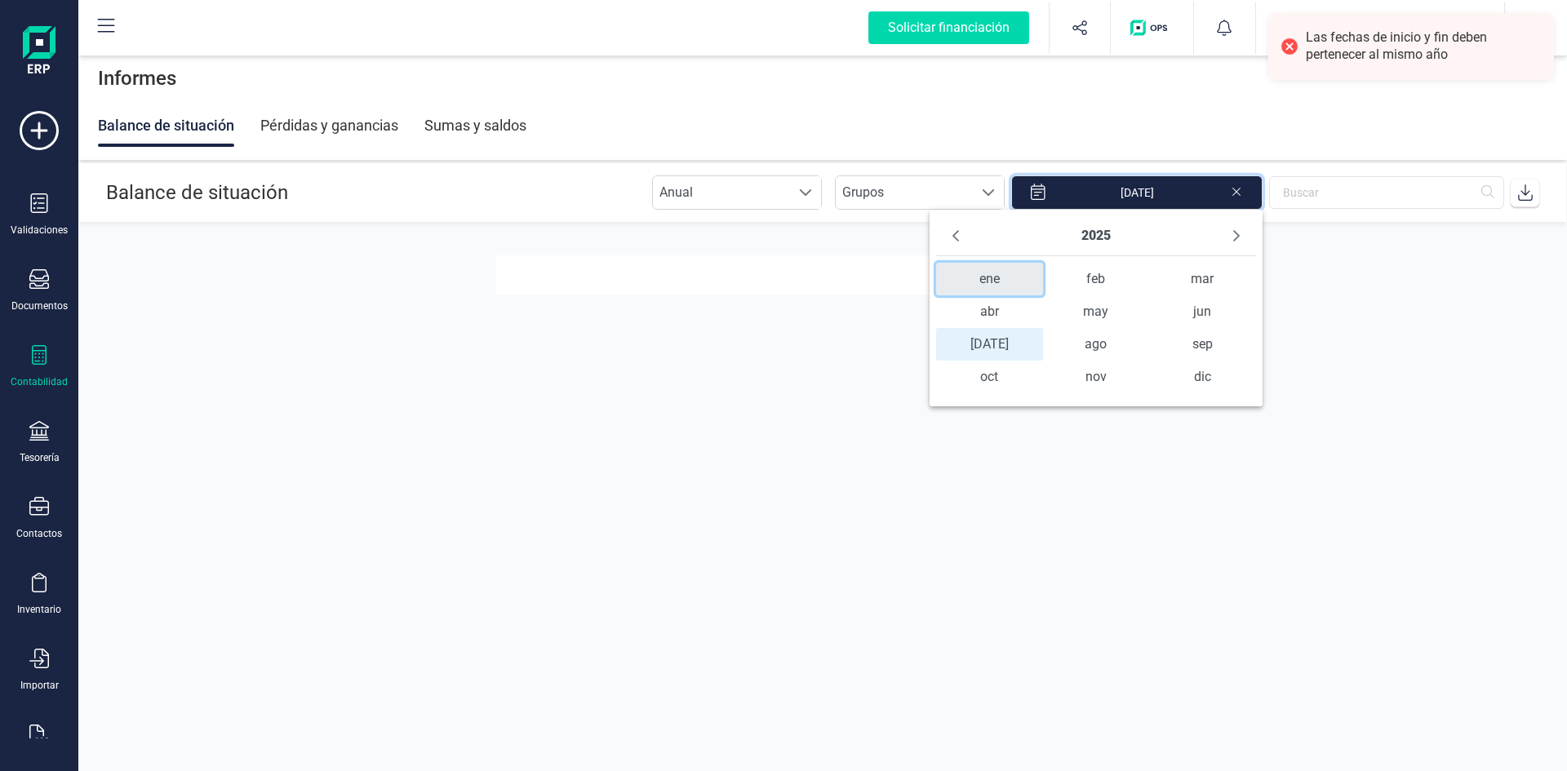
click at [991, 276] on span "ene" at bounding box center [989, 279] width 107 height 33
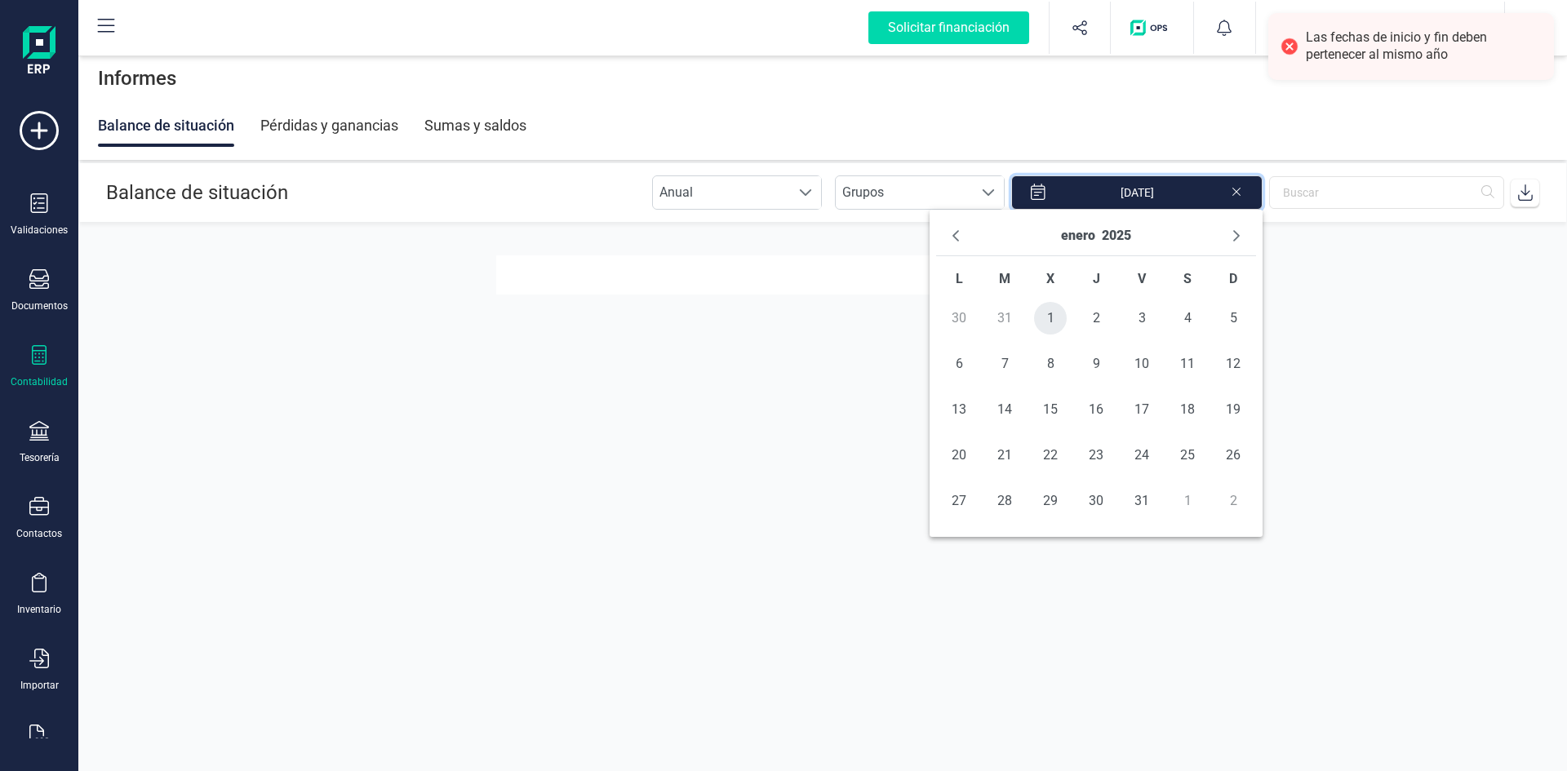
click at [1047, 322] on span "1" at bounding box center [1050, 318] width 33 height 33
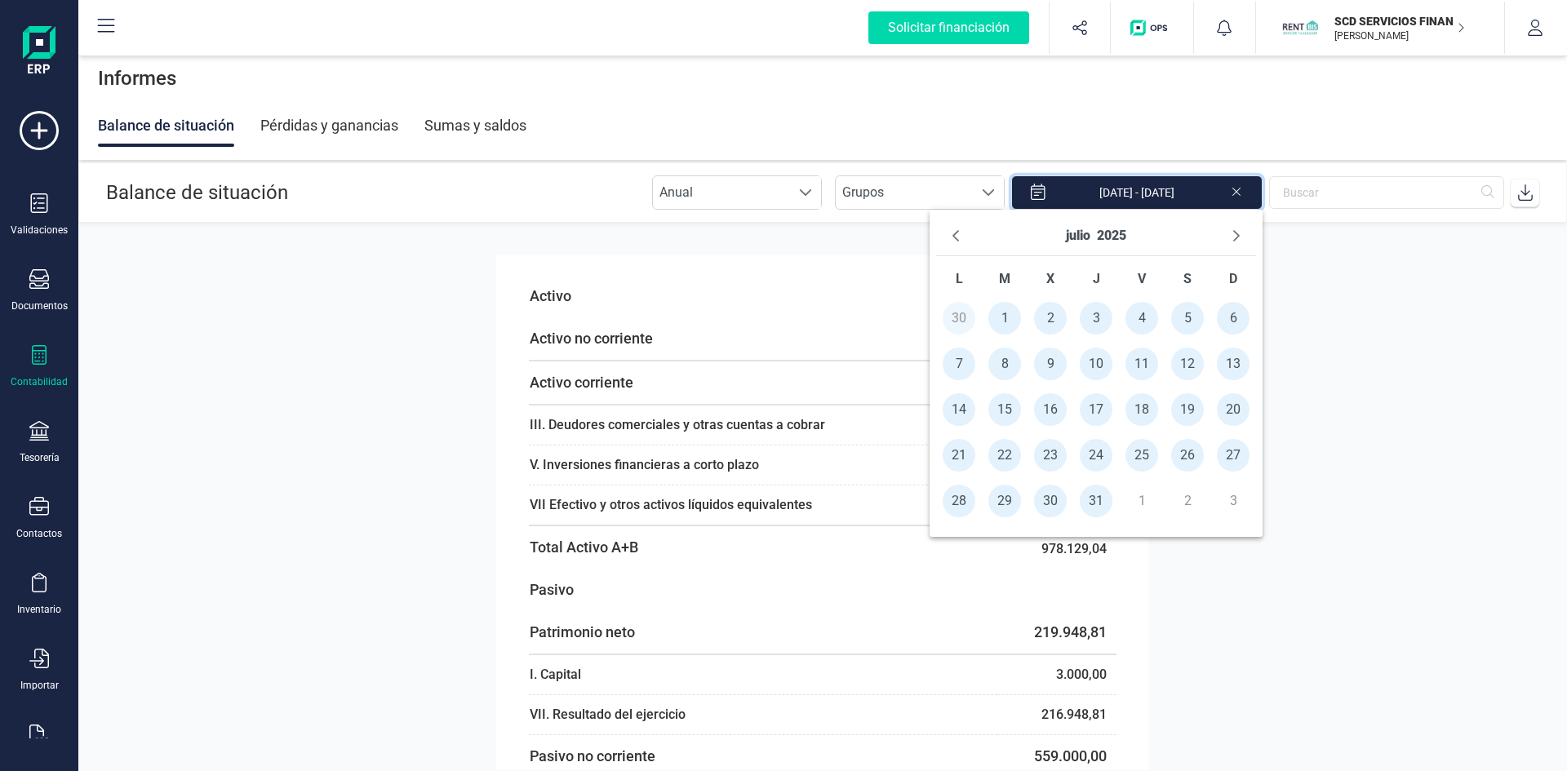
click at [1249, 663] on section "Activo Activo no corriente 0,00 Activo corriente 978.129,04 III. Deudores comer…" at bounding box center [822, 496] width 1488 height 547
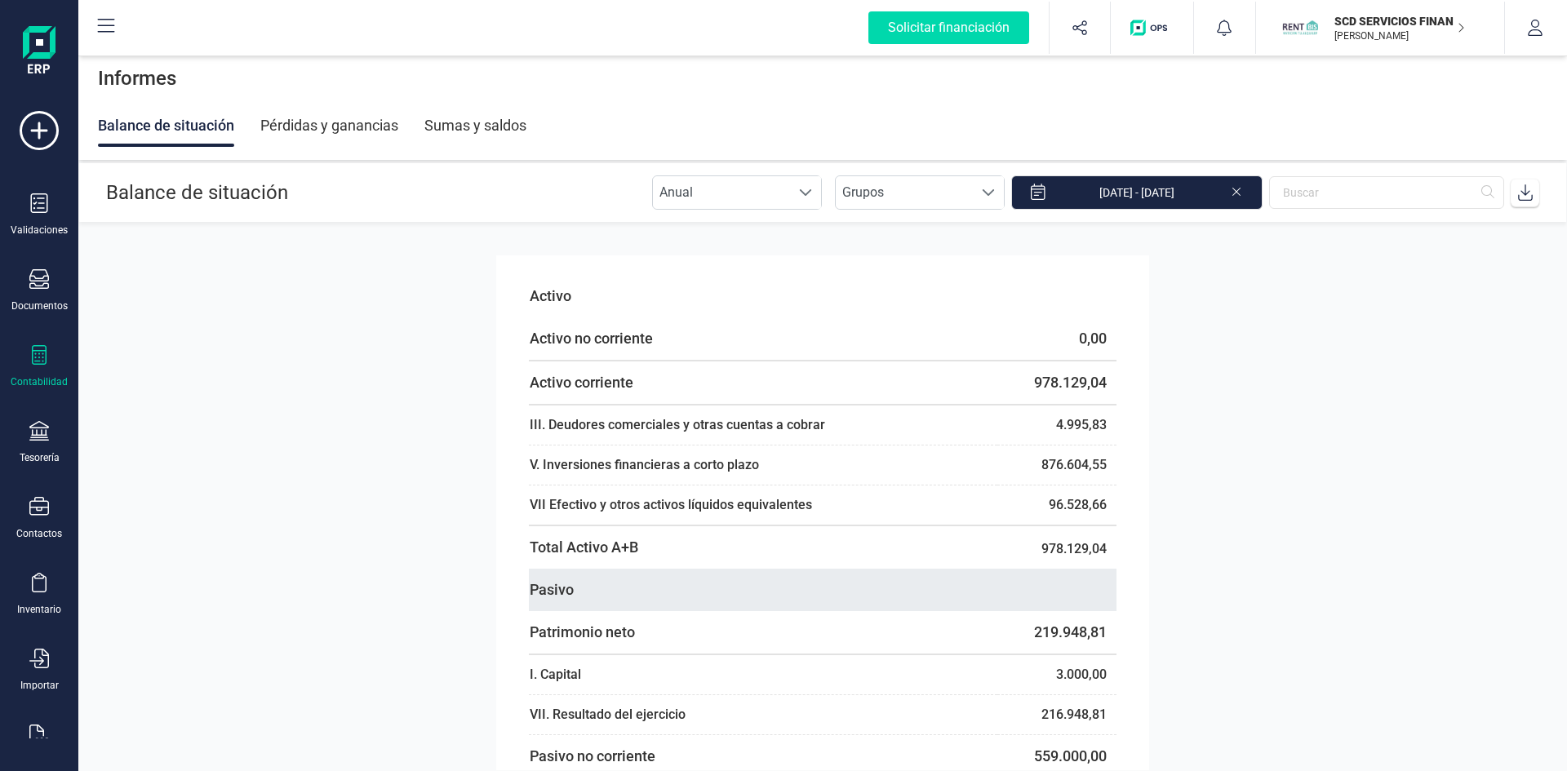
click at [777, 576] on th "Pasivo" at bounding box center [763, 590] width 468 height 42
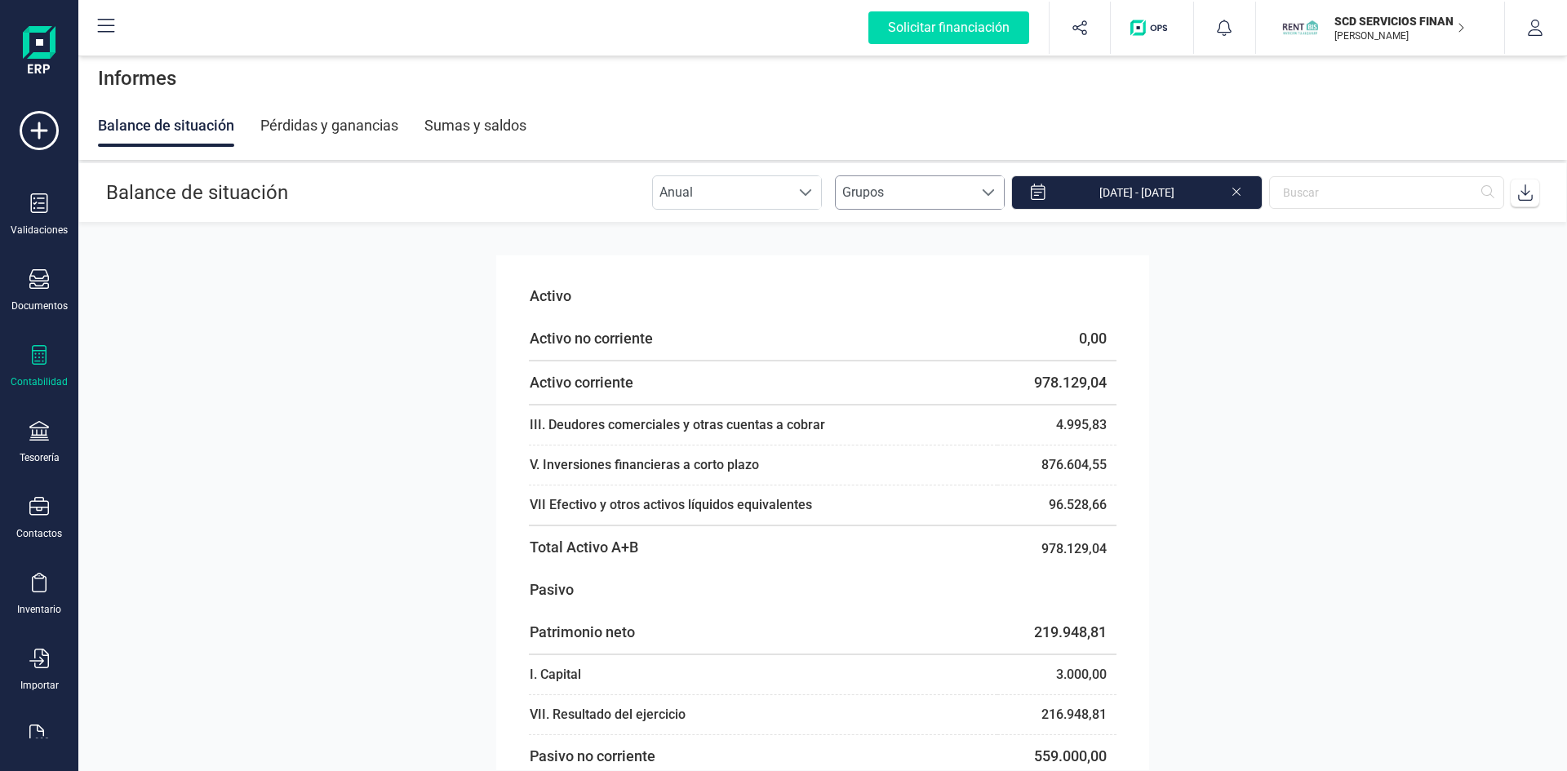
click at [924, 192] on span "Grupos" at bounding box center [904, 192] width 137 height 33
click at [904, 330] on li "Subgrupos" at bounding box center [934, 330] width 170 height 33
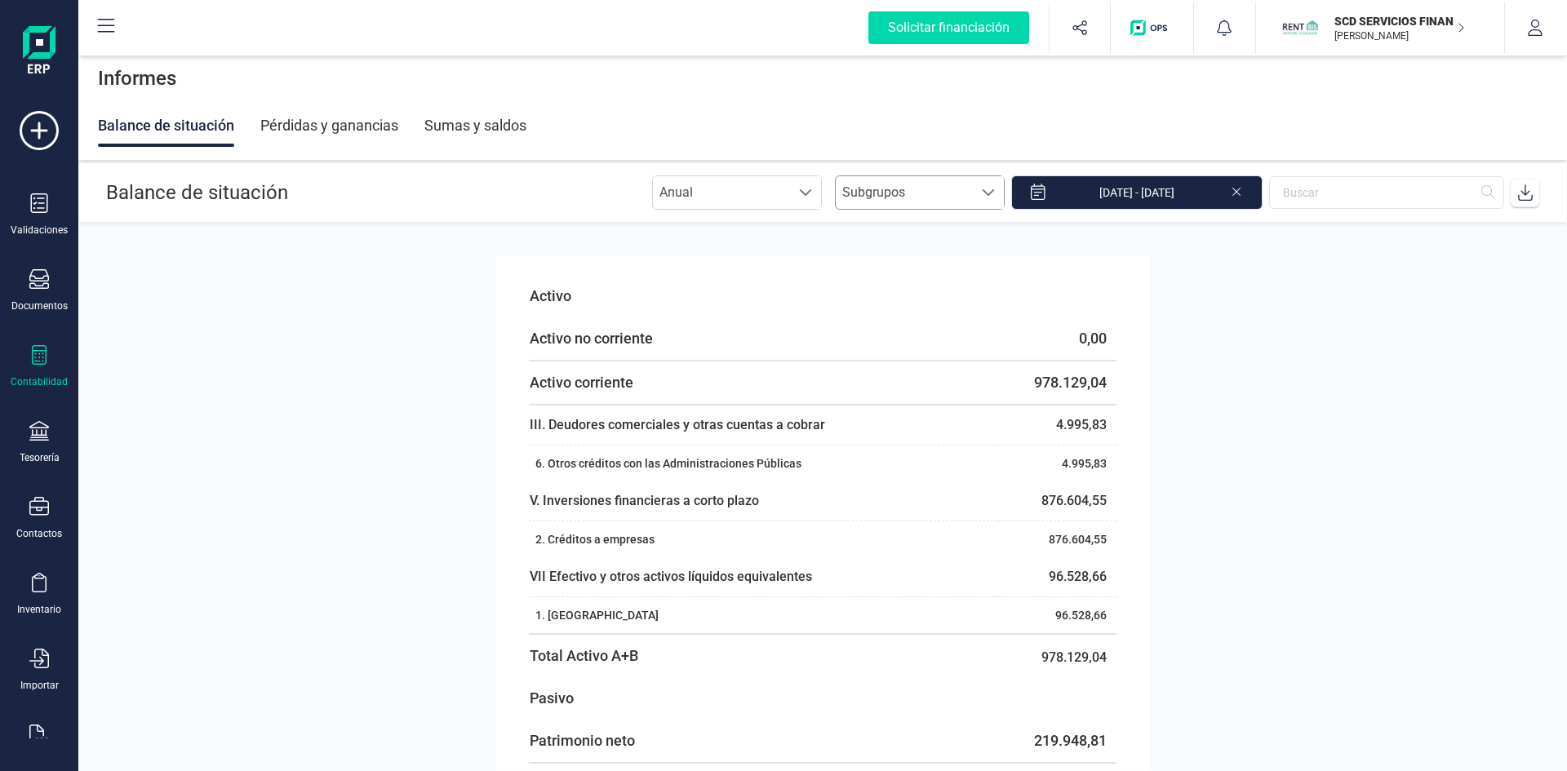
click at [882, 203] on span "Subgrupos" at bounding box center [904, 192] width 137 height 33
click at [898, 366] on li "Cuentas" at bounding box center [934, 363] width 170 height 33
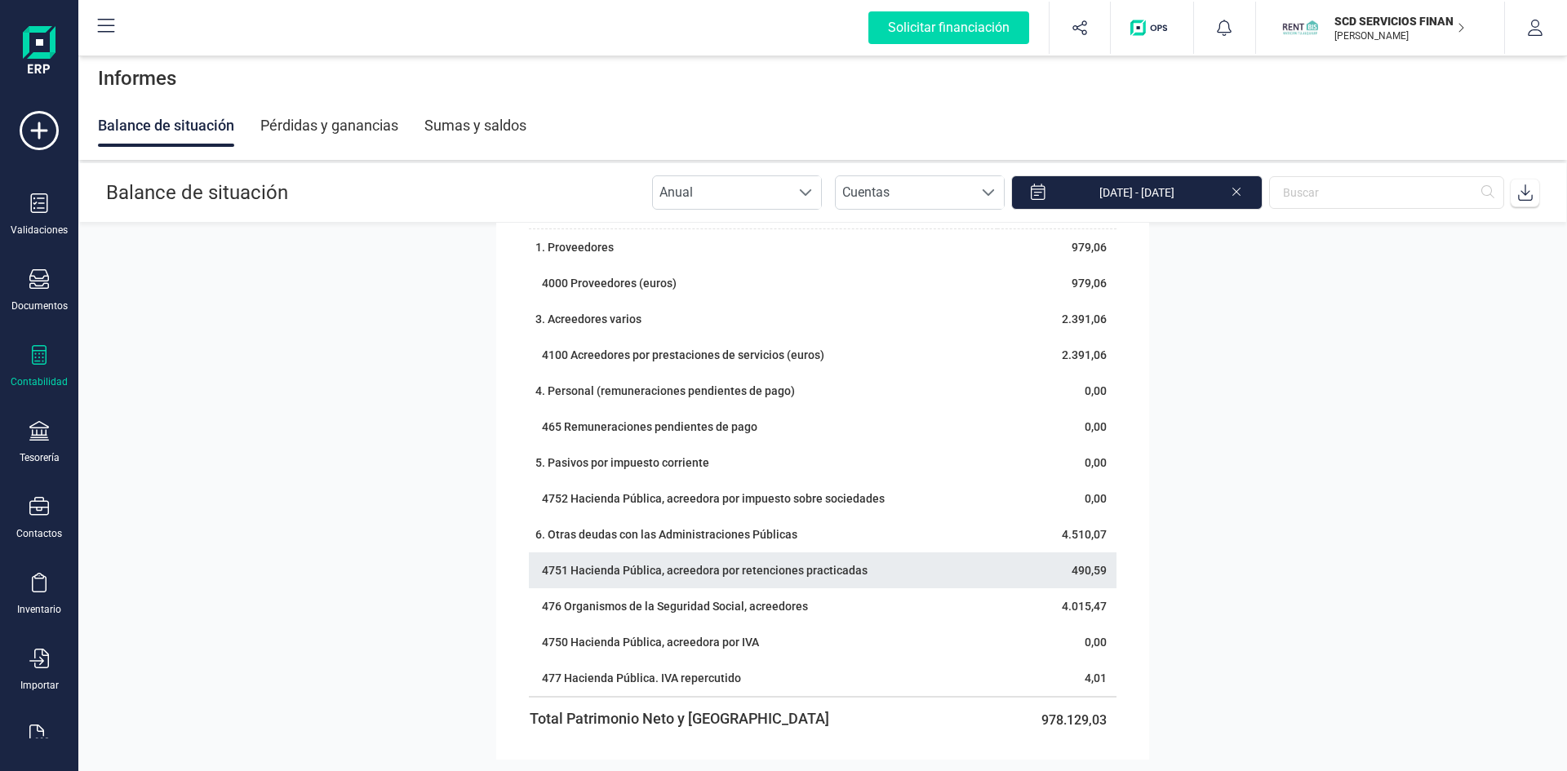
scroll to position [1541, 0]
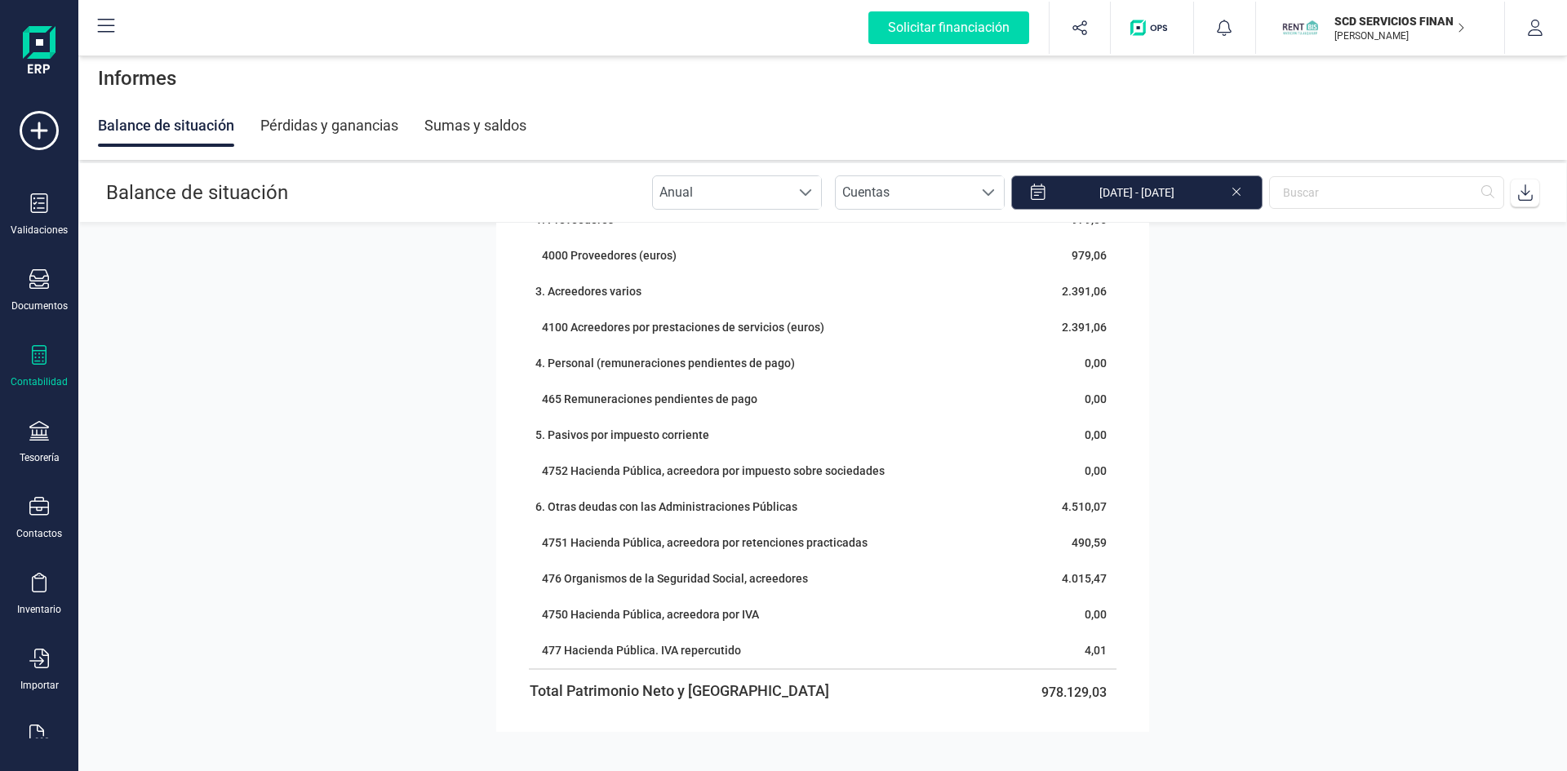
click at [1220, 191] on input "01/01/2025 - 31/07/2025" at bounding box center [1136, 192] width 251 height 34
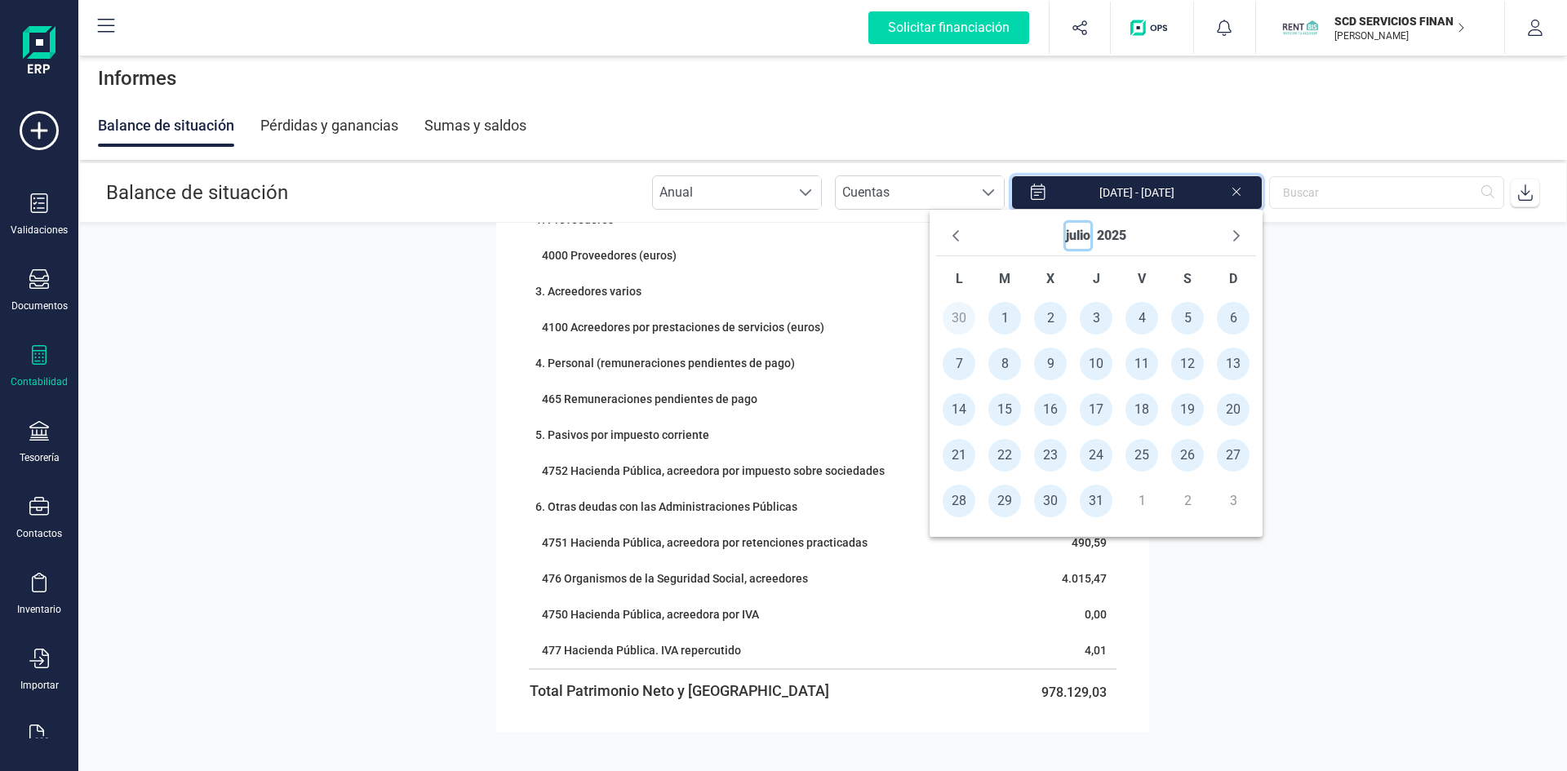
click at [1067, 234] on button "julio" at bounding box center [1078, 236] width 24 height 26
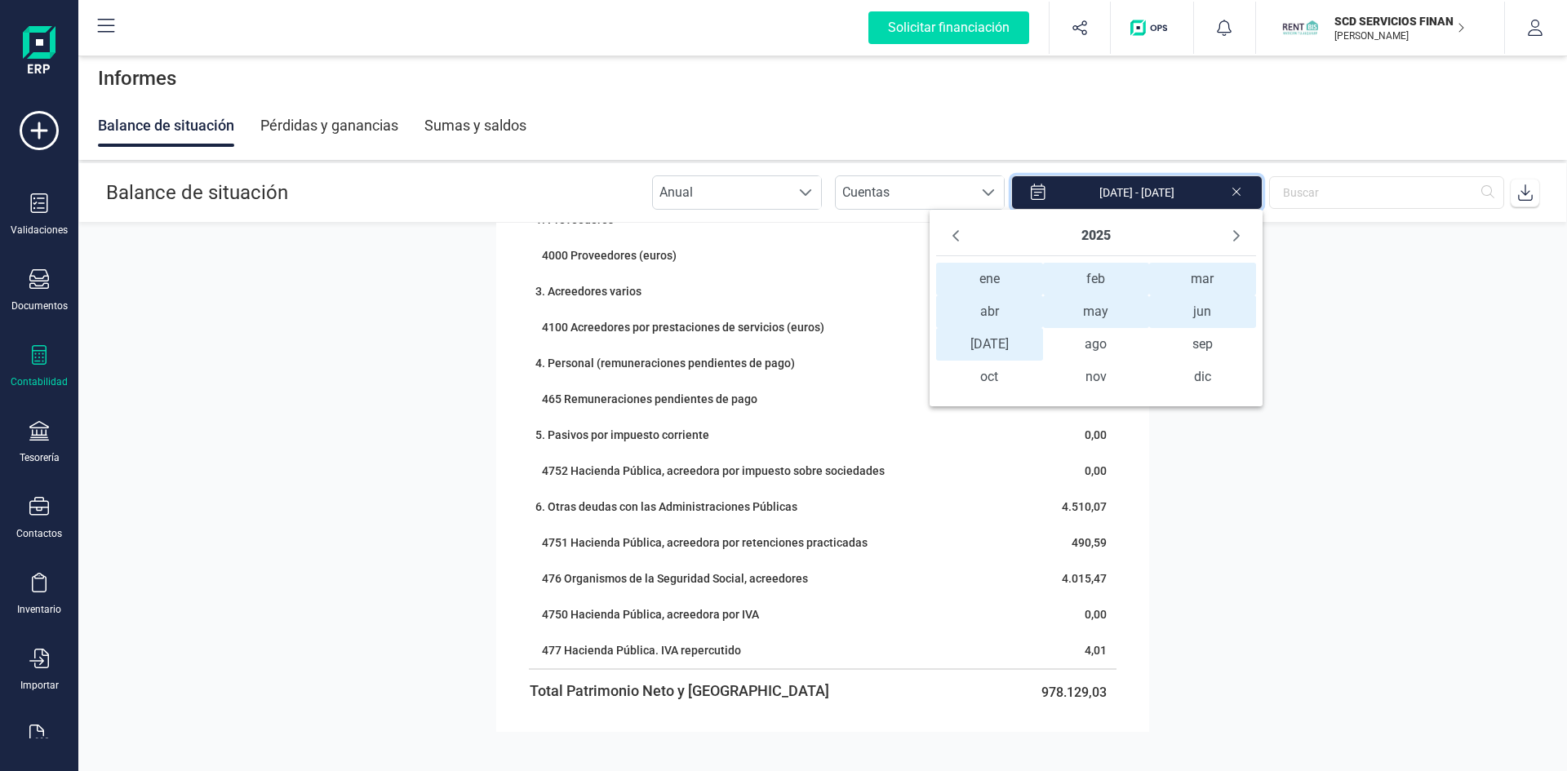
click at [989, 277] on span "ene ene" at bounding box center [989, 279] width 107 height 33
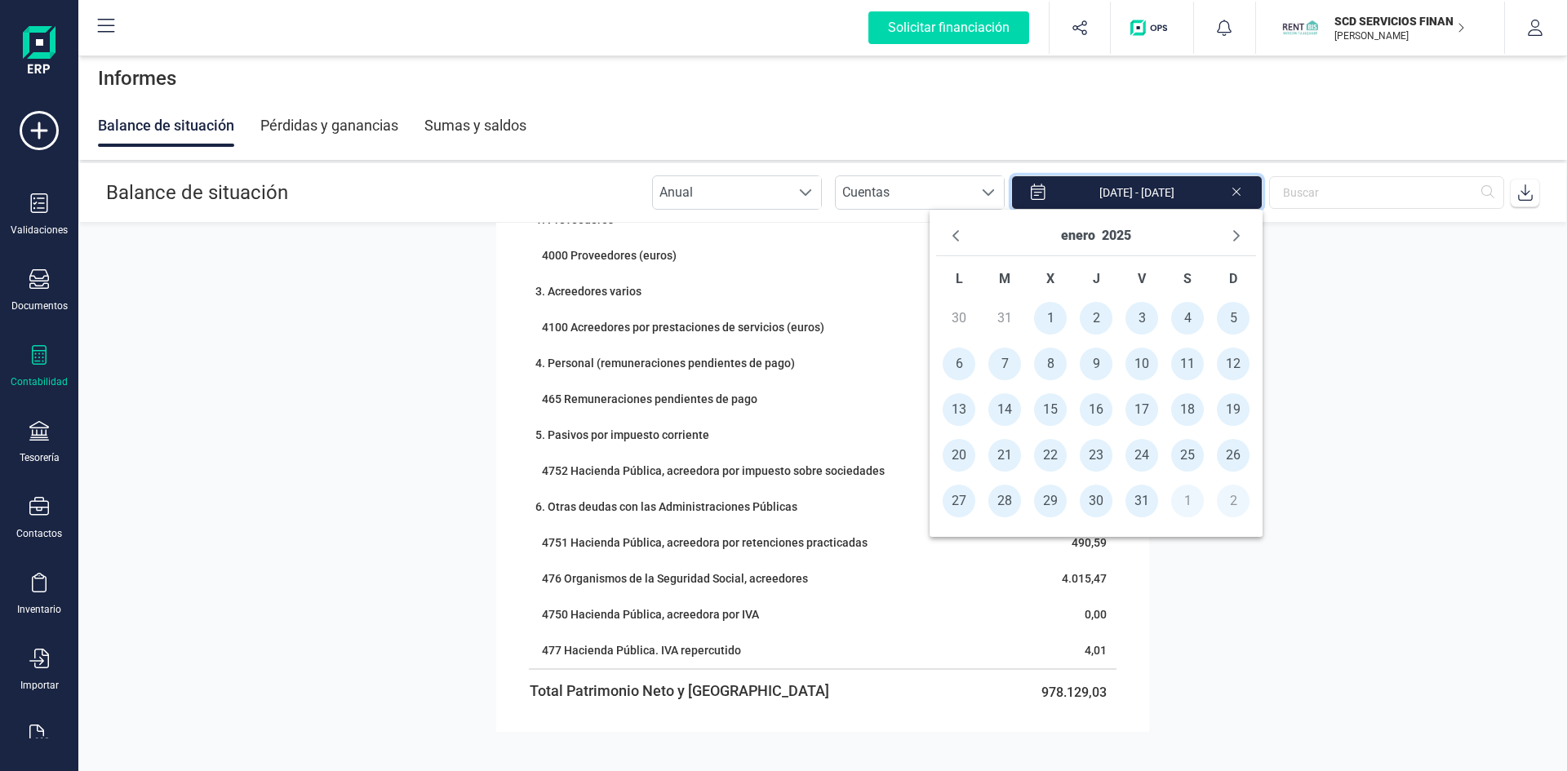
click at [1047, 318] on span "1" at bounding box center [1050, 318] width 33 height 33
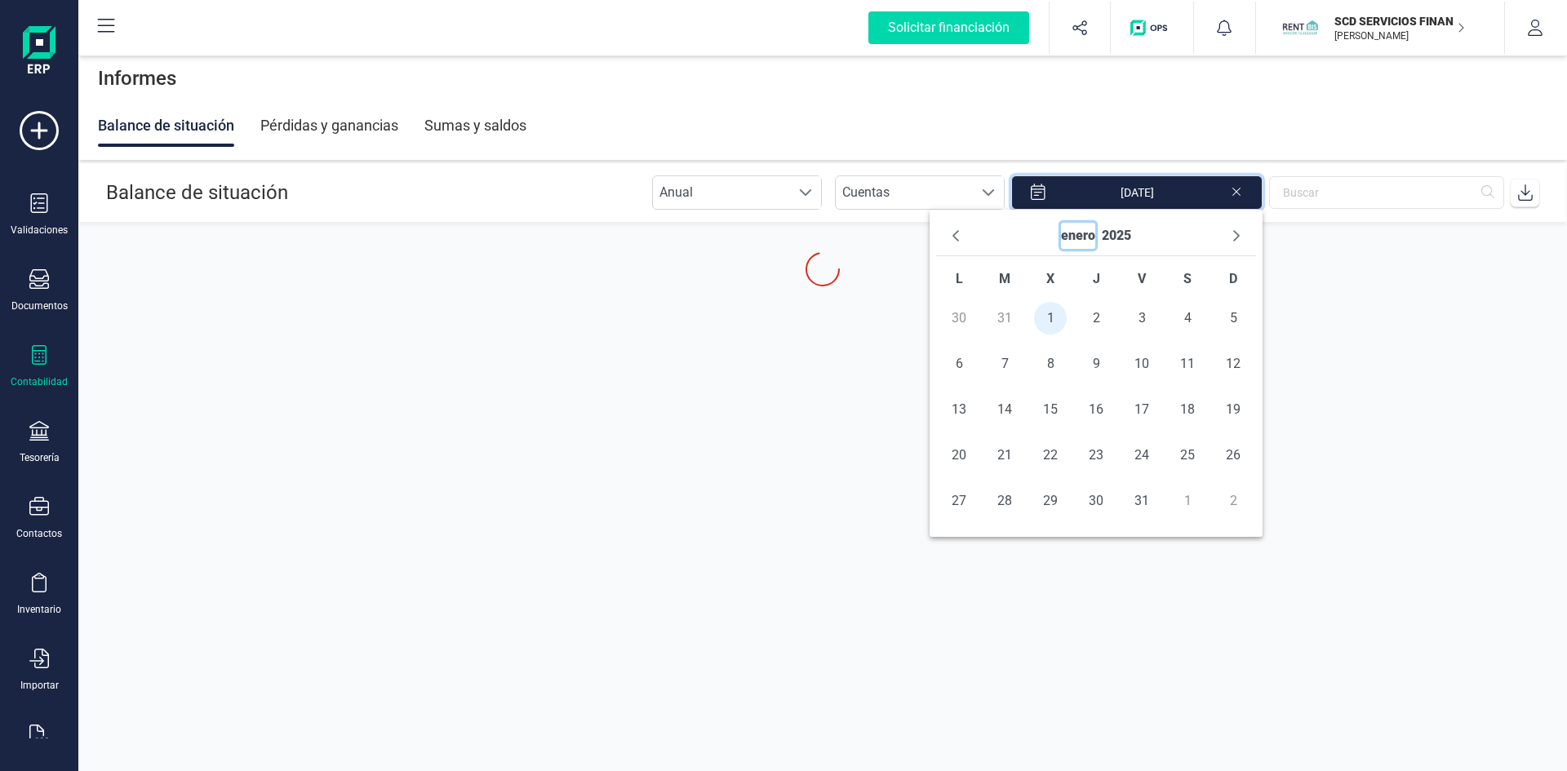
click at [1086, 232] on button "enero" at bounding box center [1078, 236] width 34 height 26
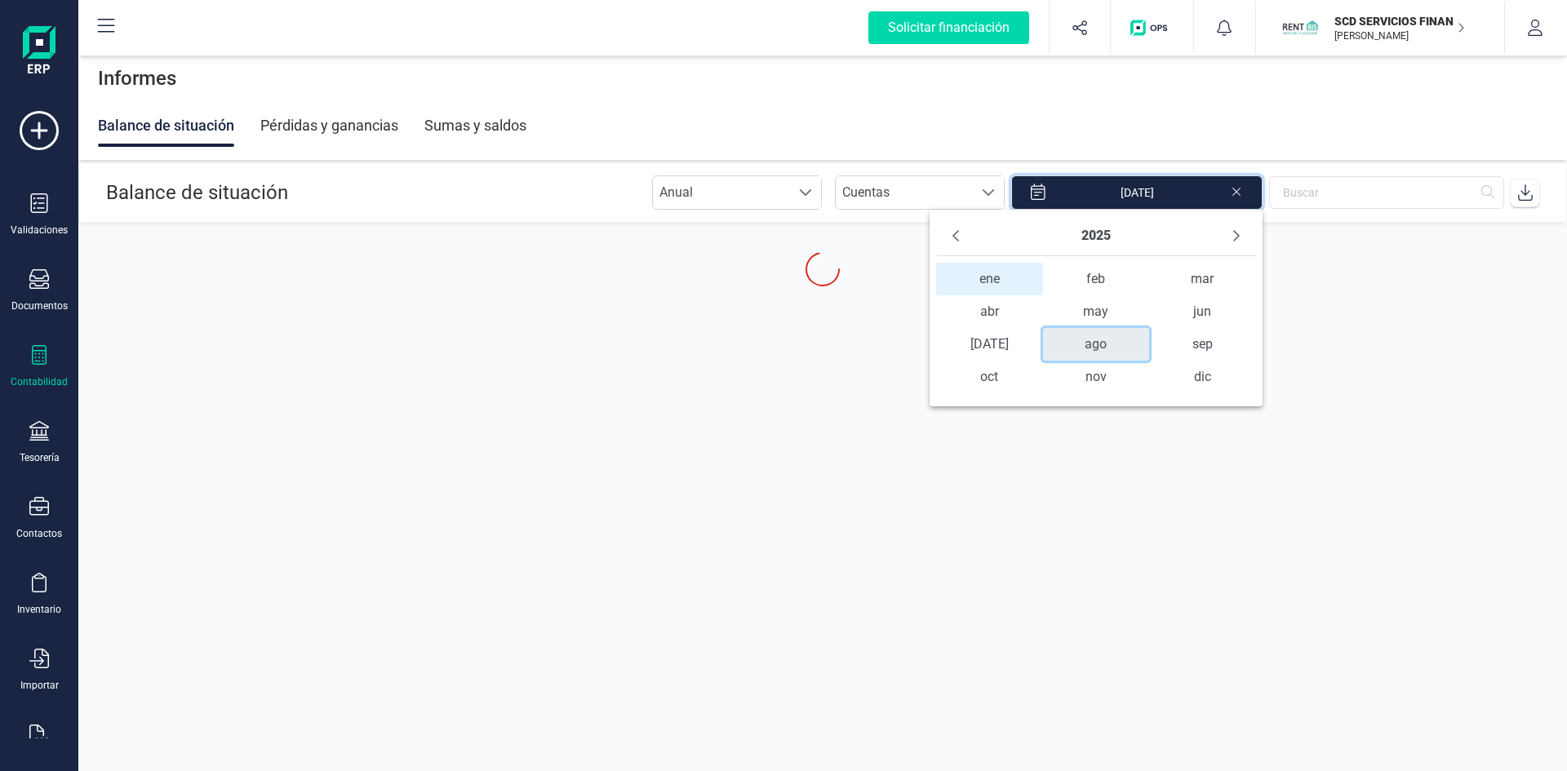
click at [1095, 346] on span "ago" at bounding box center [1096, 344] width 107 height 33
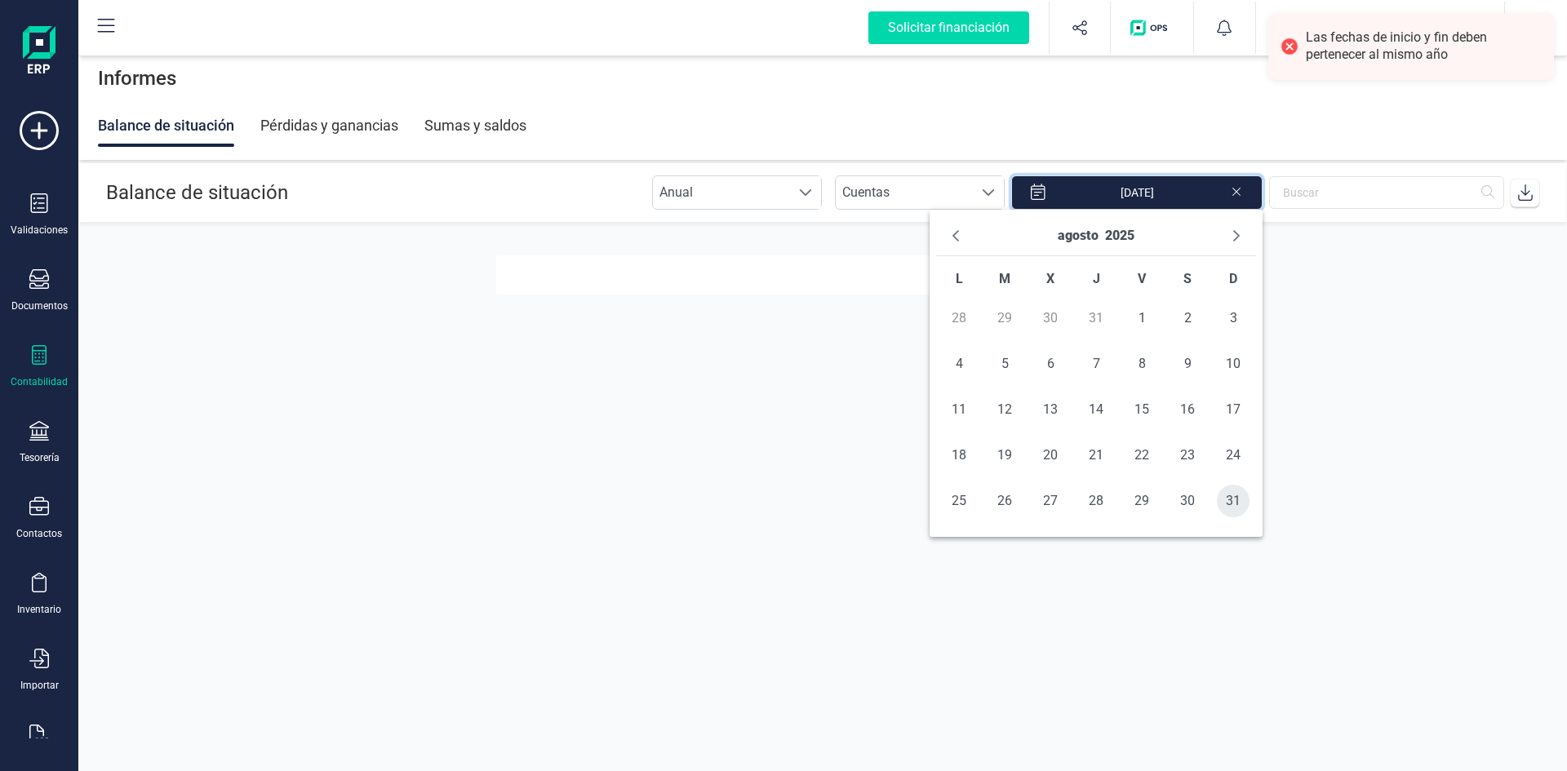
click at [1231, 506] on span "31" at bounding box center [1233, 501] width 33 height 33
type input "01/01/2025 - 31/08/2025"
